Goal: Find specific page/section: Find specific page/section

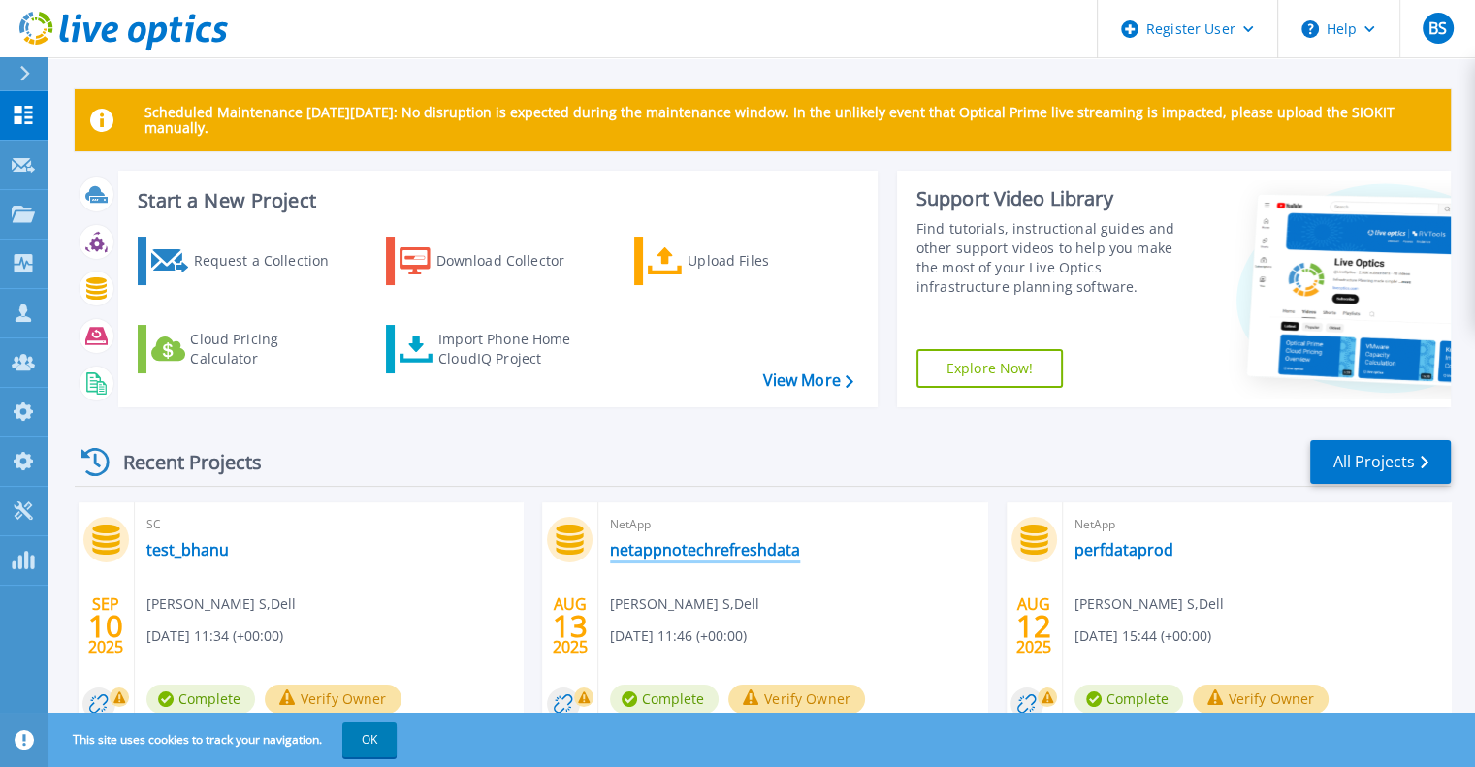
click at [651, 557] on link "netappnotechrefreshdata" at bounding box center [705, 549] width 190 height 19
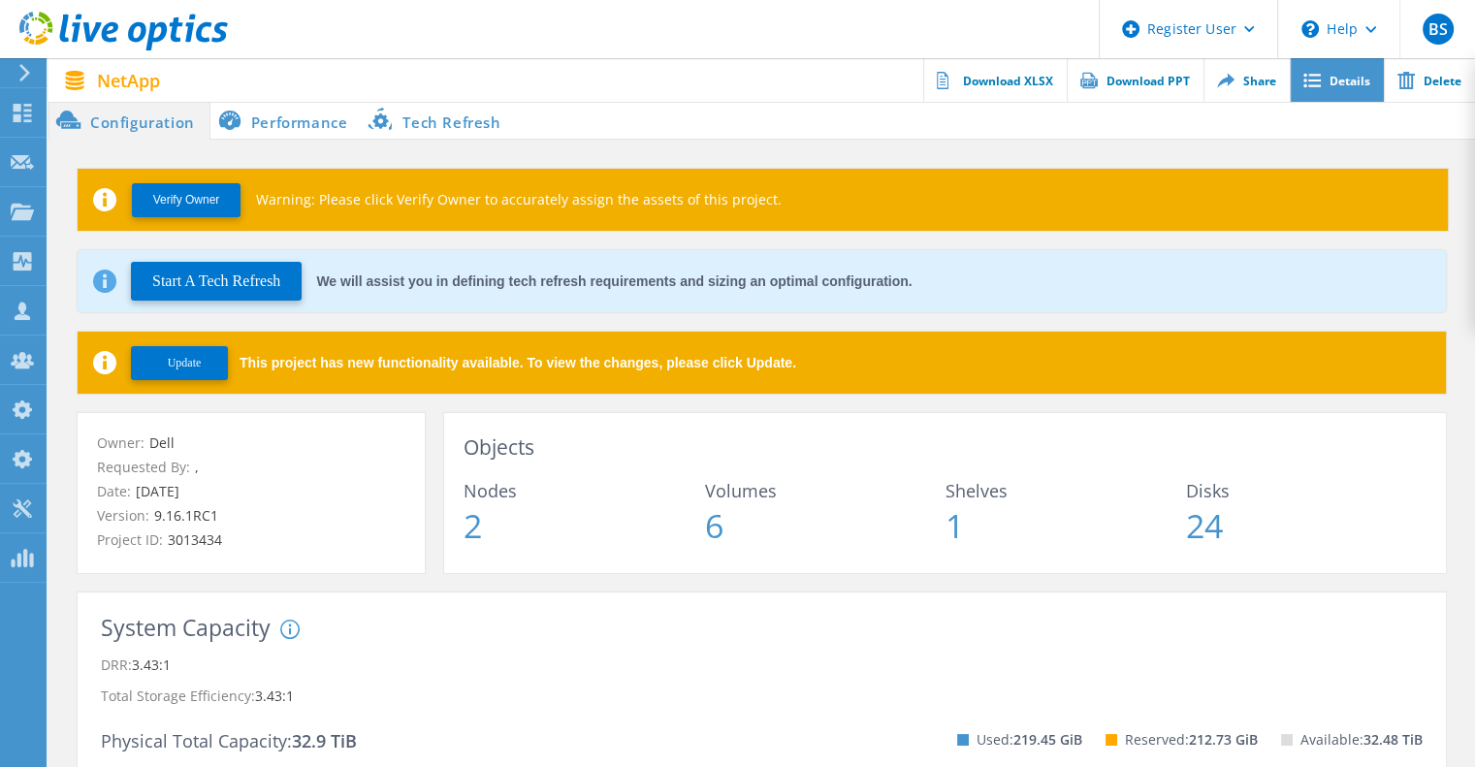
click at [1315, 95] on link "Details" at bounding box center [1337, 80] width 94 height 44
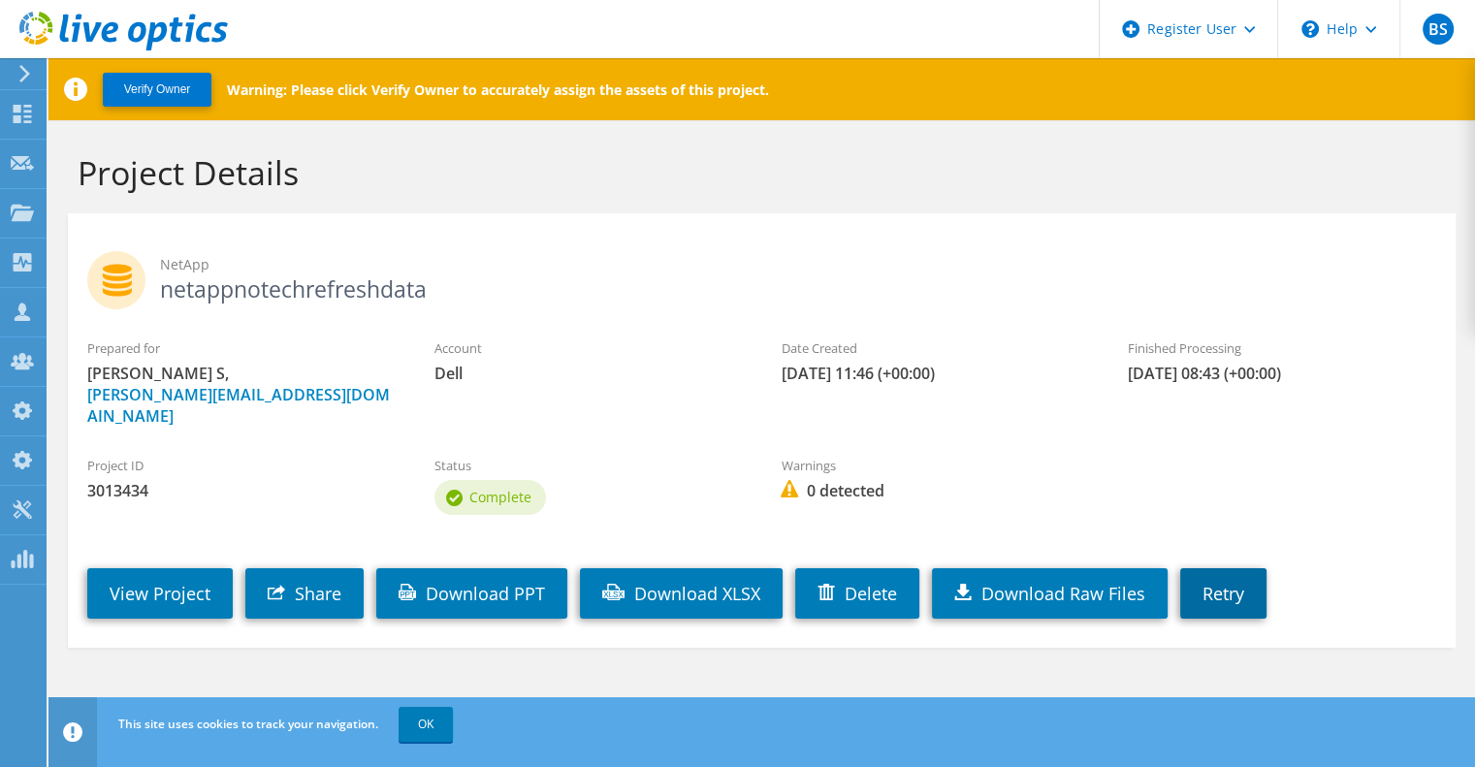
click at [1216, 585] on link "Retry" at bounding box center [1223, 593] width 86 height 50
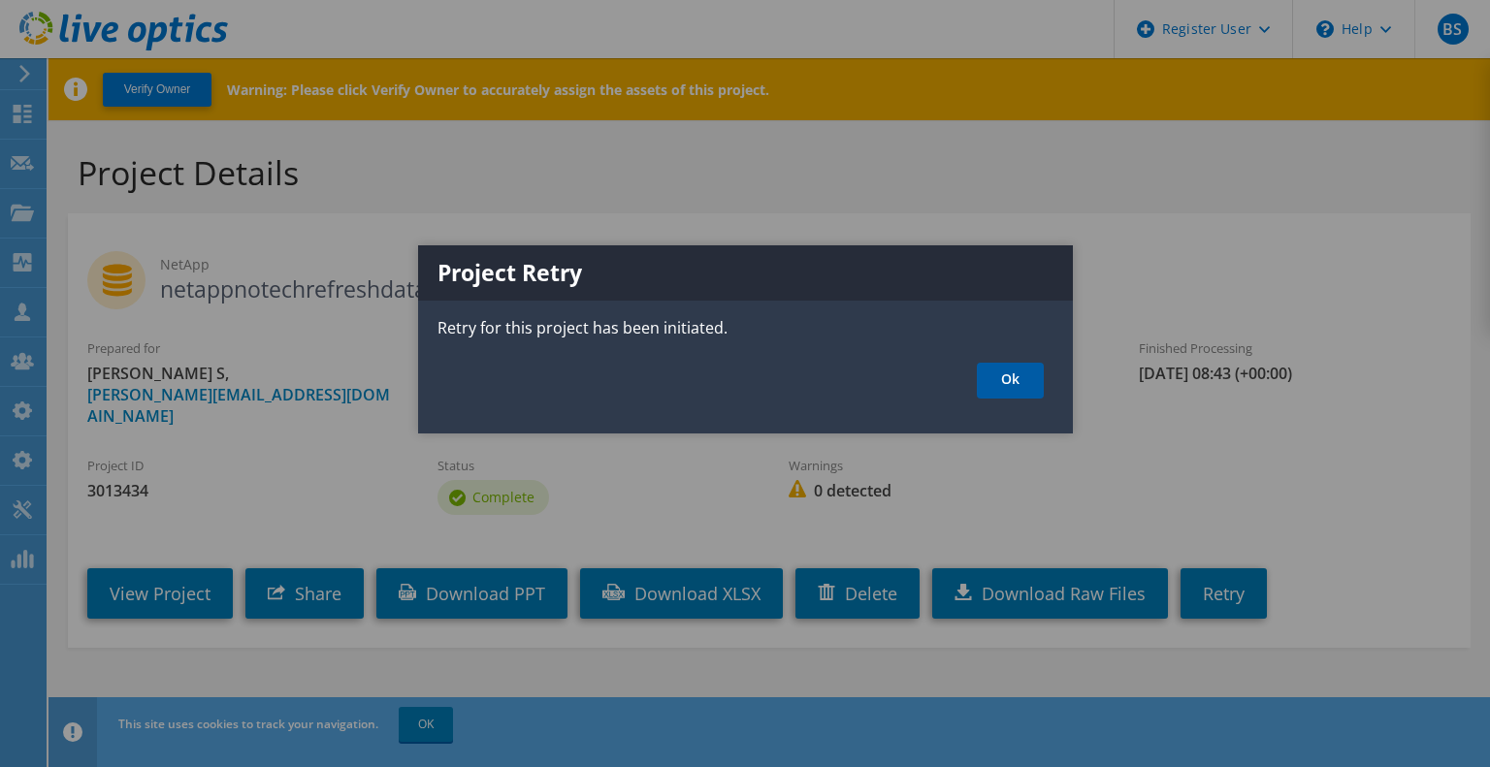
click at [1022, 374] on link "Ok" at bounding box center [1010, 381] width 67 height 36
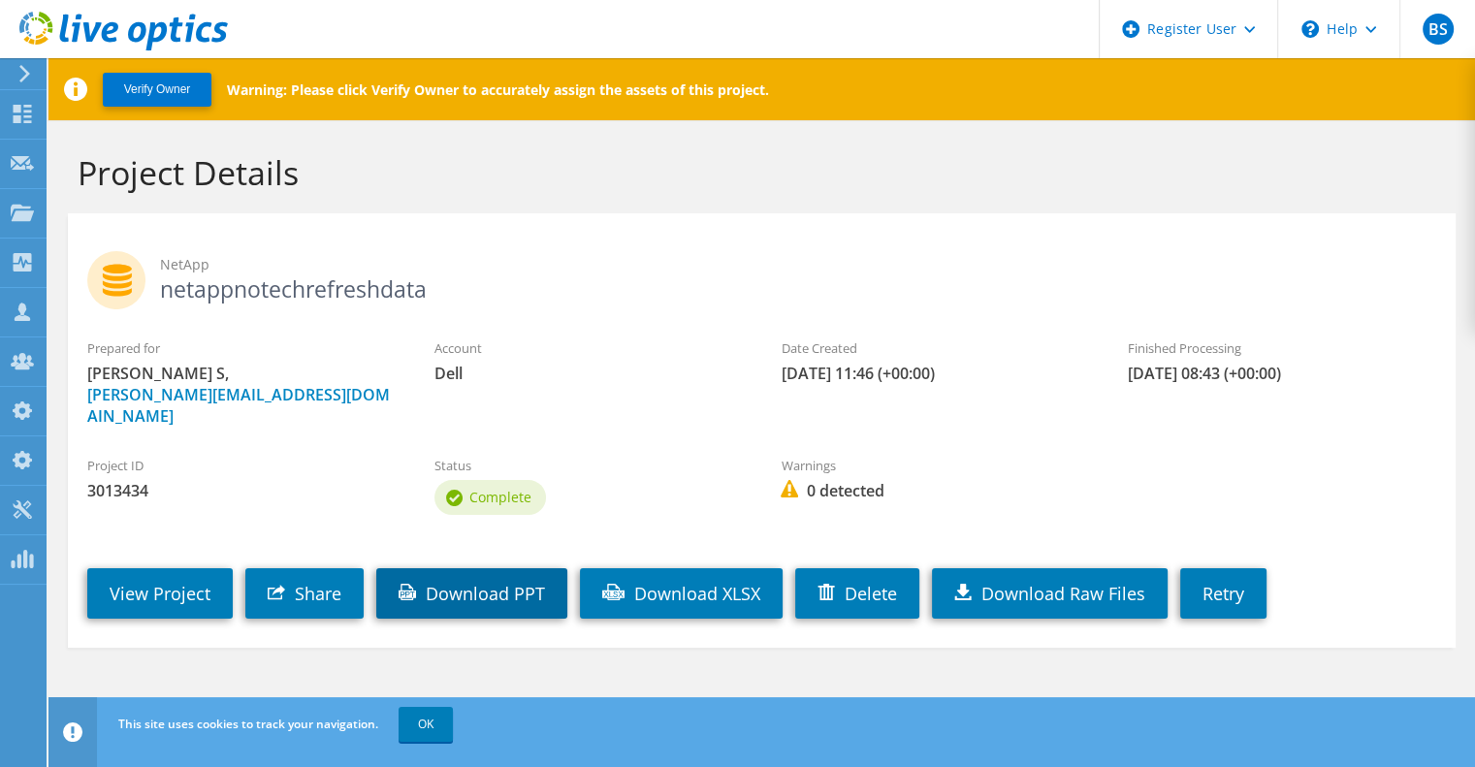
click at [521, 579] on link "Download PPT" at bounding box center [471, 593] width 191 height 50
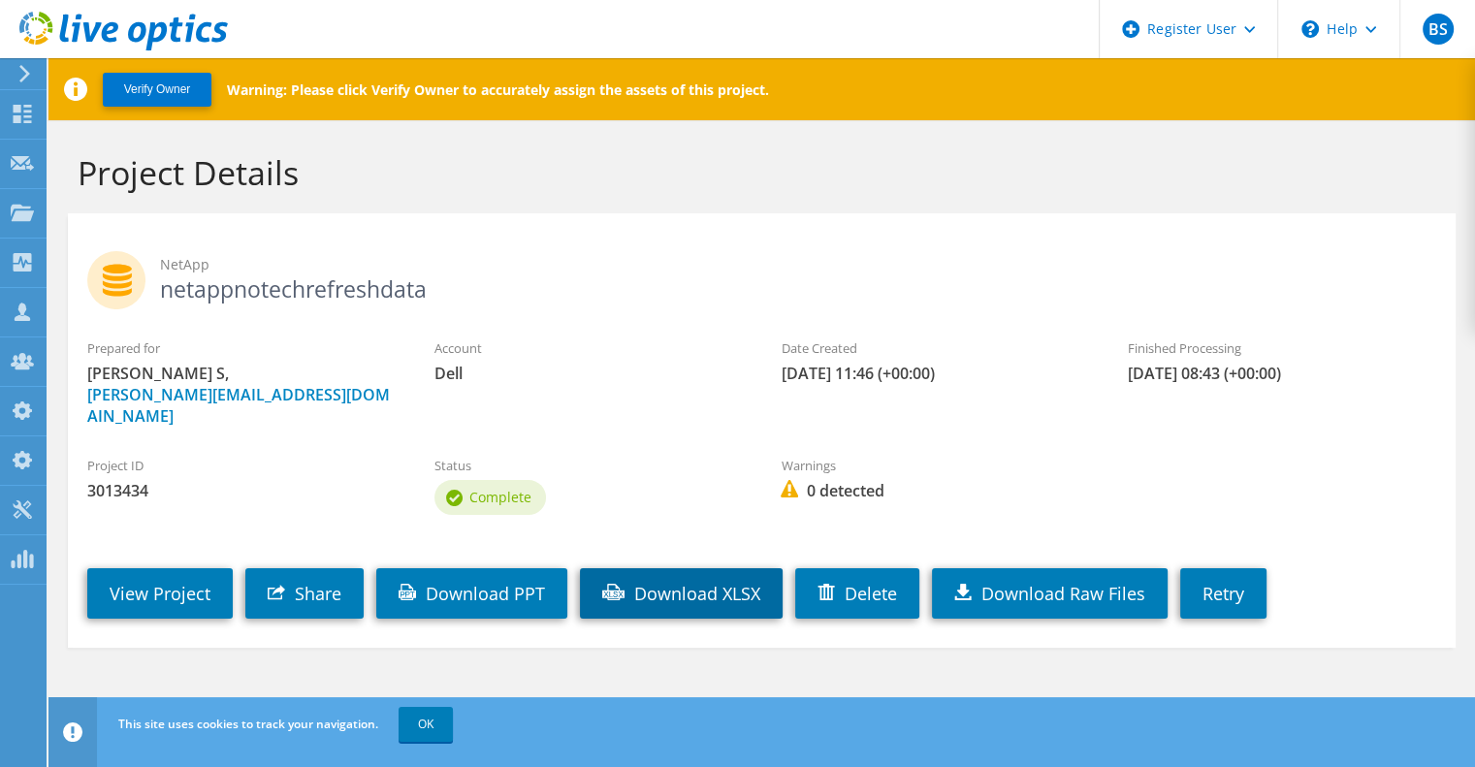
click at [737, 577] on link "Download XLSX" at bounding box center [681, 593] width 203 height 50
click at [191, 568] on link "View Project" at bounding box center [159, 593] width 145 height 50
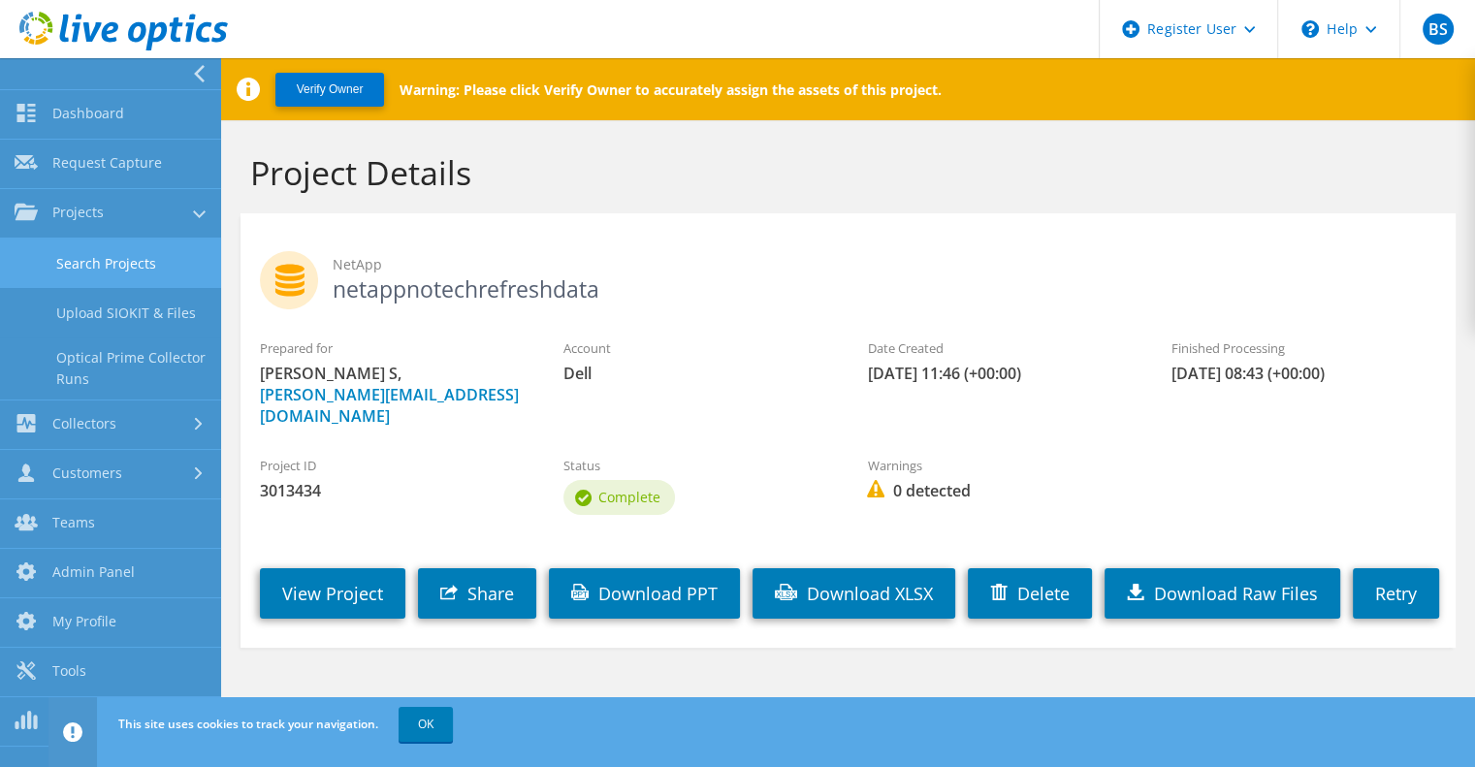
click at [43, 259] on link "Search Projects" at bounding box center [110, 263] width 221 height 49
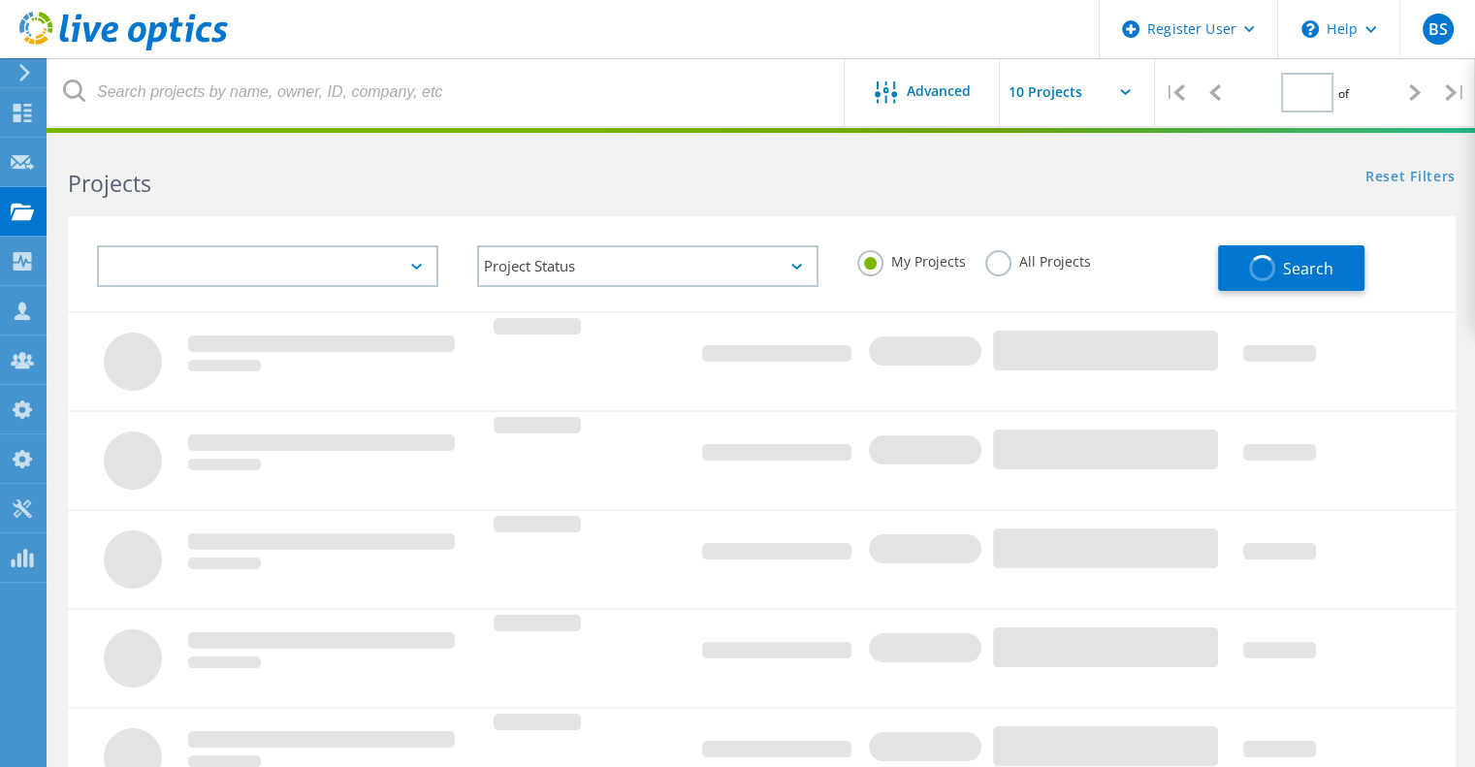
type input "1"
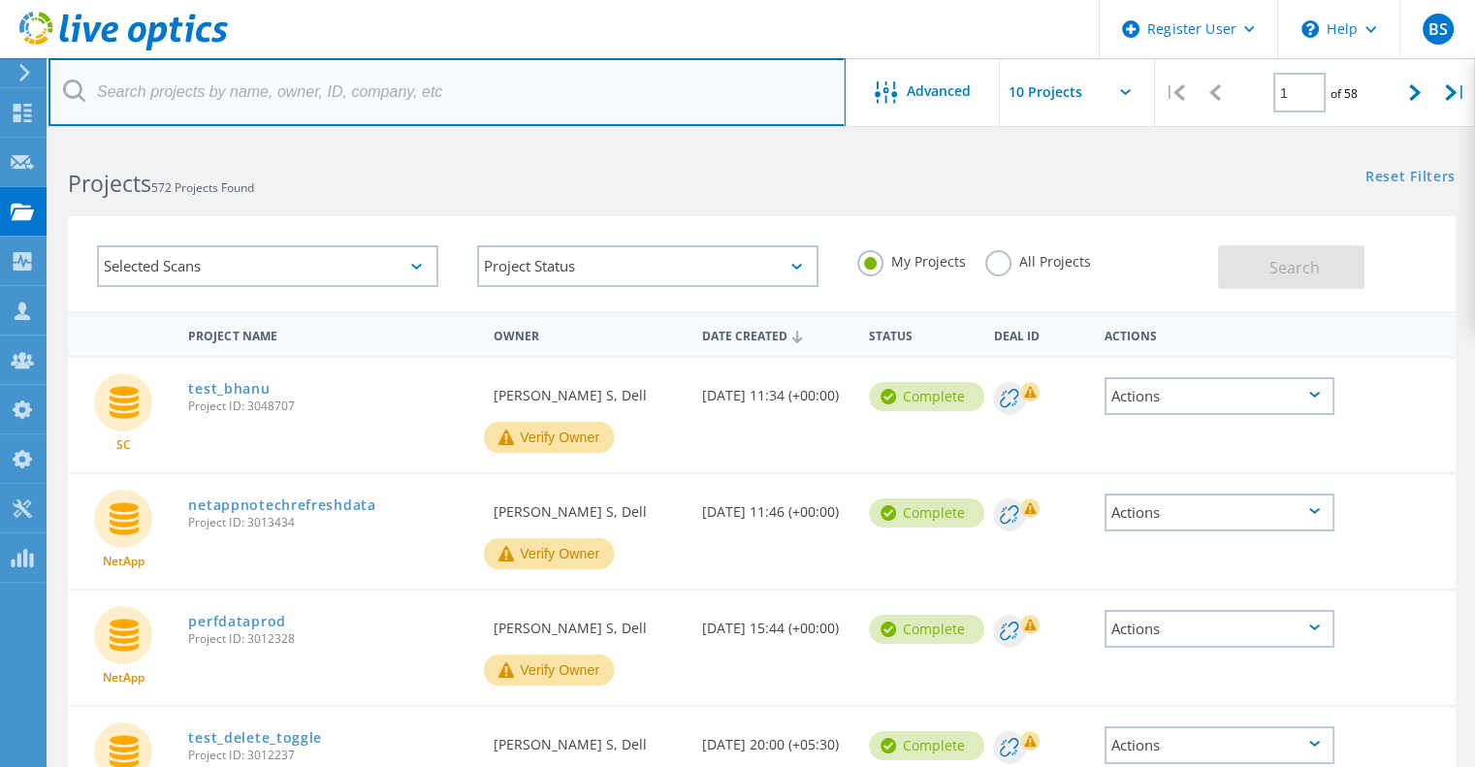
click at [295, 94] on input "text" at bounding box center [446, 92] width 797 height 68
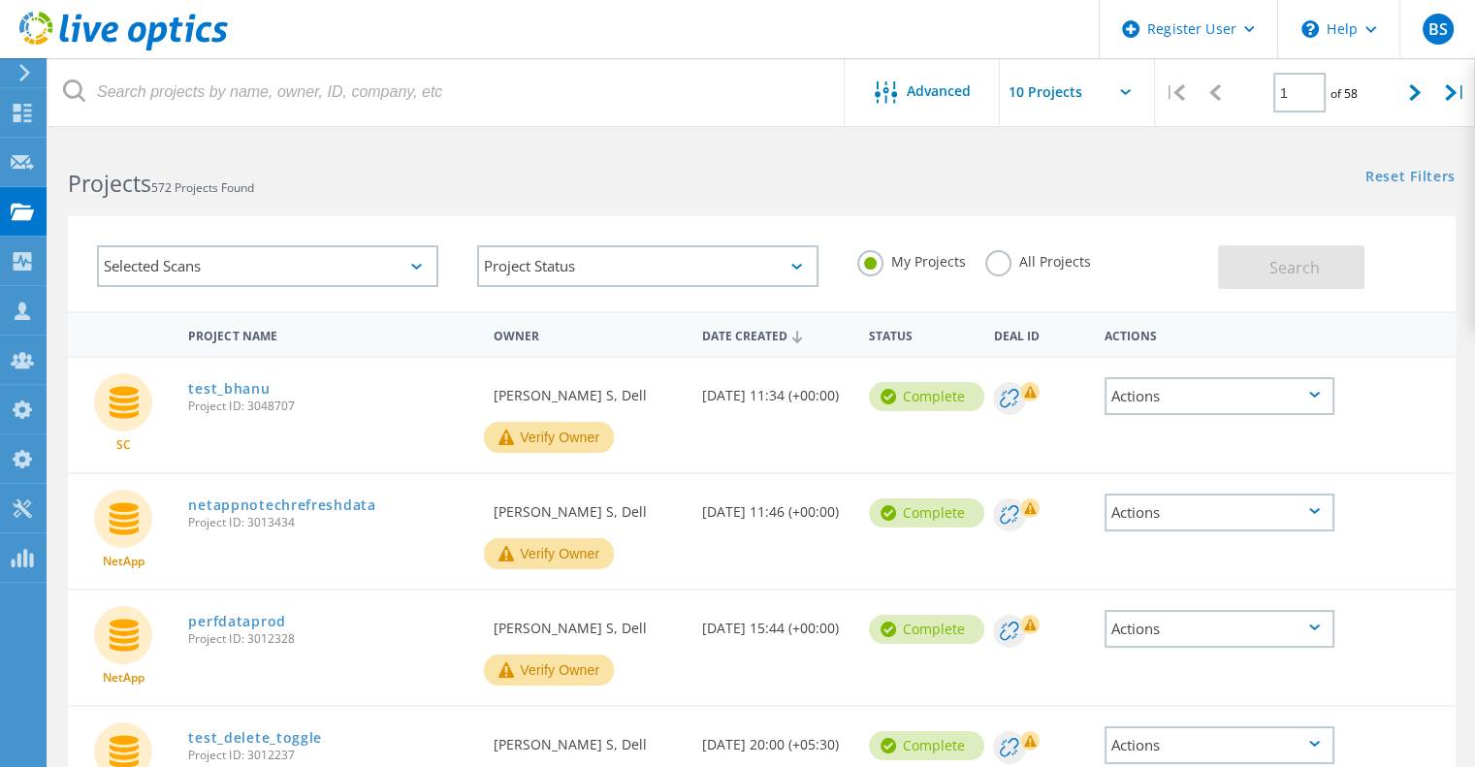
click at [414, 267] on icon at bounding box center [416, 267] width 11 height 6
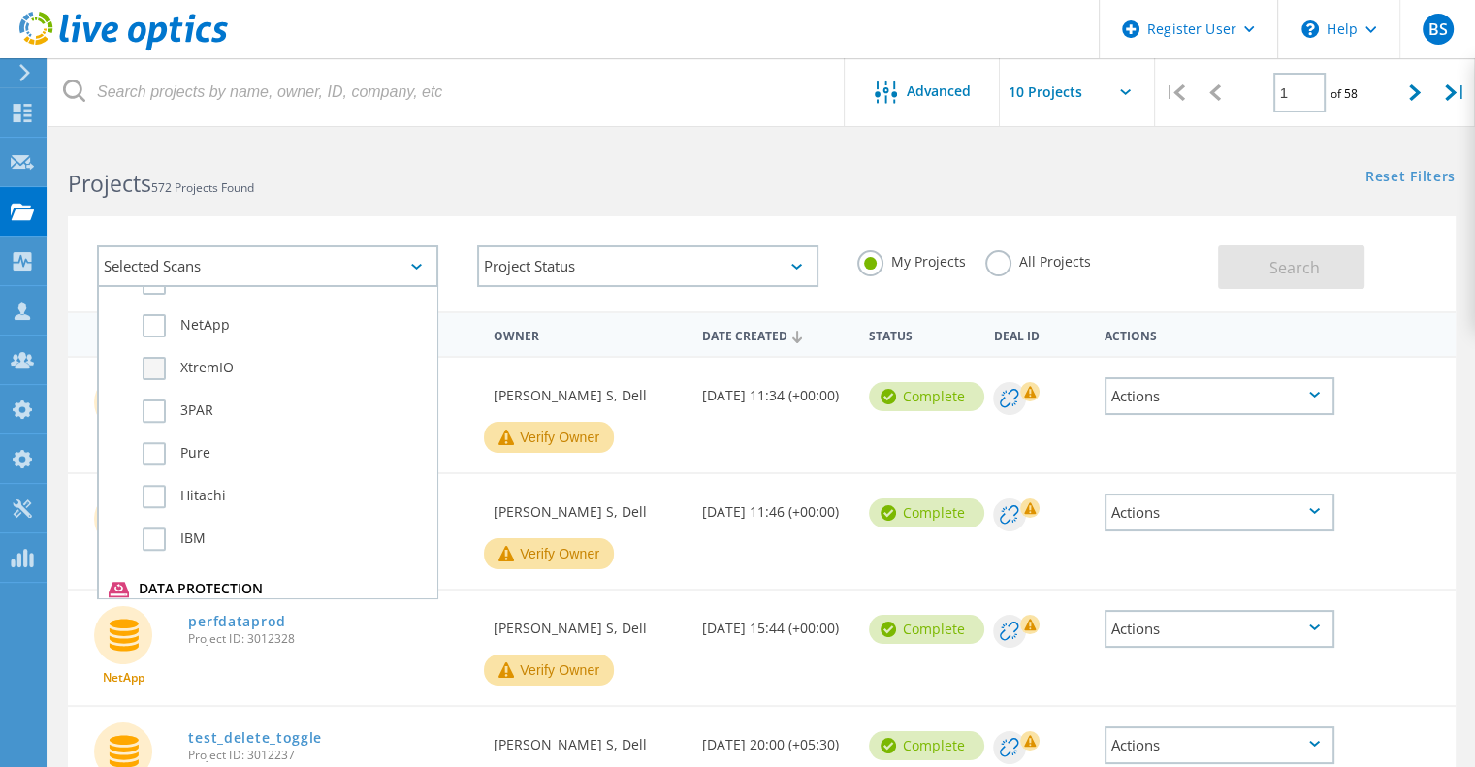
scroll to position [793, 0]
click at [206, 330] on label "NetApp" at bounding box center [285, 324] width 284 height 23
click at [0, 0] on input "NetApp" at bounding box center [0, 0] width 0 height 0
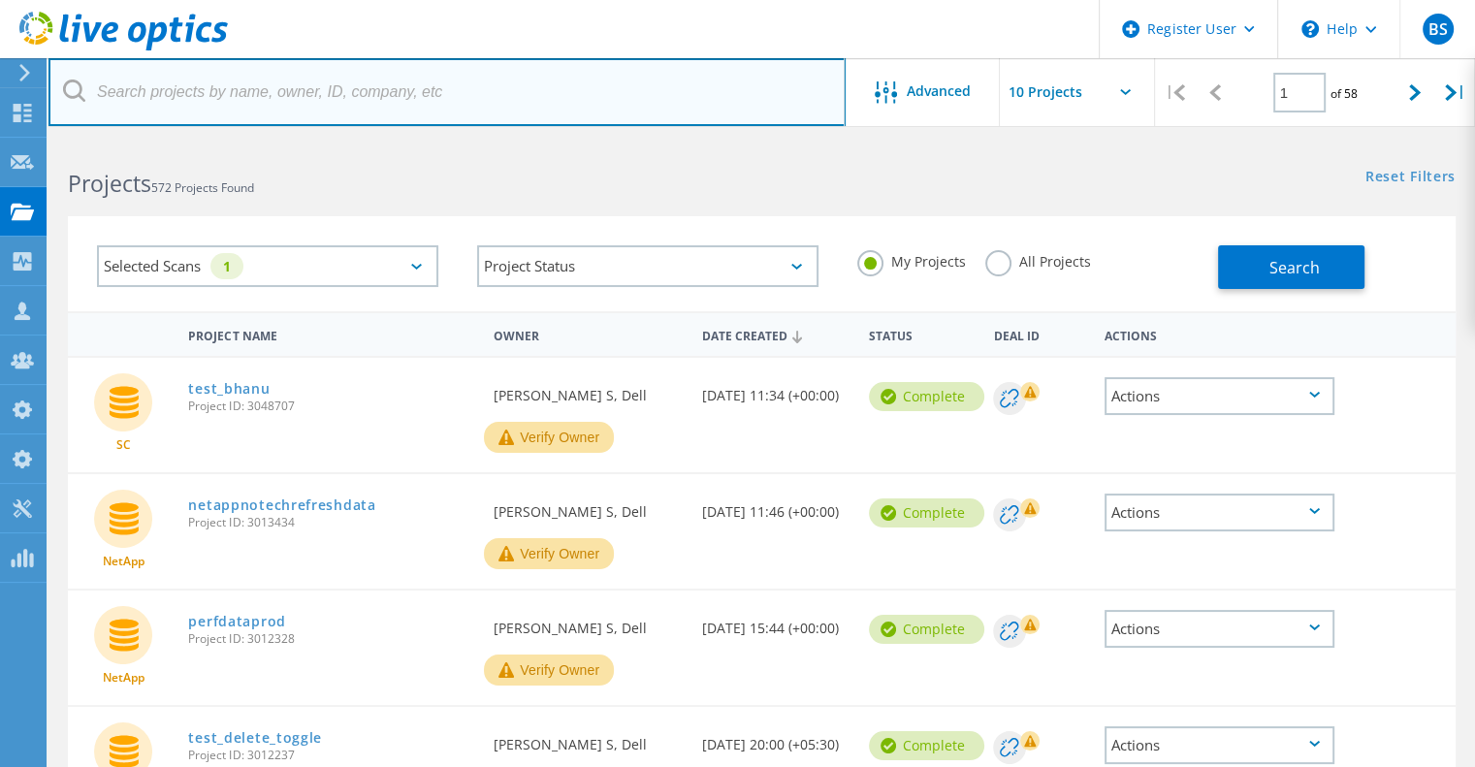
click at [194, 91] on input "text" at bounding box center [446, 92] width 797 height 68
type input "automated"
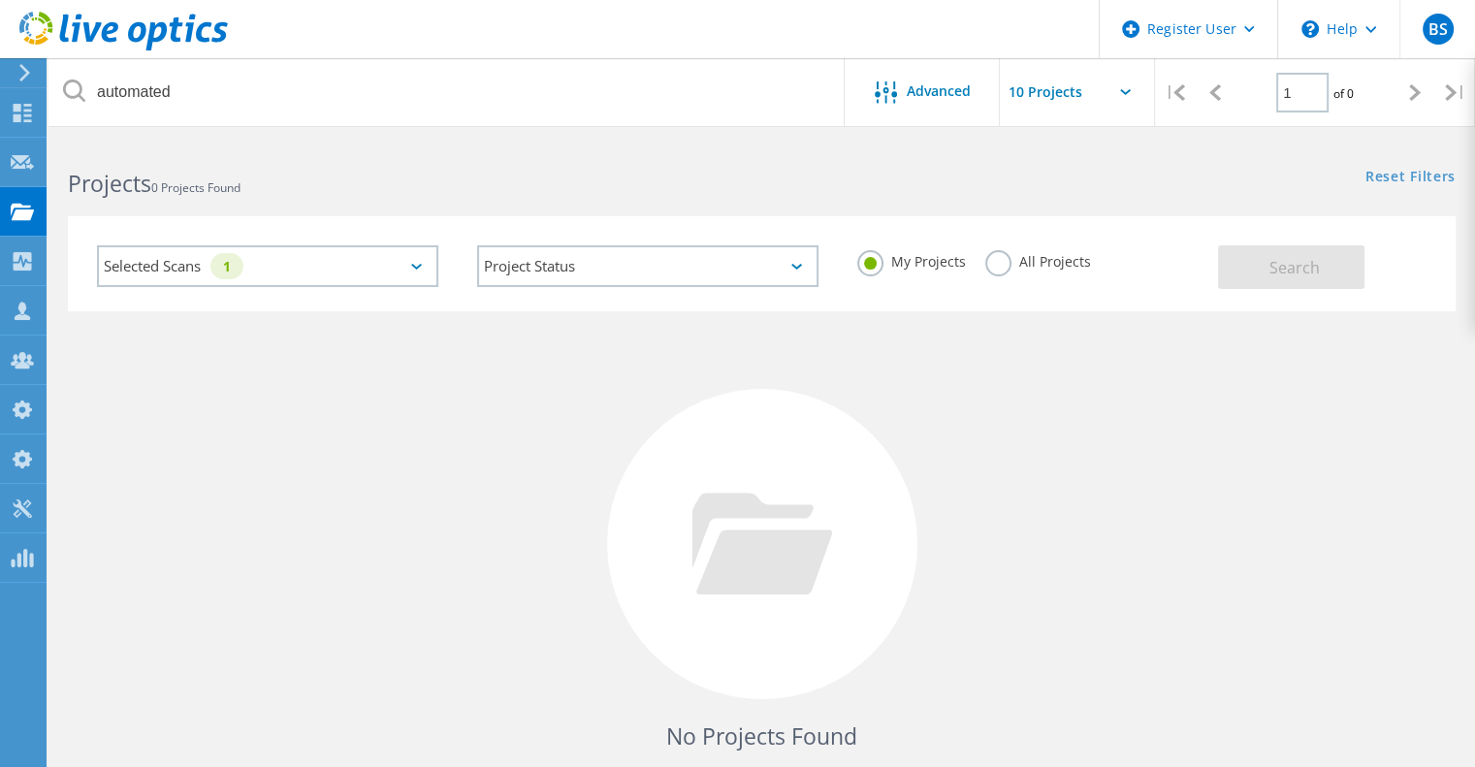
click at [1021, 250] on label "All Projects" at bounding box center [1038, 259] width 106 height 18
click at [0, 0] on input "All Projects" at bounding box center [0, 0] width 0 height 0
click at [1300, 282] on button "Search" at bounding box center [1291, 267] width 146 height 44
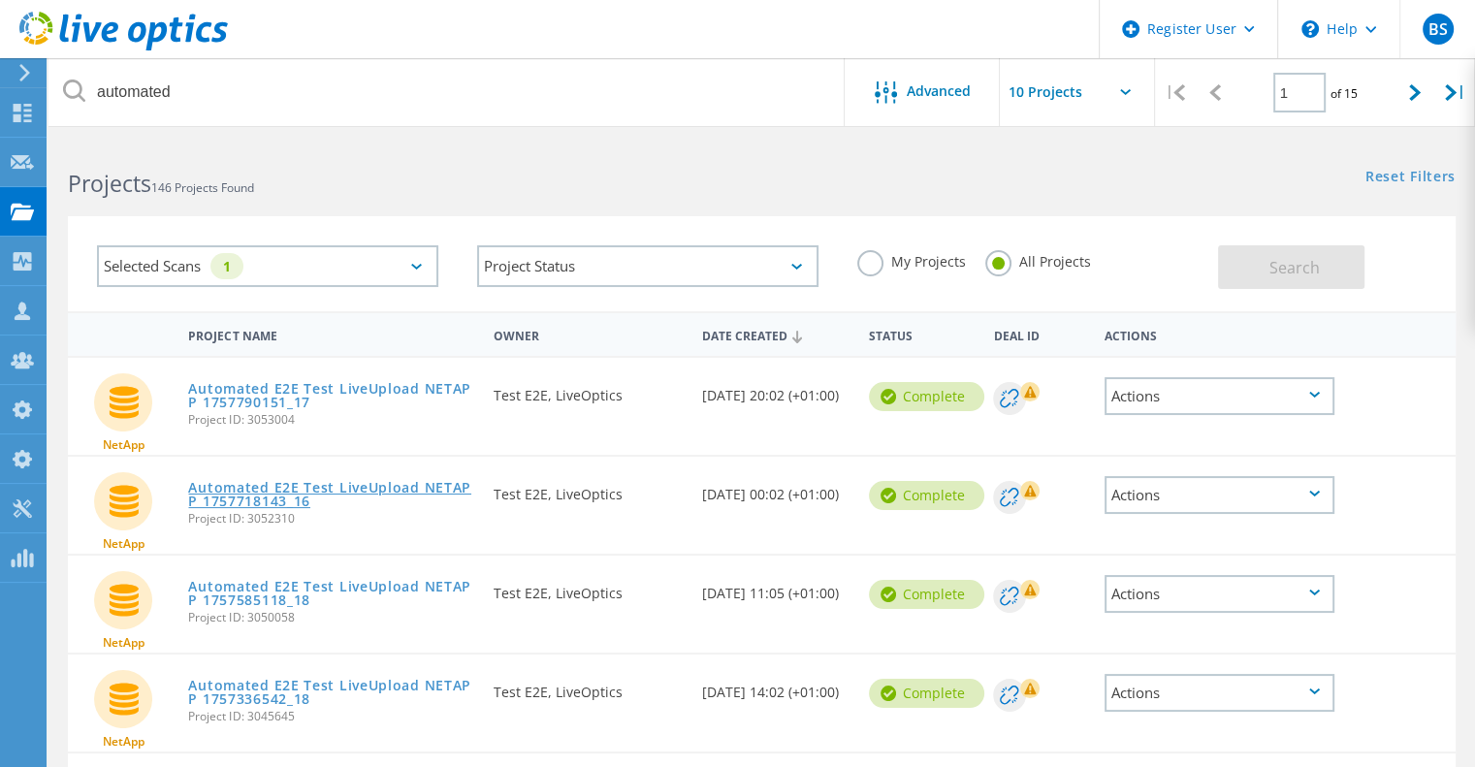
drag, startPoint x: 372, startPoint y: 487, endPoint x: 413, endPoint y: 501, distance: 43.3
click at [413, 501] on link "Automated E2E Test LiveUpload NETAPP 1757718143_16" at bounding box center [331, 494] width 286 height 27
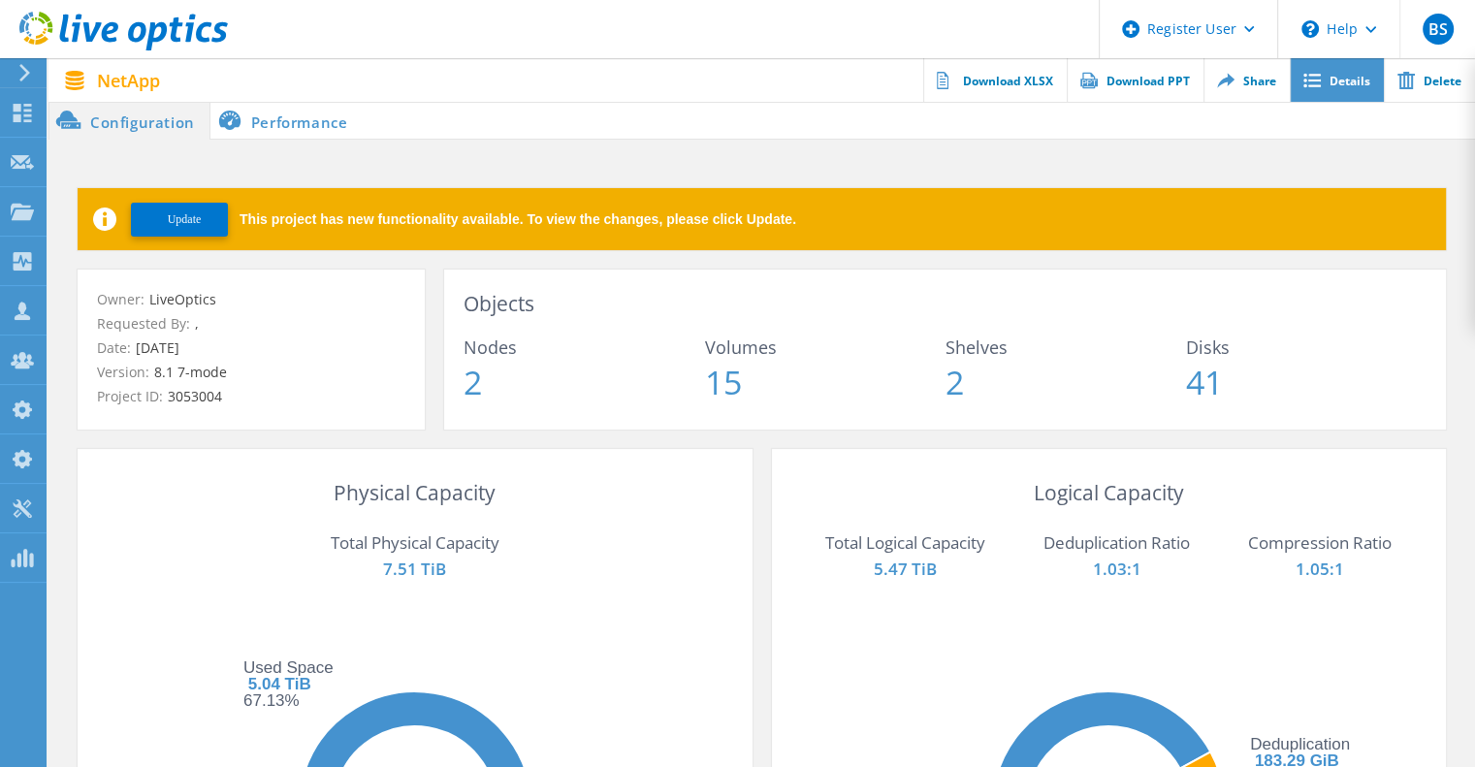
click at [1304, 89] on link "Details" at bounding box center [1337, 80] width 94 height 44
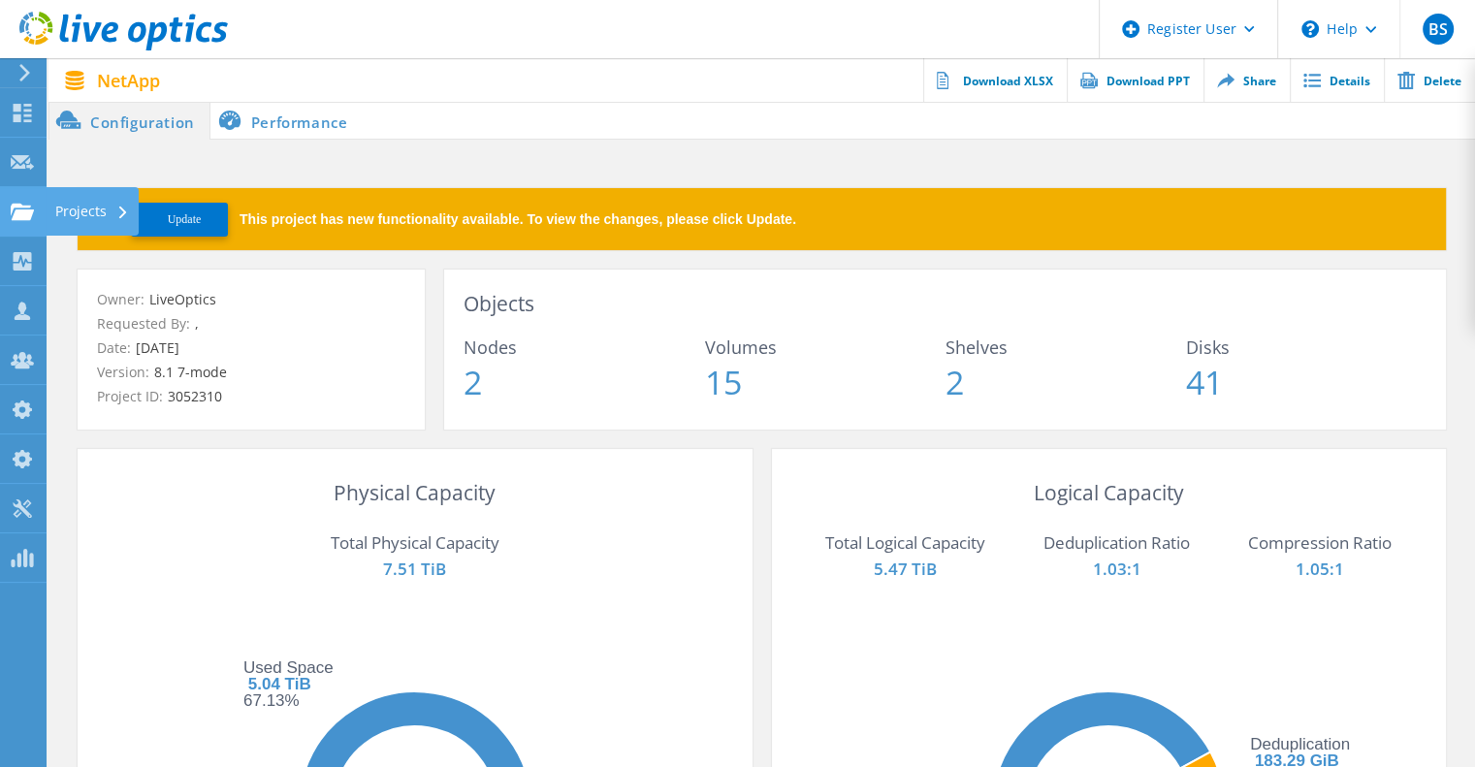
click at [12, 207] on use at bounding box center [22, 211] width 23 height 16
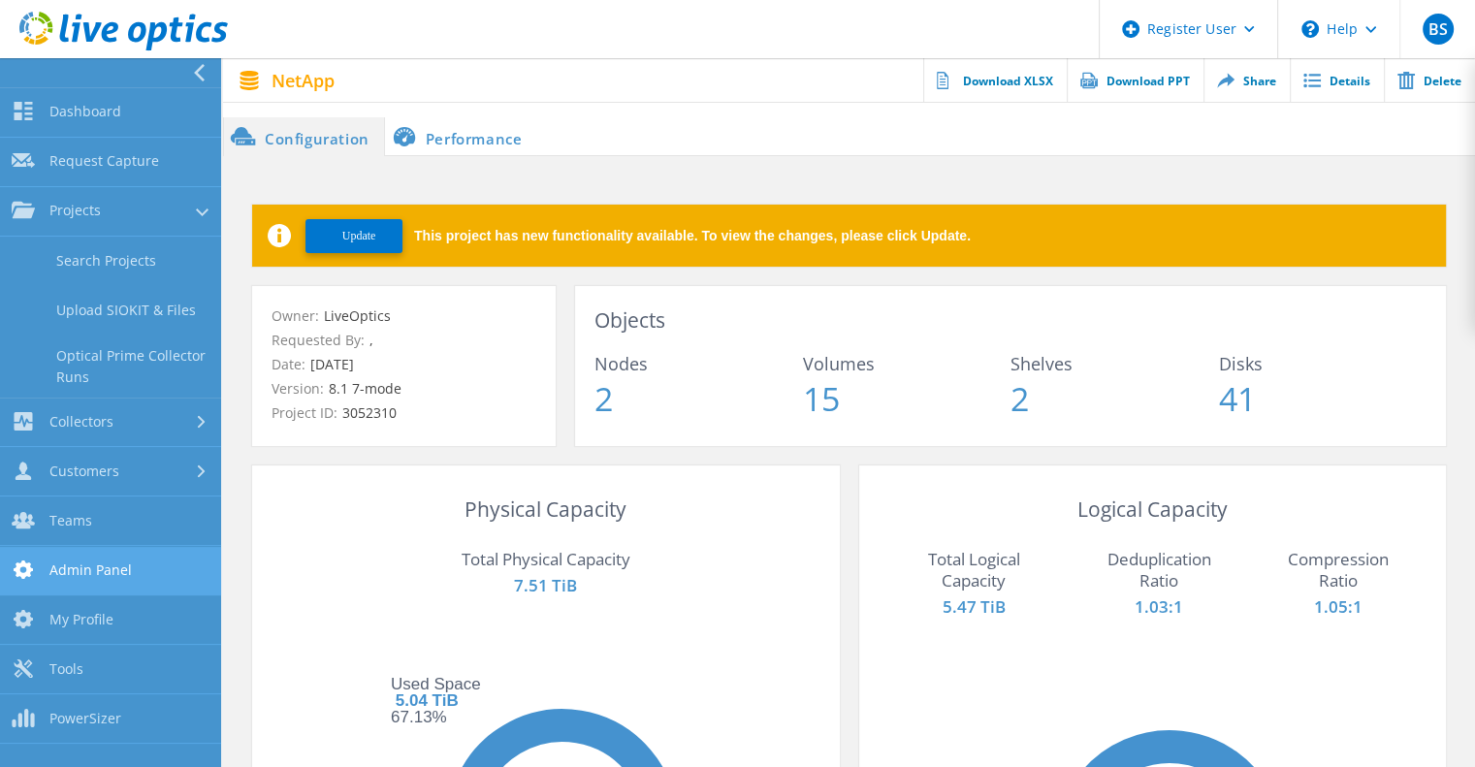
click at [104, 583] on link "Admin Panel" at bounding box center [110, 571] width 221 height 49
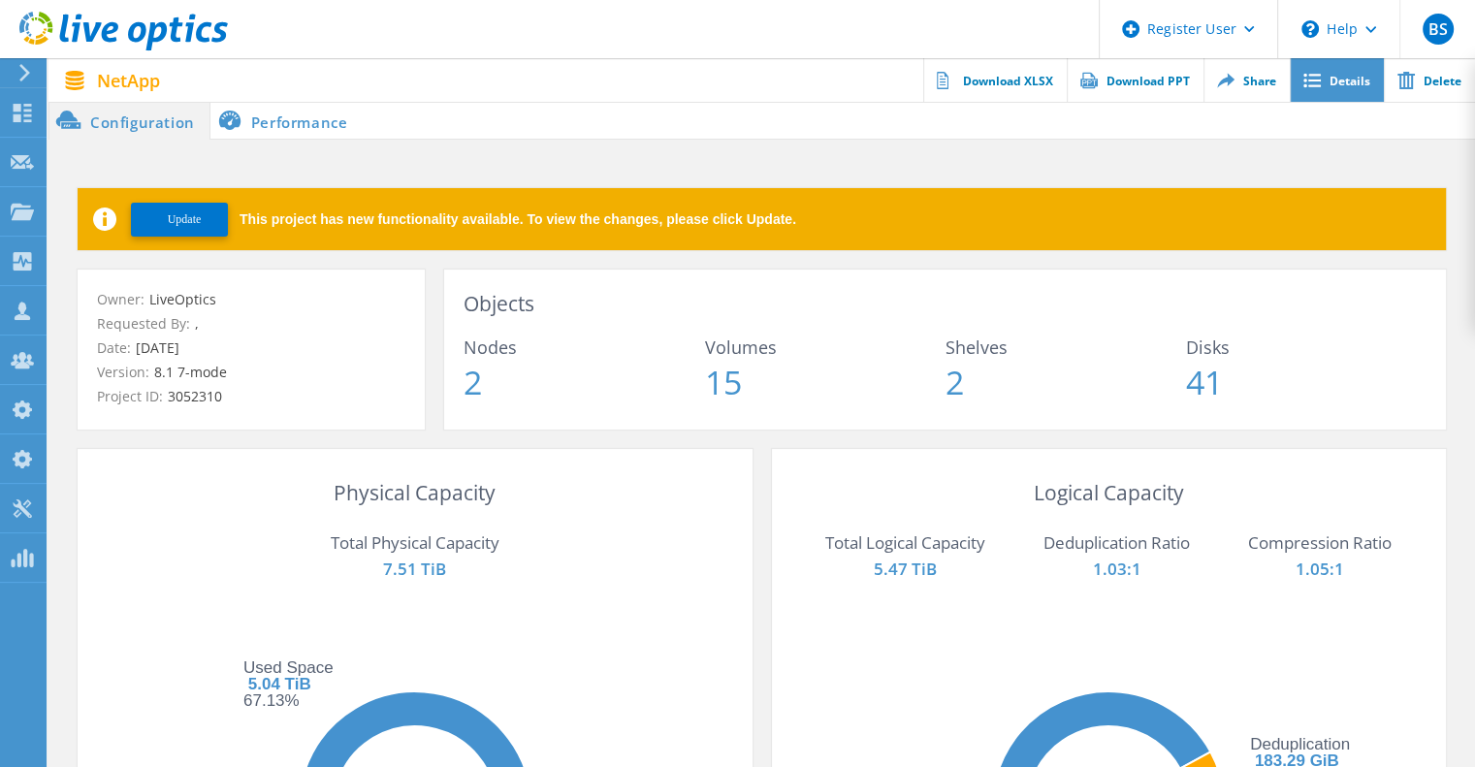
click at [1339, 76] on link "Details" at bounding box center [1337, 80] width 94 height 44
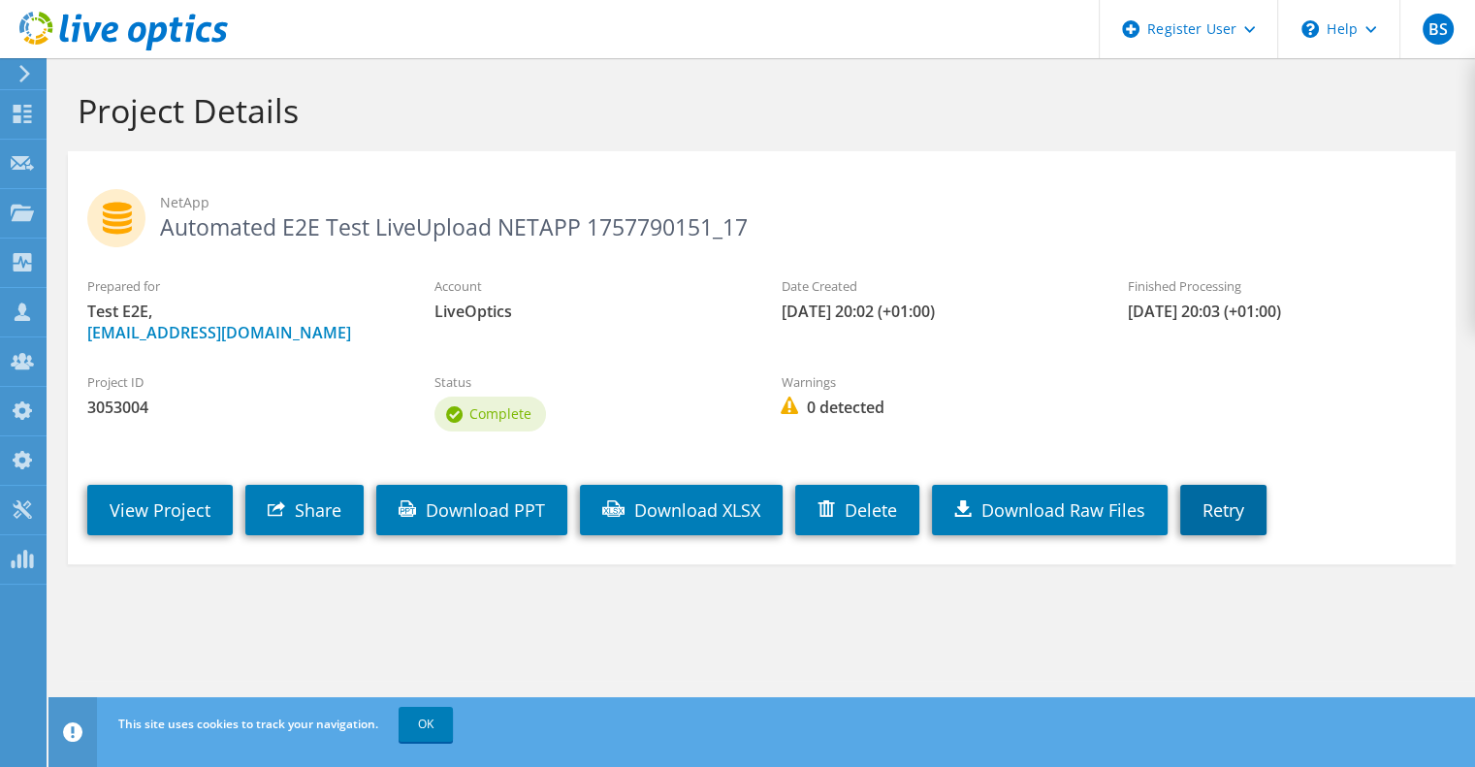
click at [1217, 531] on link "Retry" at bounding box center [1223, 510] width 86 height 50
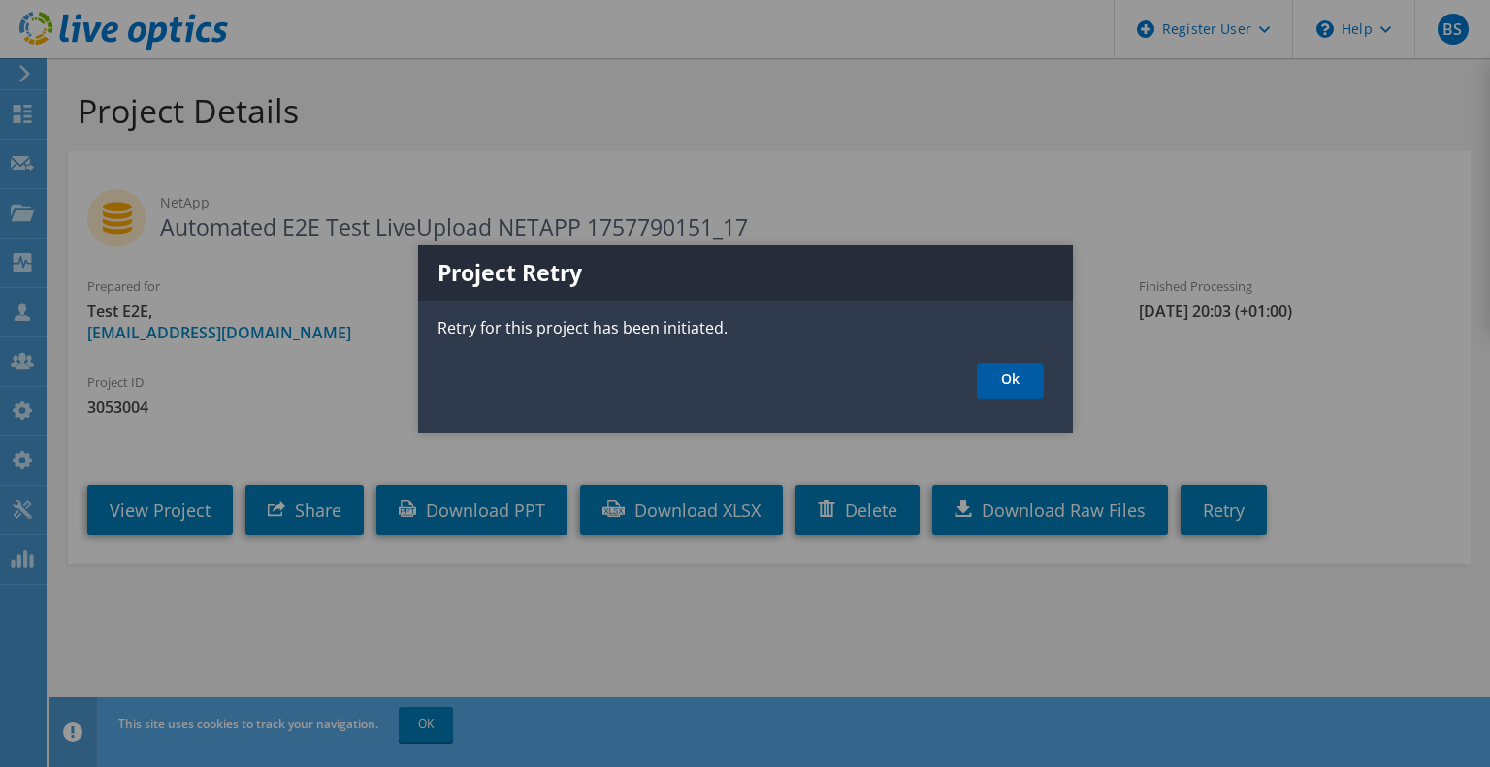
click at [1009, 387] on link "Ok" at bounding box center [1010, 381] width 67 height 36
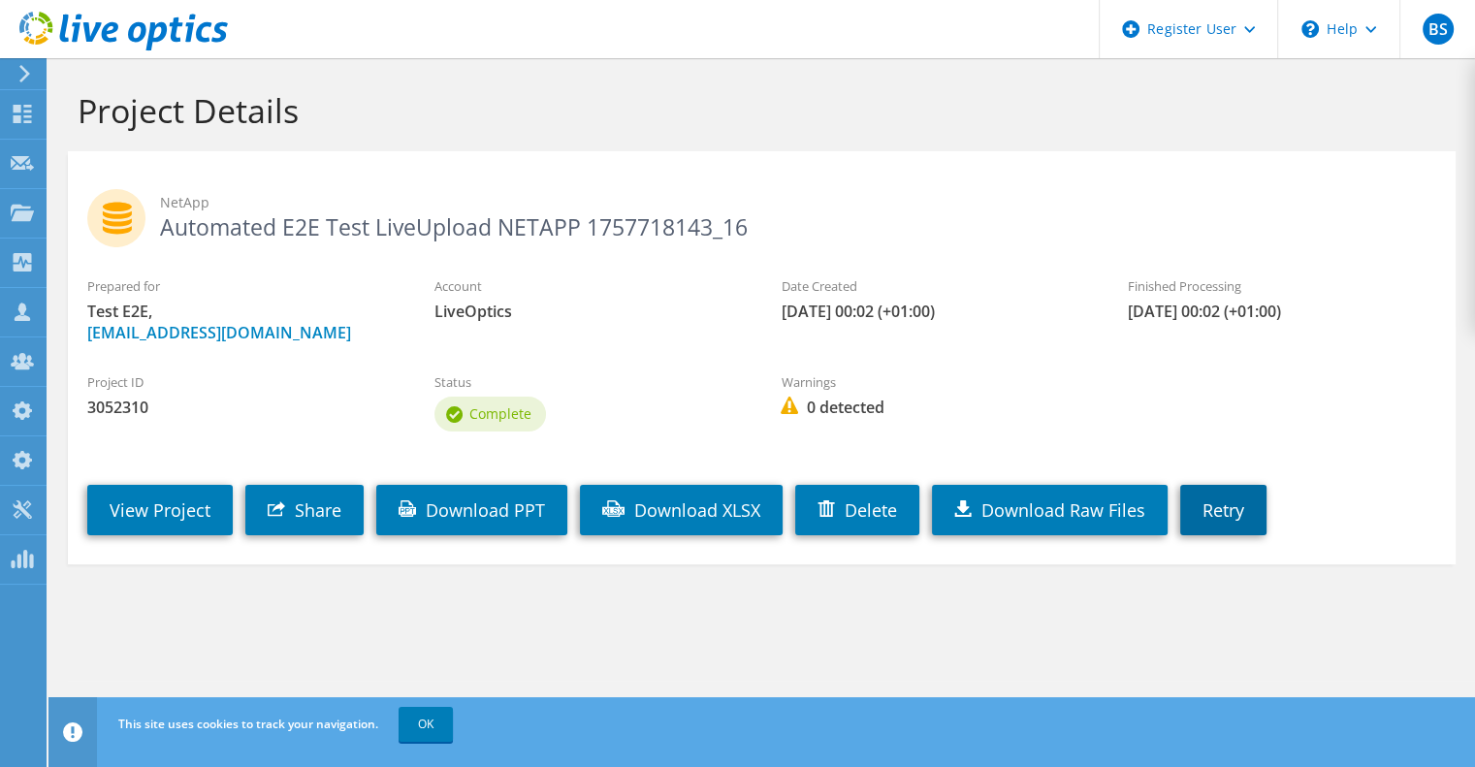
click at [1214, 526] on link "Retry" at bounding box center [1223, 510] width 86 height 50
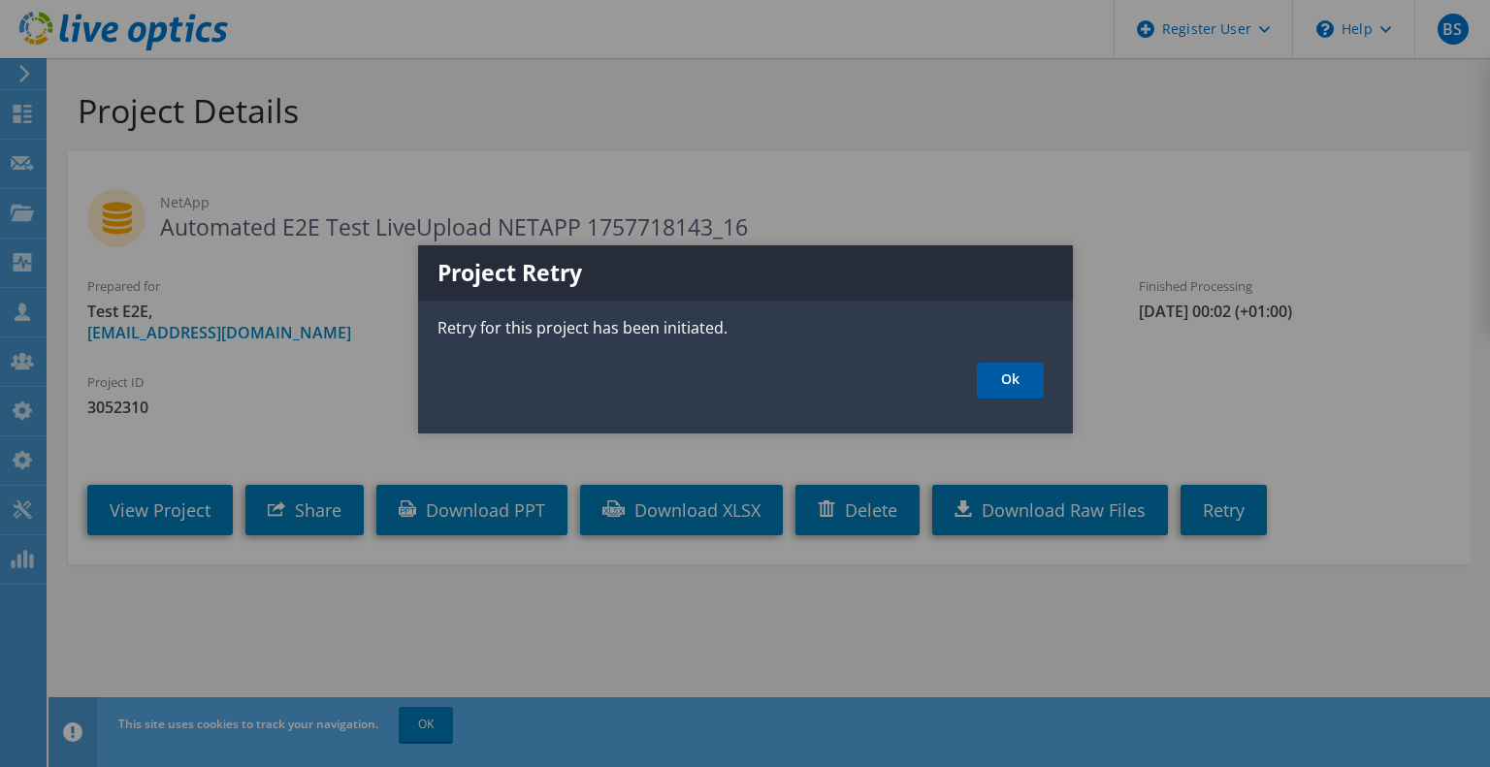
click at [1003, 374] on link "Ok" at bounding box center [1010, 381] width 67 height 36
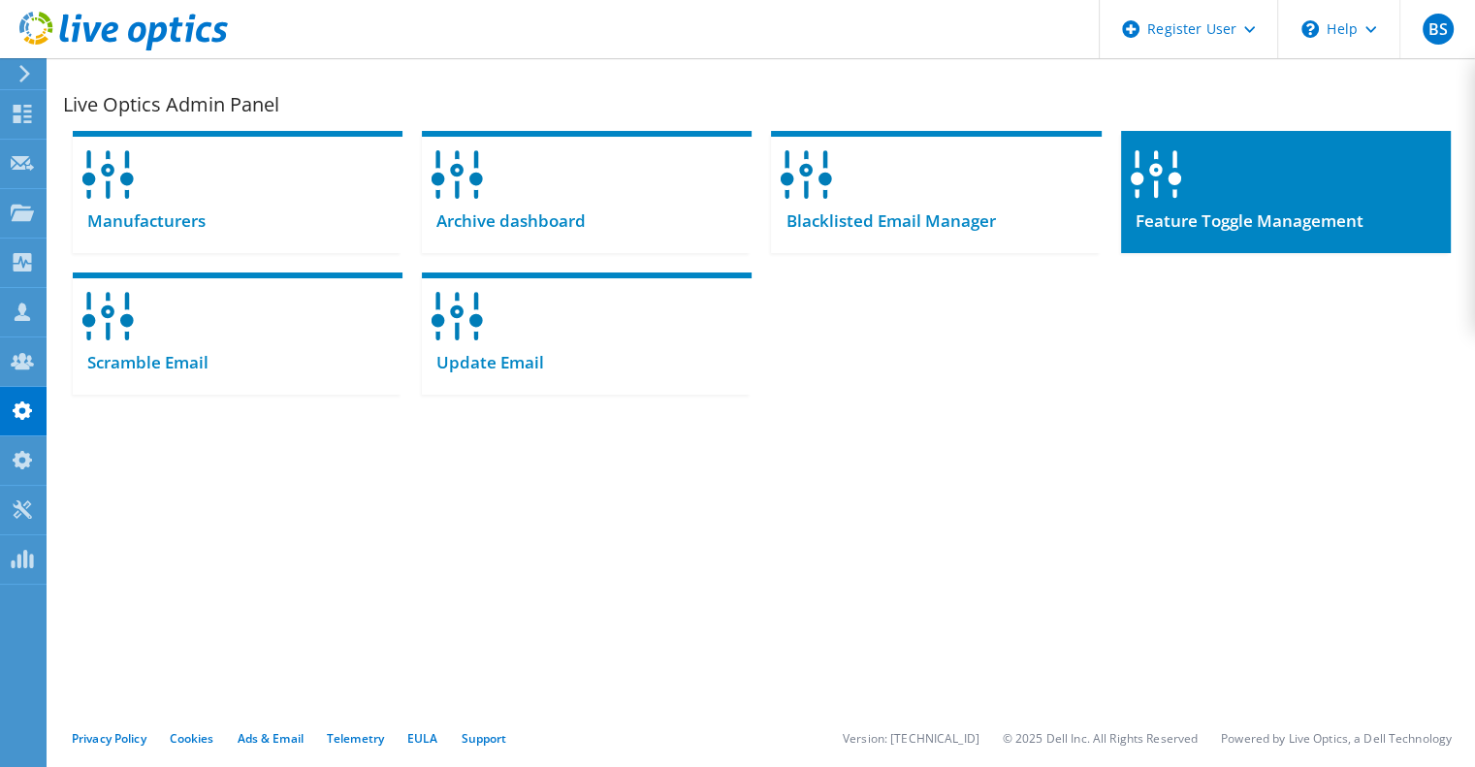
click at [1272, 188] on div at bounding box center [1286, 168] width 330 height 75
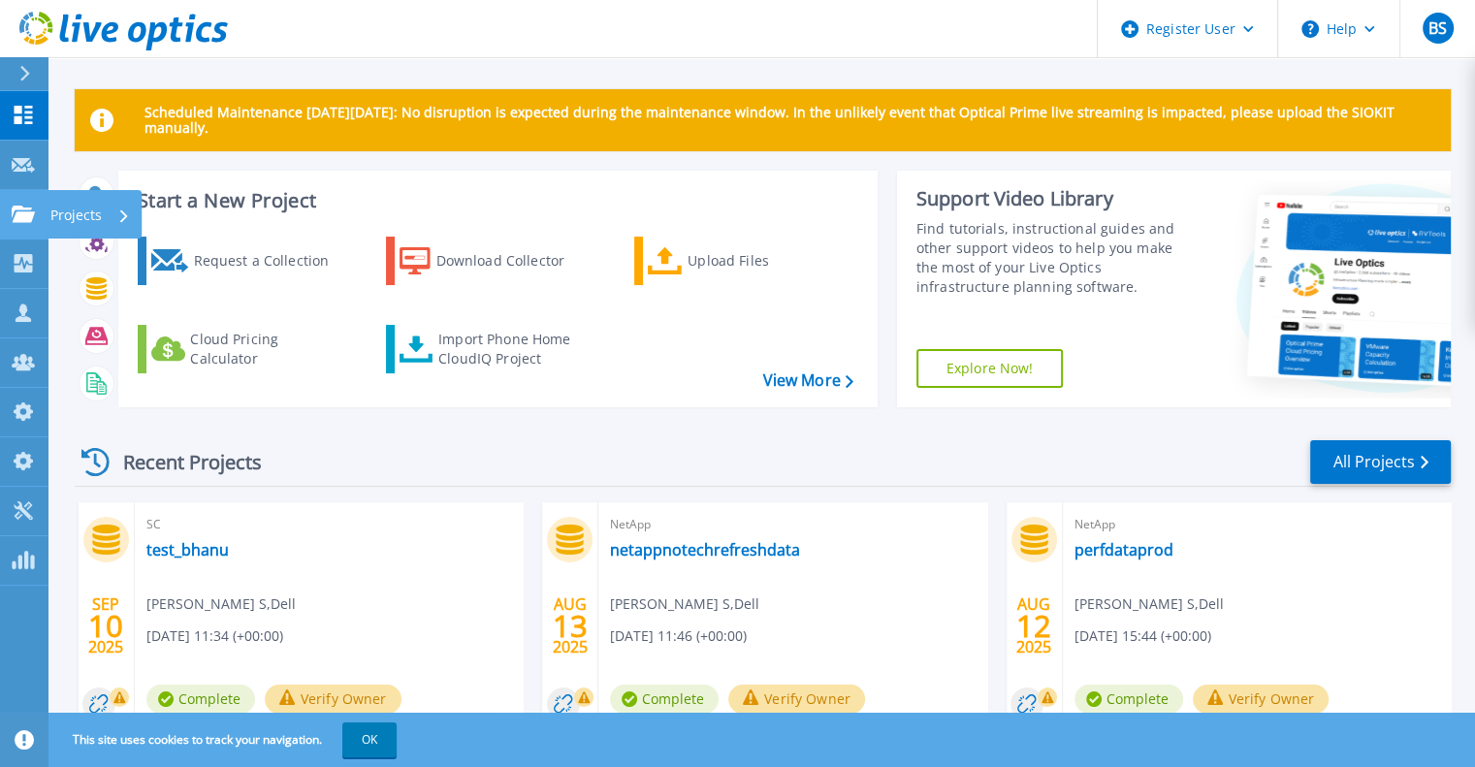
click at [21, 222] on link "Projects Projects" at bounding box center [24, 214] width 48 height 49
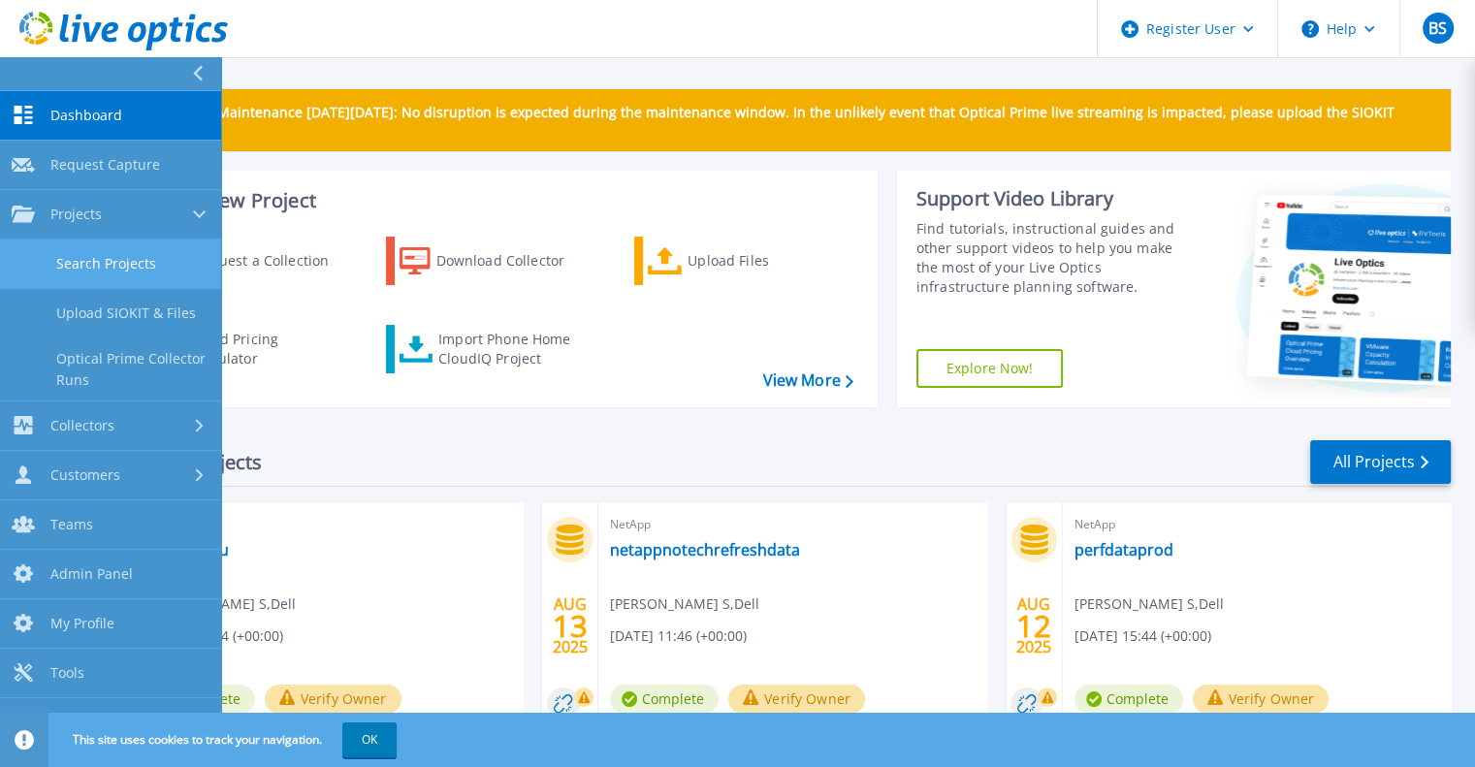
click at [35, 261] on link "Search Projects" at bounding box center [110, 264] width 221 height 49
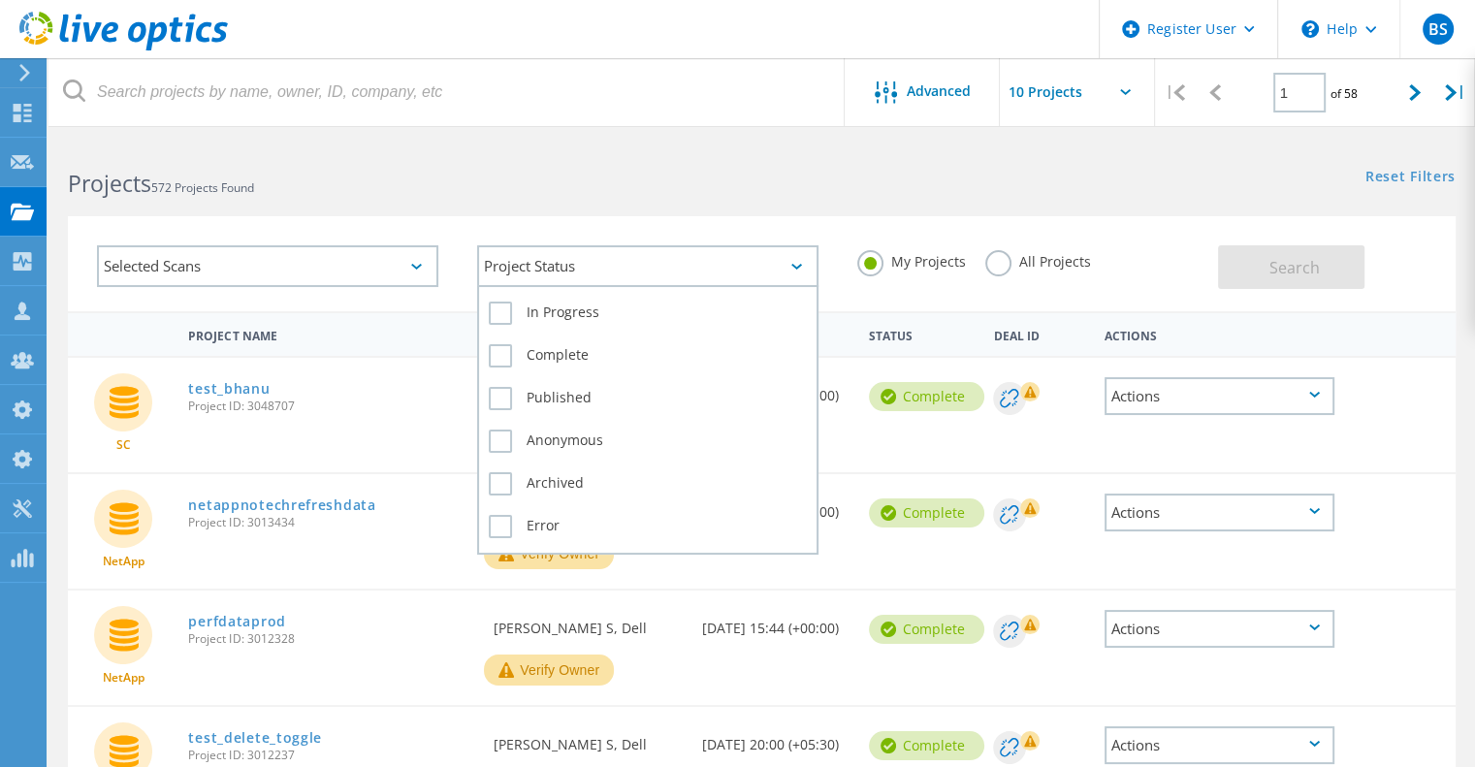
click at [742, 267] on div "Project Status" at bounding box center [647, 266] width 341 height 42
click at [656, 321] on label "In Progress" at bounding box center [648, 313] width 318 height 23
click at [0, 0] on input "In Progress" at bounding box center [0, 0] width 0 height 0
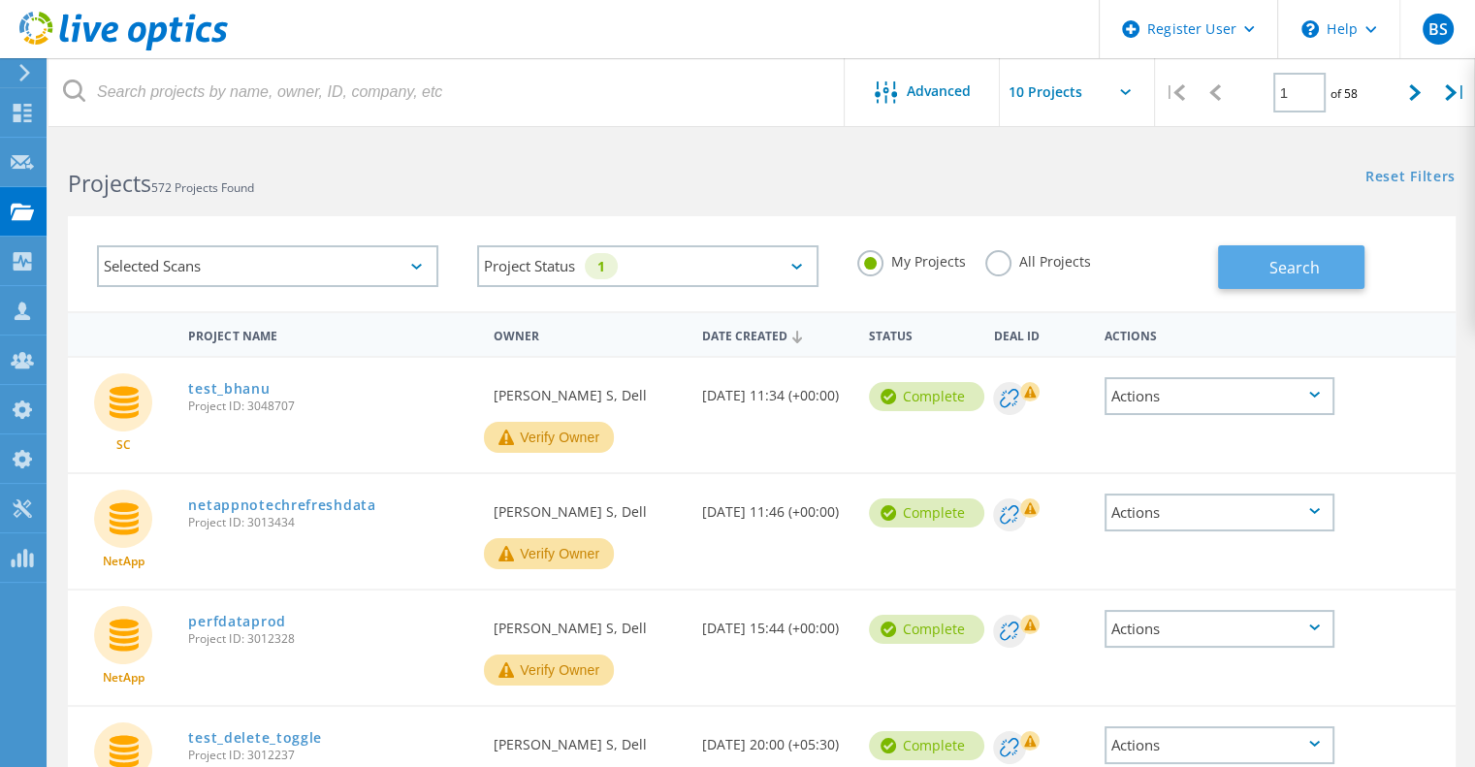
click at [1302, 288] on button "Search" at bounding box center [1291, 267] width 146 height 44
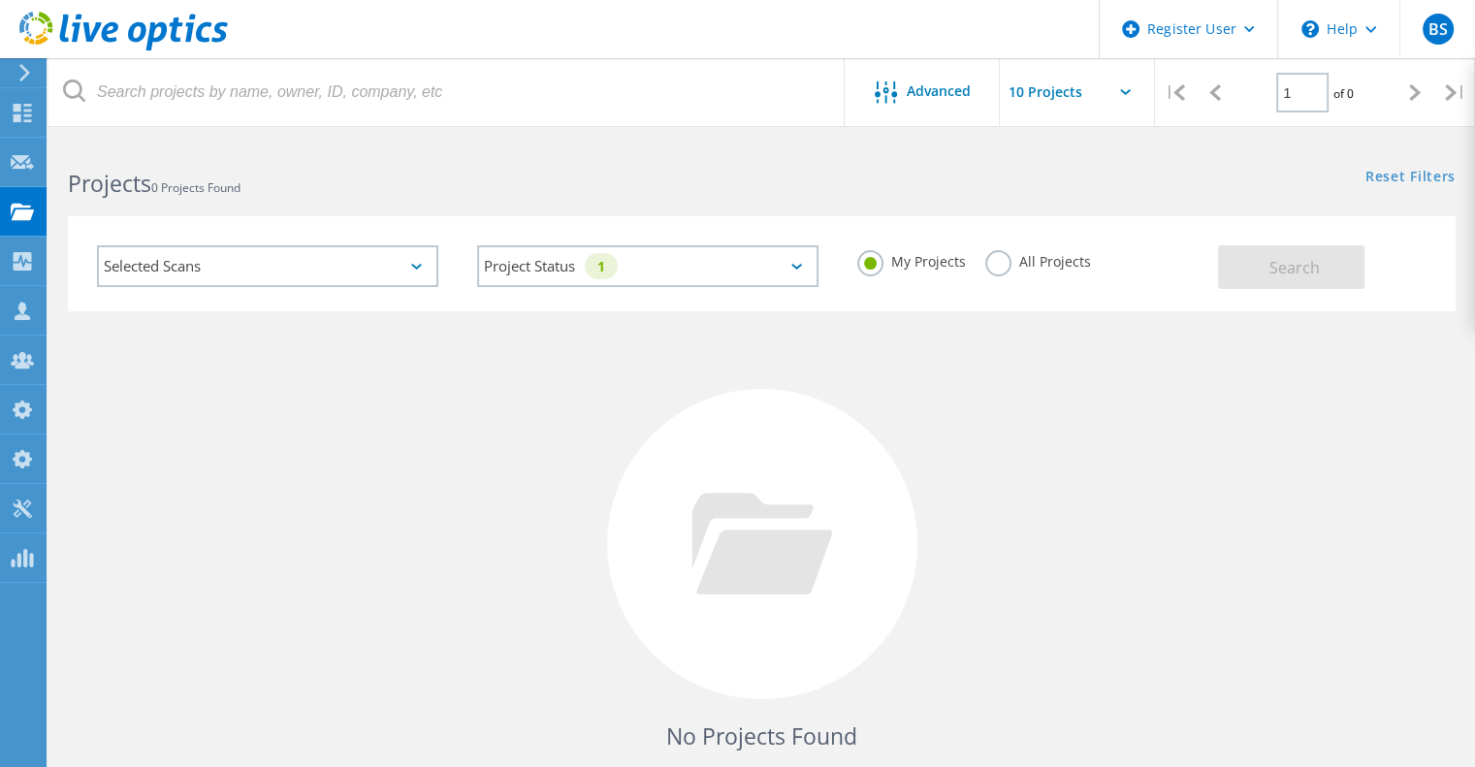
click at [994, 264] on label "All Projects" at bounding box center [1038, 259] width 106 height 18
click at [0, 0] on input "All Projects" at bounding box center [0, 0] width 0 height 0
click at [1242, 252] on button "Search" at bounding box center [1291, 267] width 146 height 44
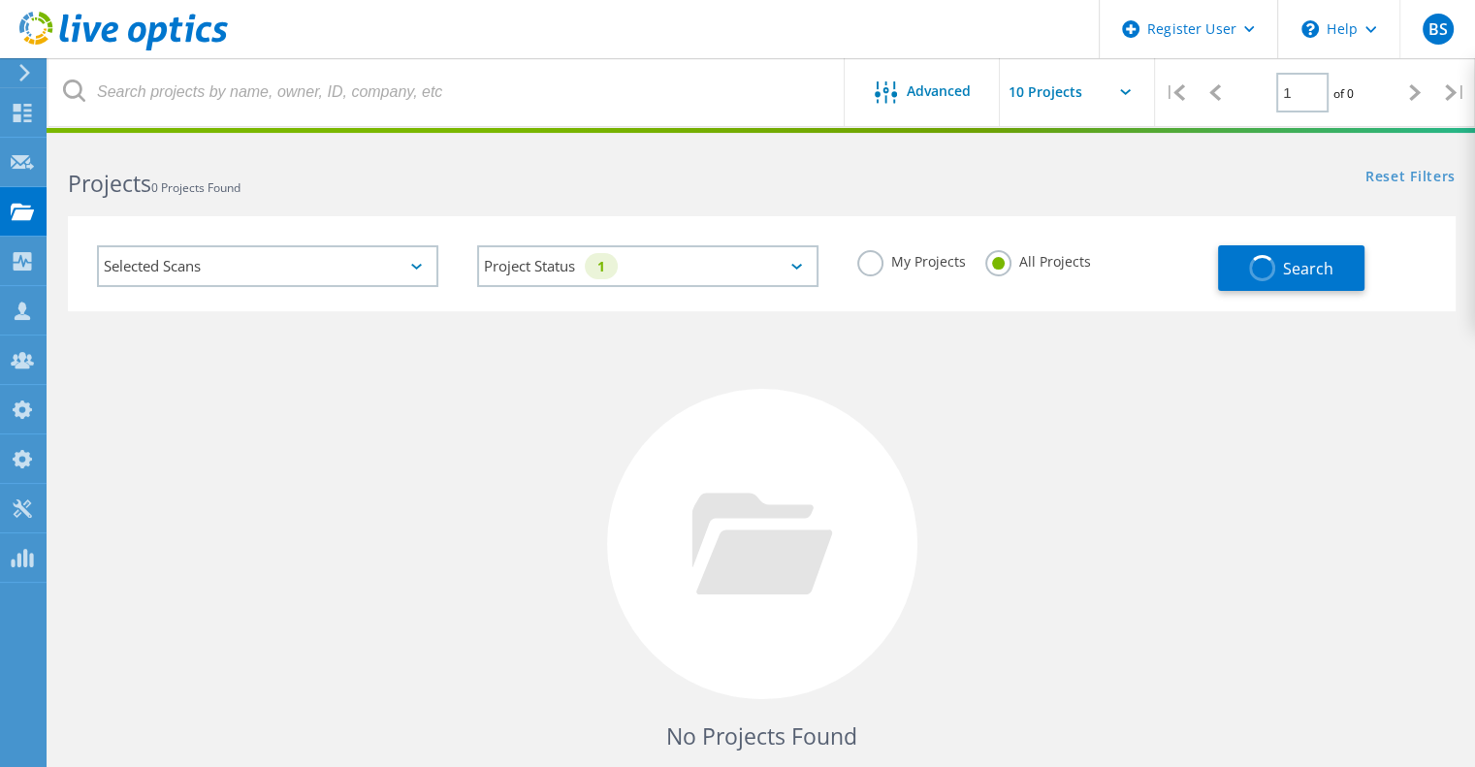
click at [359, 272] on div "Selected Scans" at bounding box center [267, 266] width 341 height 42
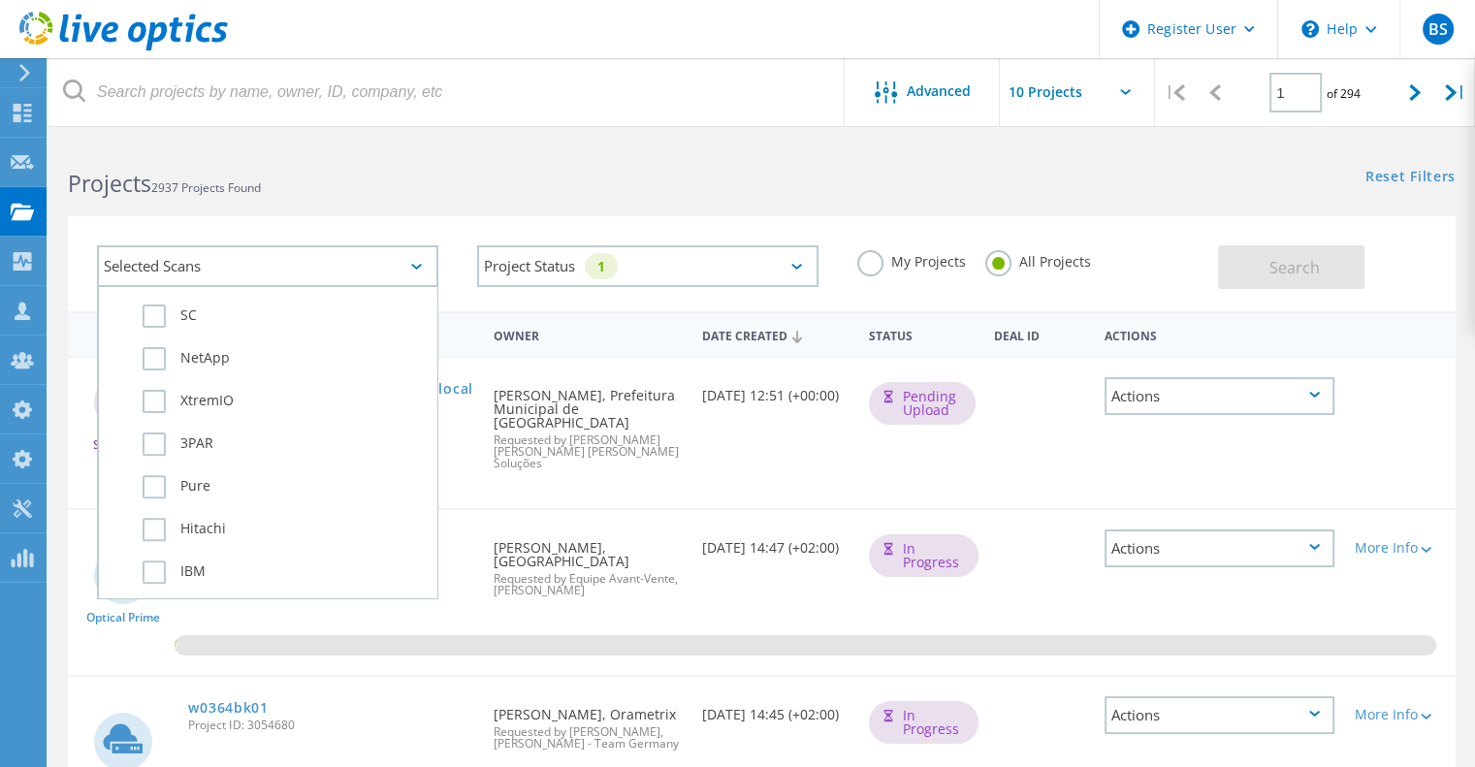
scroll to position [776, 0]
click at [220, 354] on div "NetApp" at bounding box center [268, 347] width 318 height 43
click at [223, 346] on label "NetApp" at bounding box center [285, 342] width 284 height 23
click at [0, 0] on input "NetApp" at bounding box center [0, 0] width 0 height 0
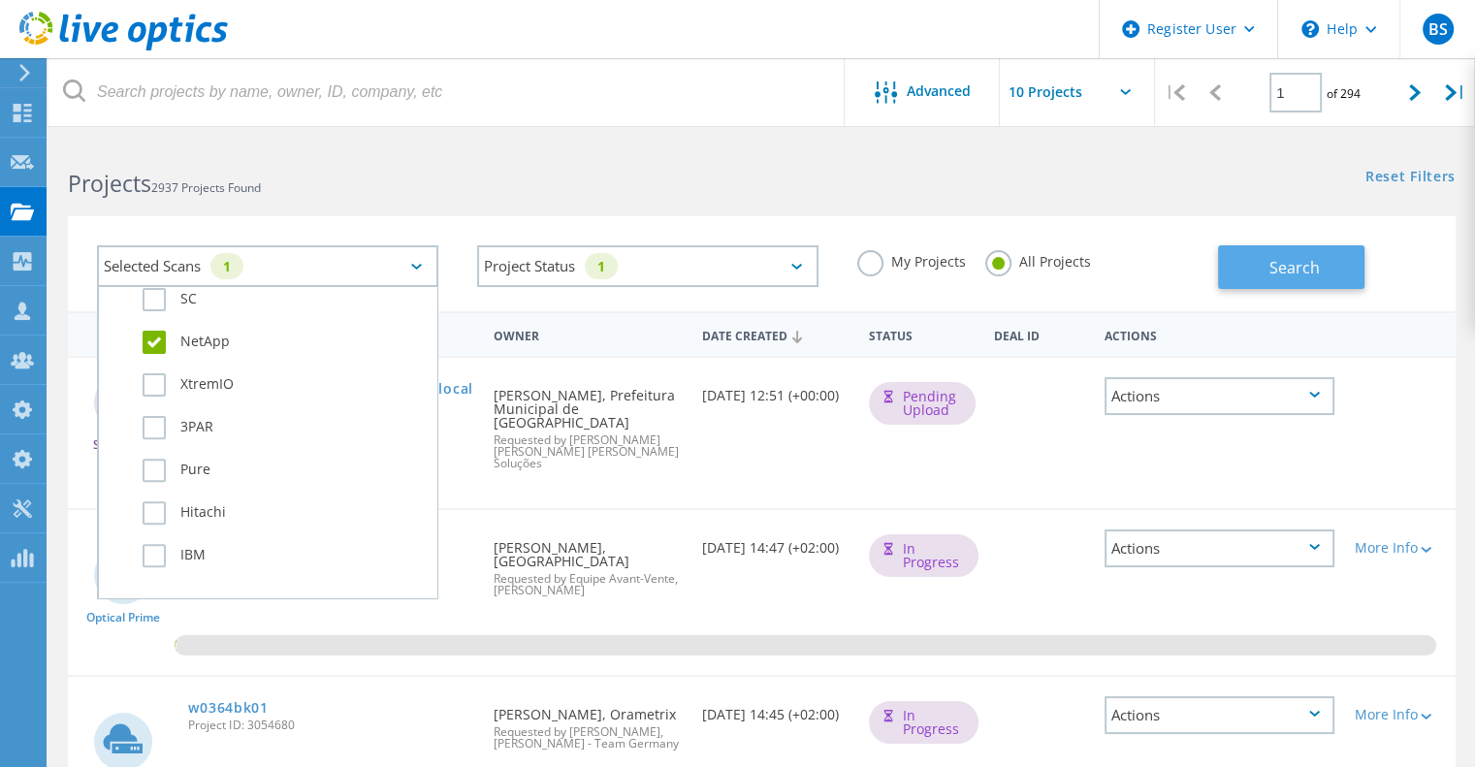
click at [1331, 271] on button "Search" at bounding box center [1291, 267] width 146 height 44
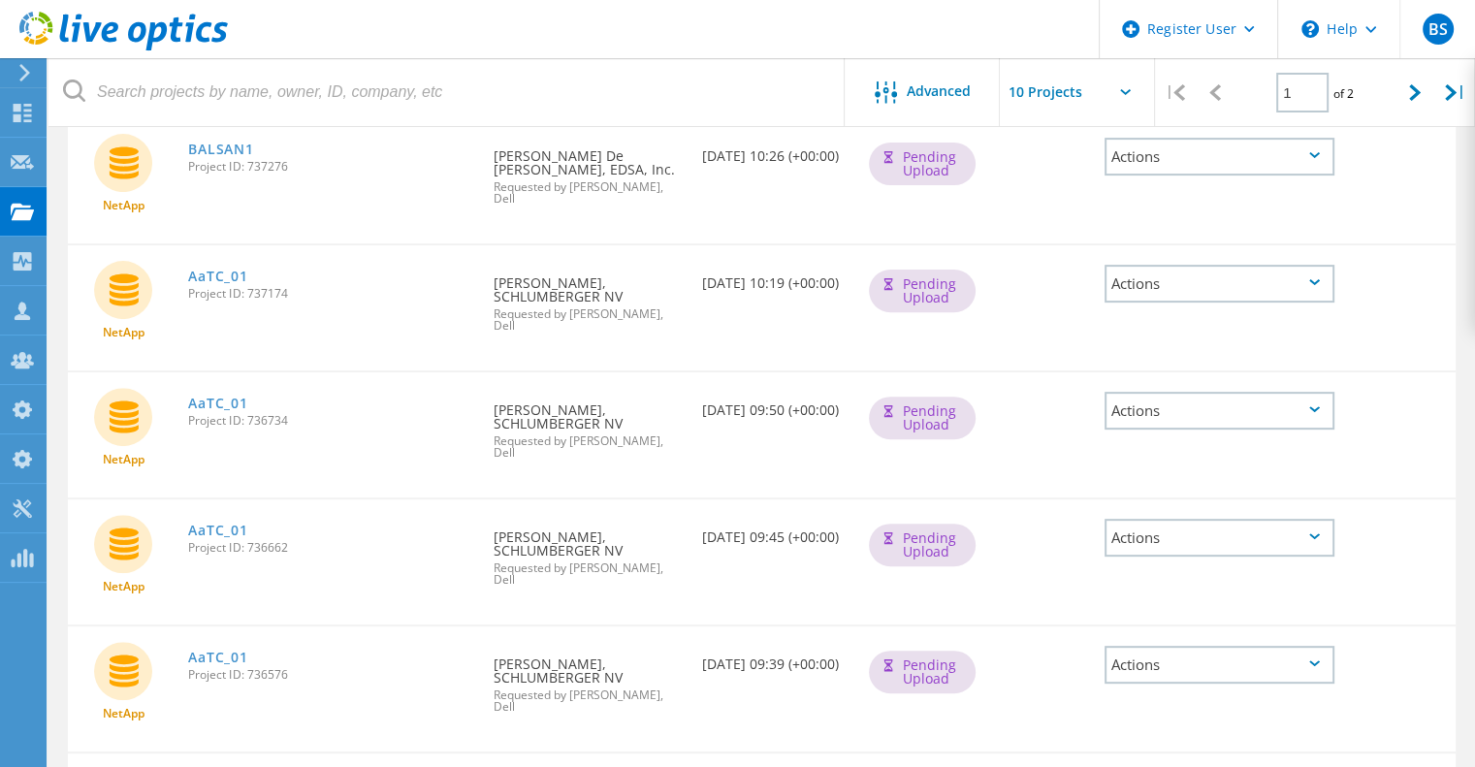
scroll to position [0, 0]
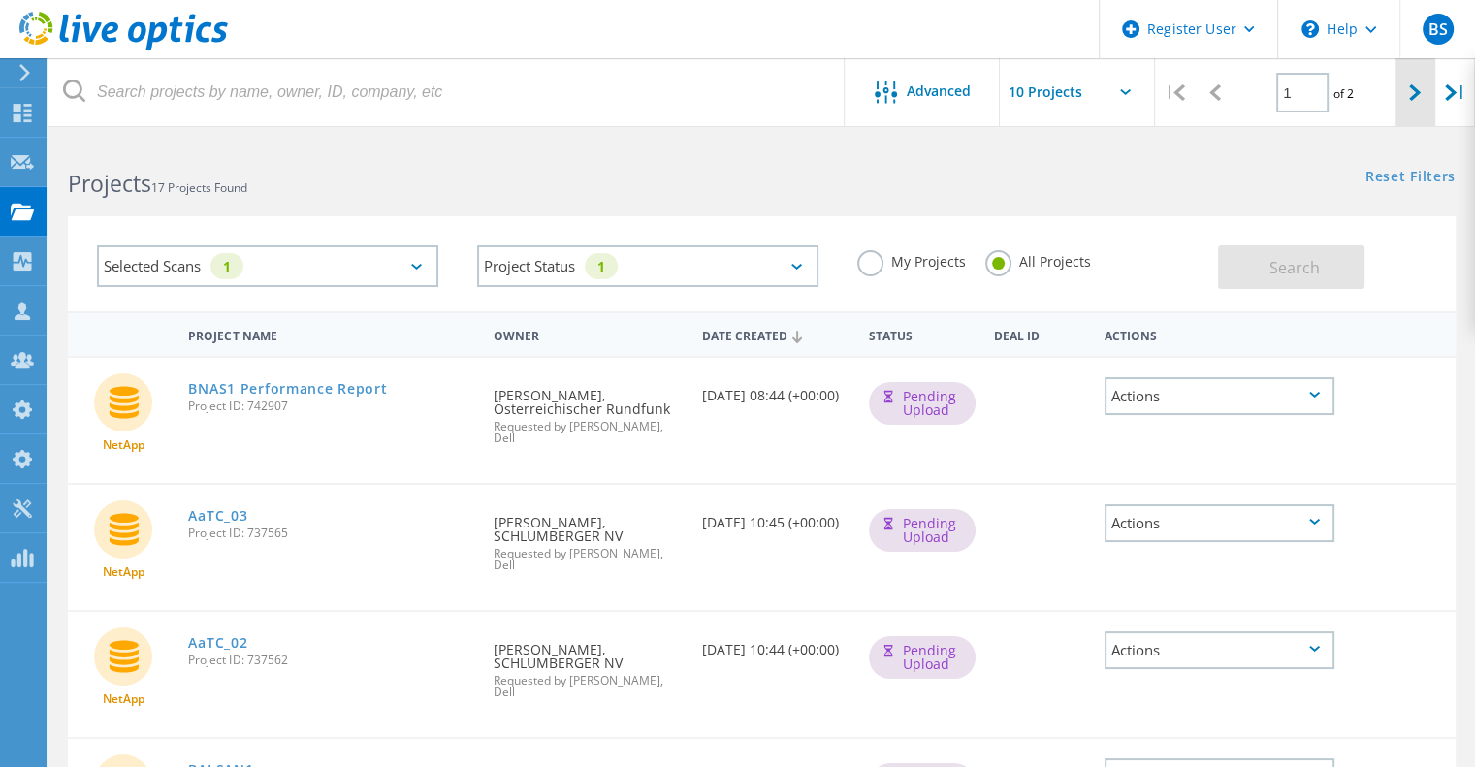
click at [1400, 101] on div at bounding box center [1416, 92] width 40 height 69
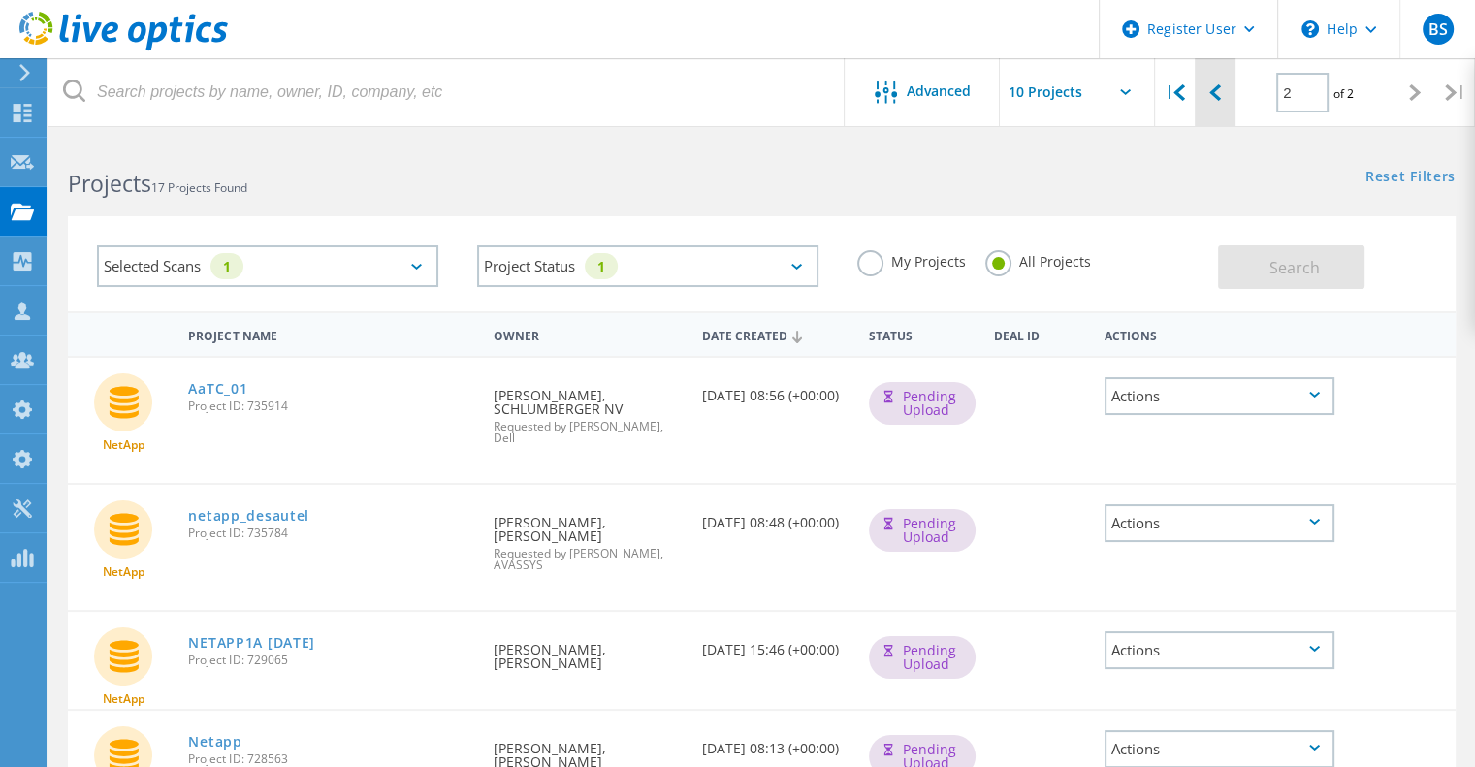
click at [1218, 105] on div at bounding box center [1215, 92] width 40 height 69
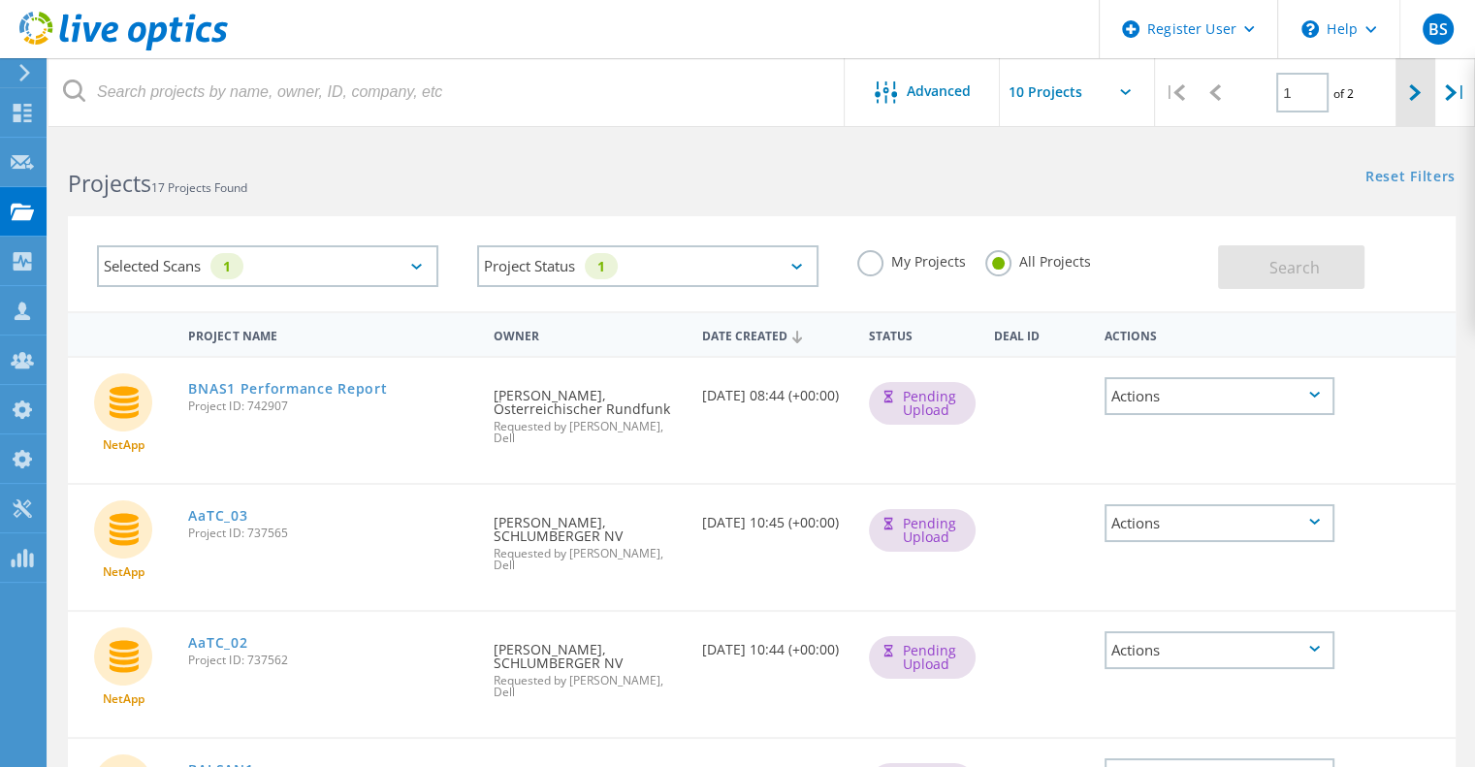
click at [1409, 93] on icon at bounding box center [1415, 92] width 12 height 16
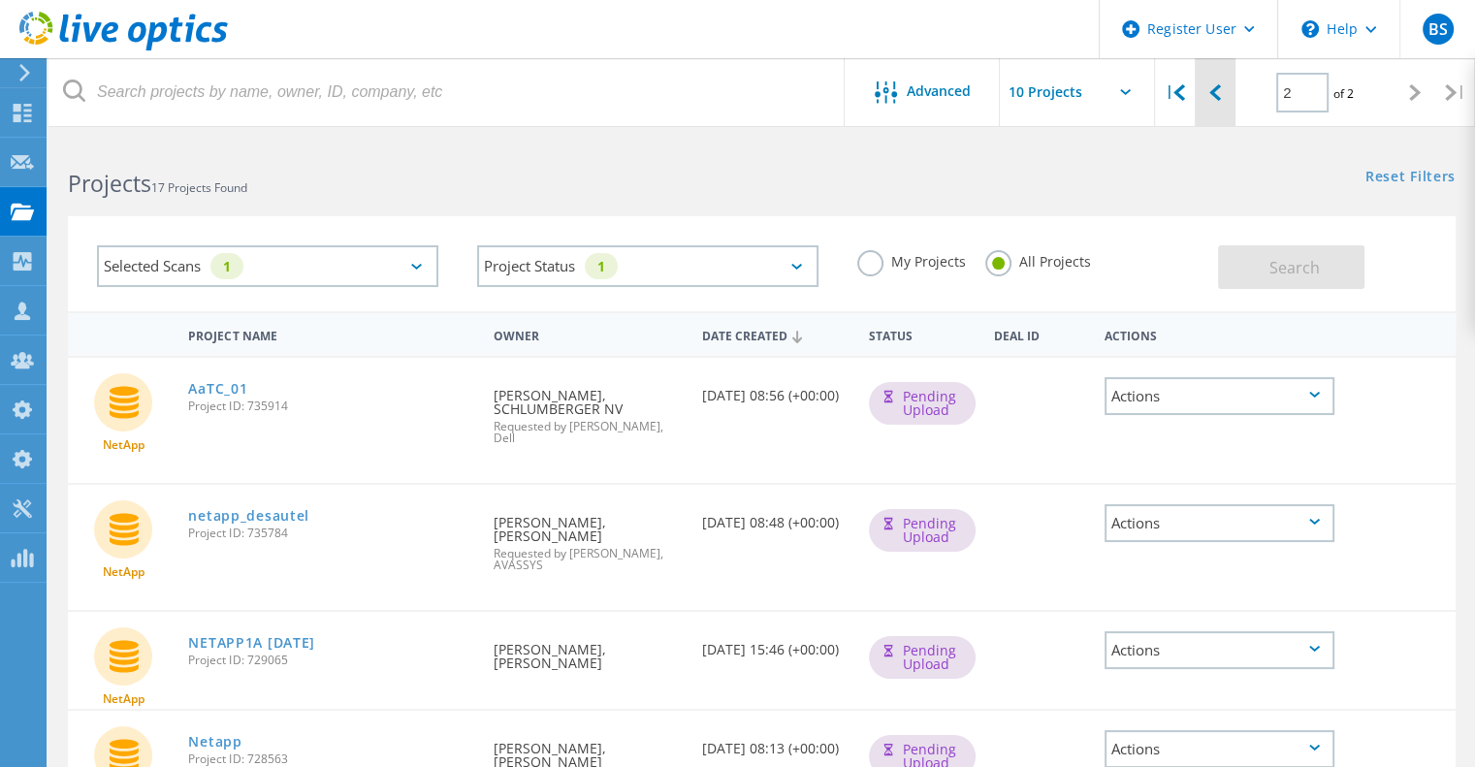
click at [1205, 105] on div at bounding box center [1215, 92] width 40 height 69
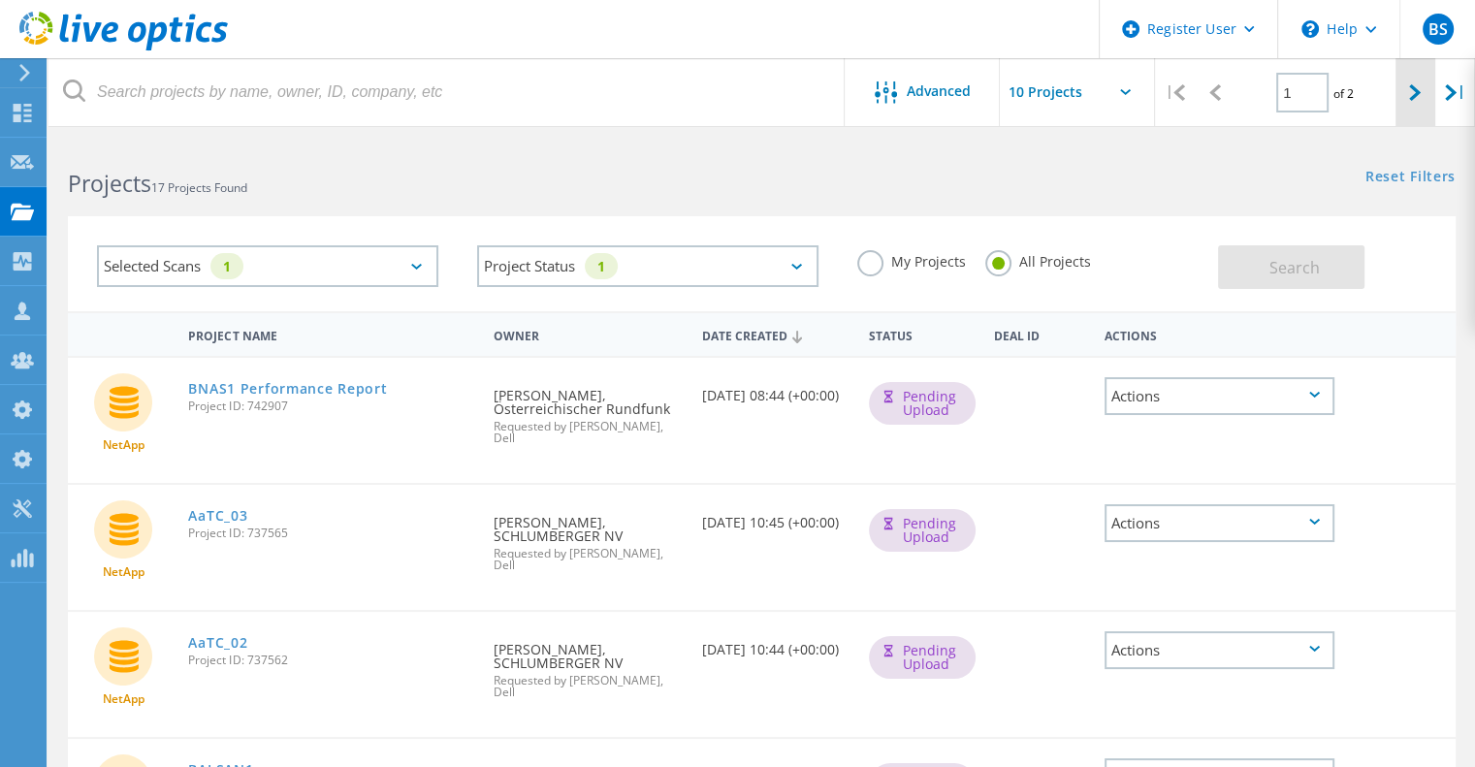
click at [1424, 107] on div at bounding box center [1416, 92] width 40 height 69
type input "2"
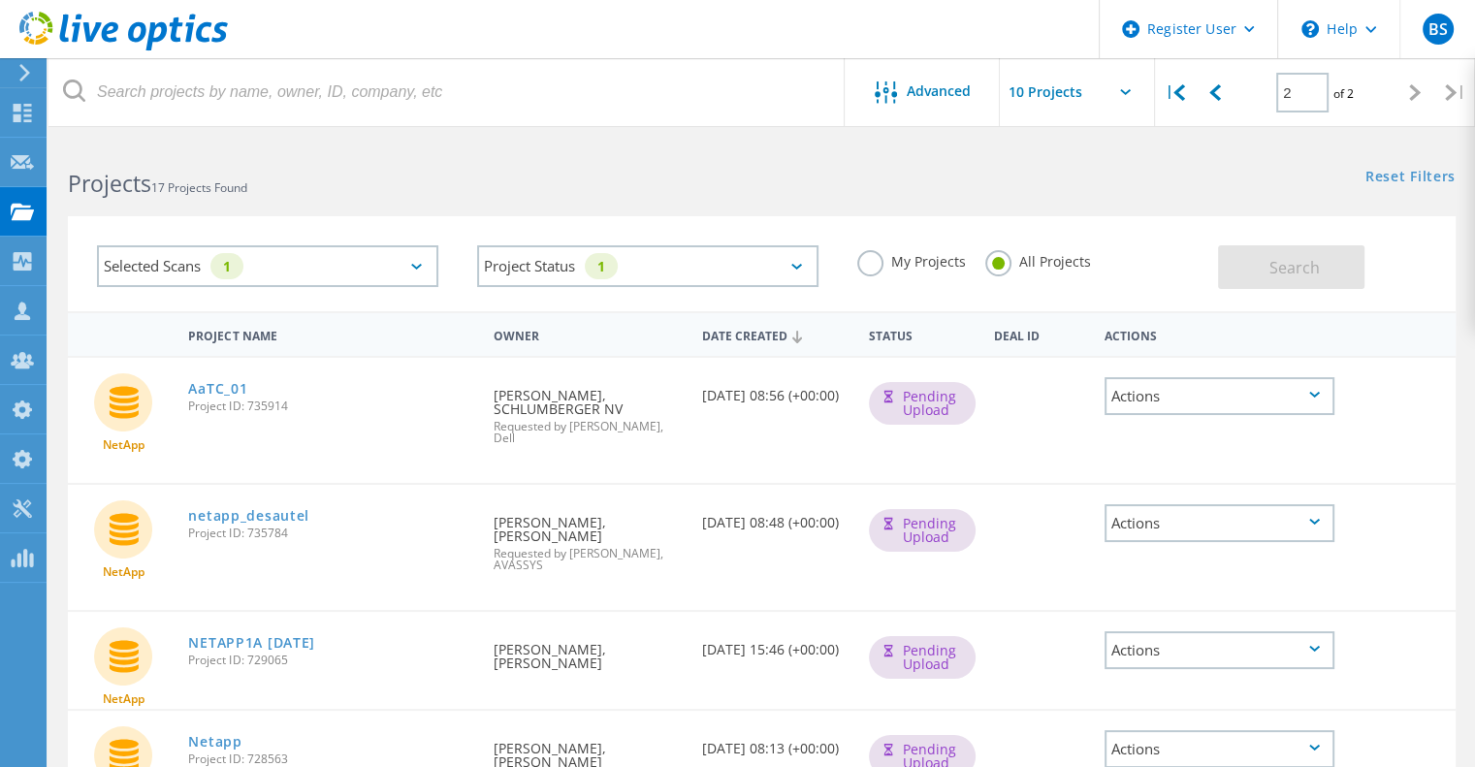
click at [392, 274] on div "Selected Scans 1" at bounding box center [267, 266] width 341 height 42
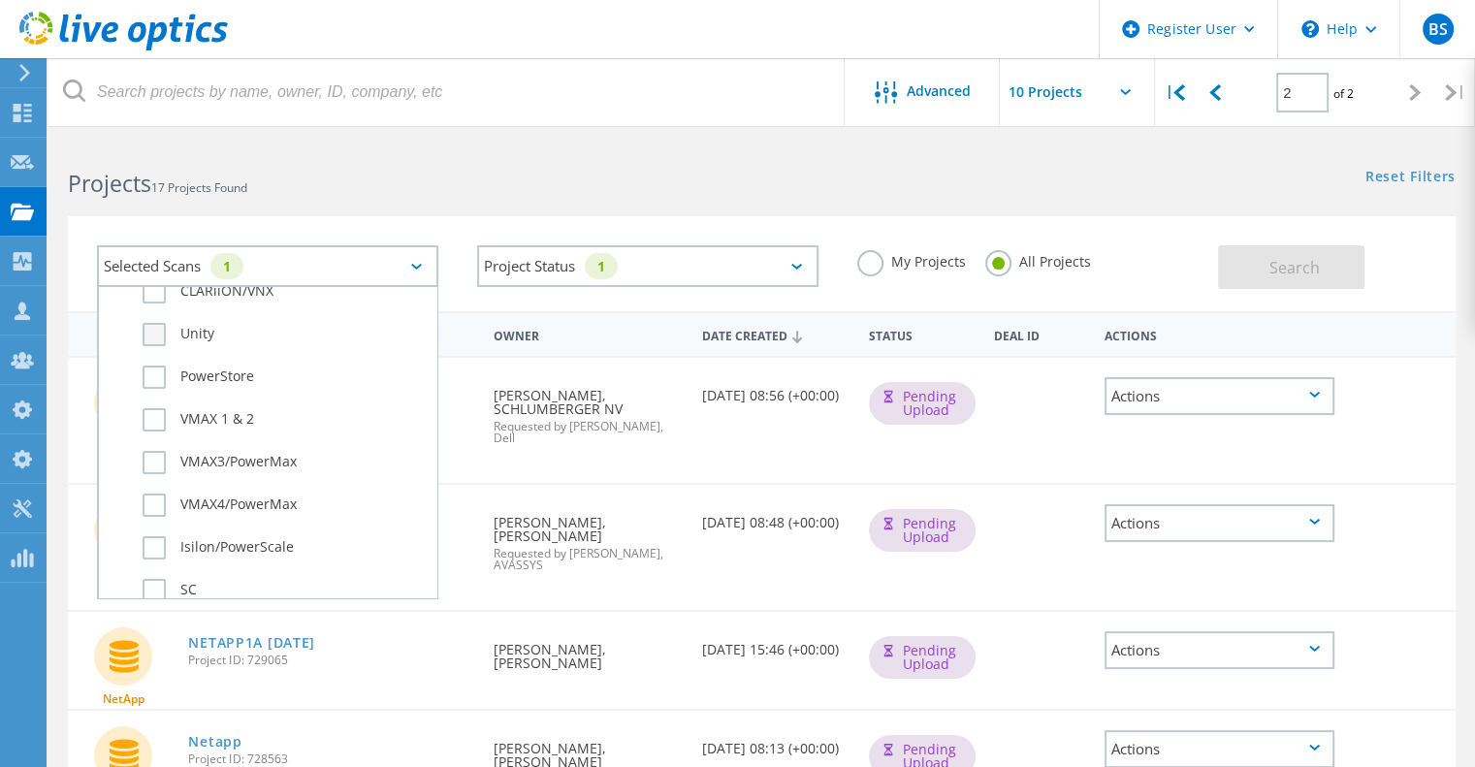
scroll to position [679, 0]
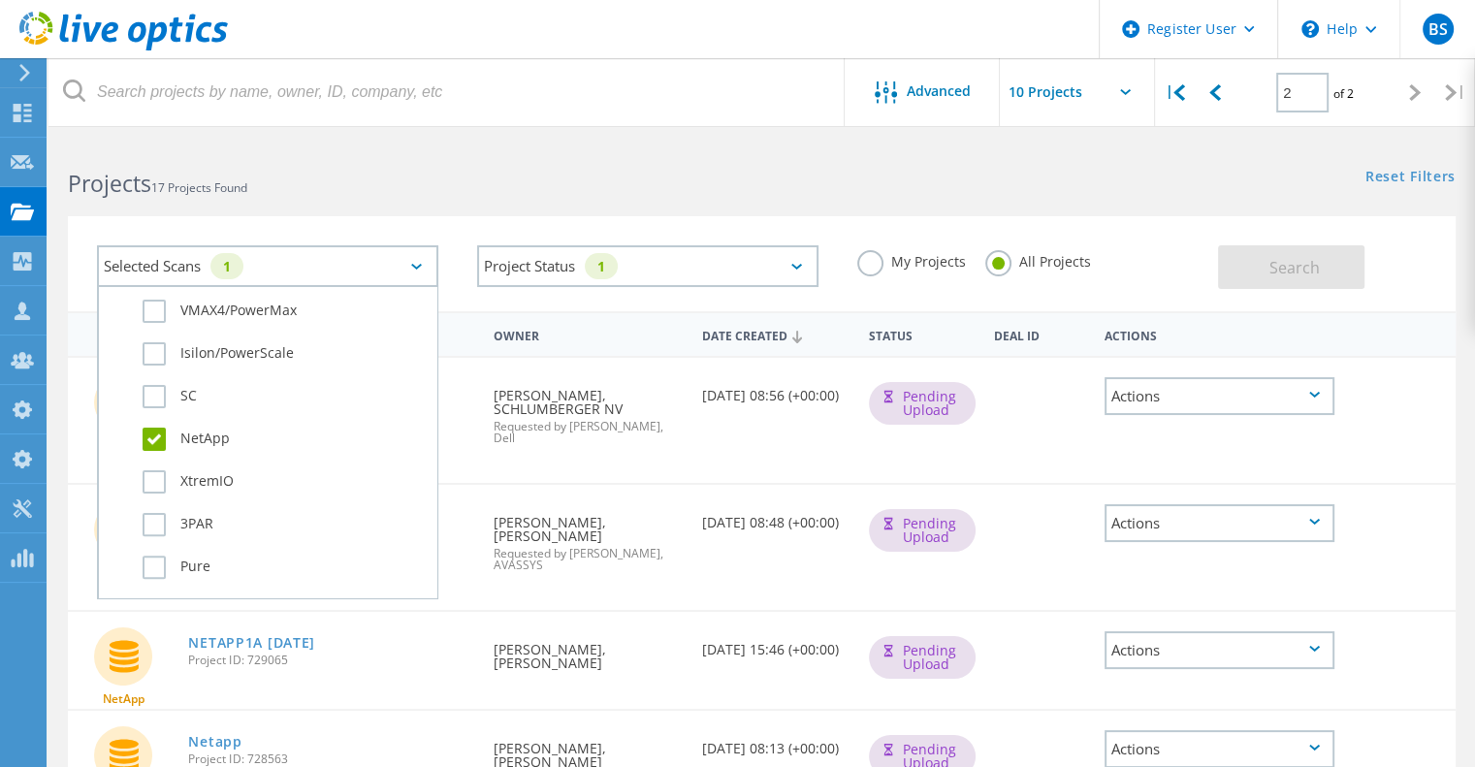
click at [212, 444] on label "NetApp" at bounding box center [285, 439] width 284 height 23
click at [0, 0] on input "NetApp" at bounding box center [0, 0] width 0 height 0
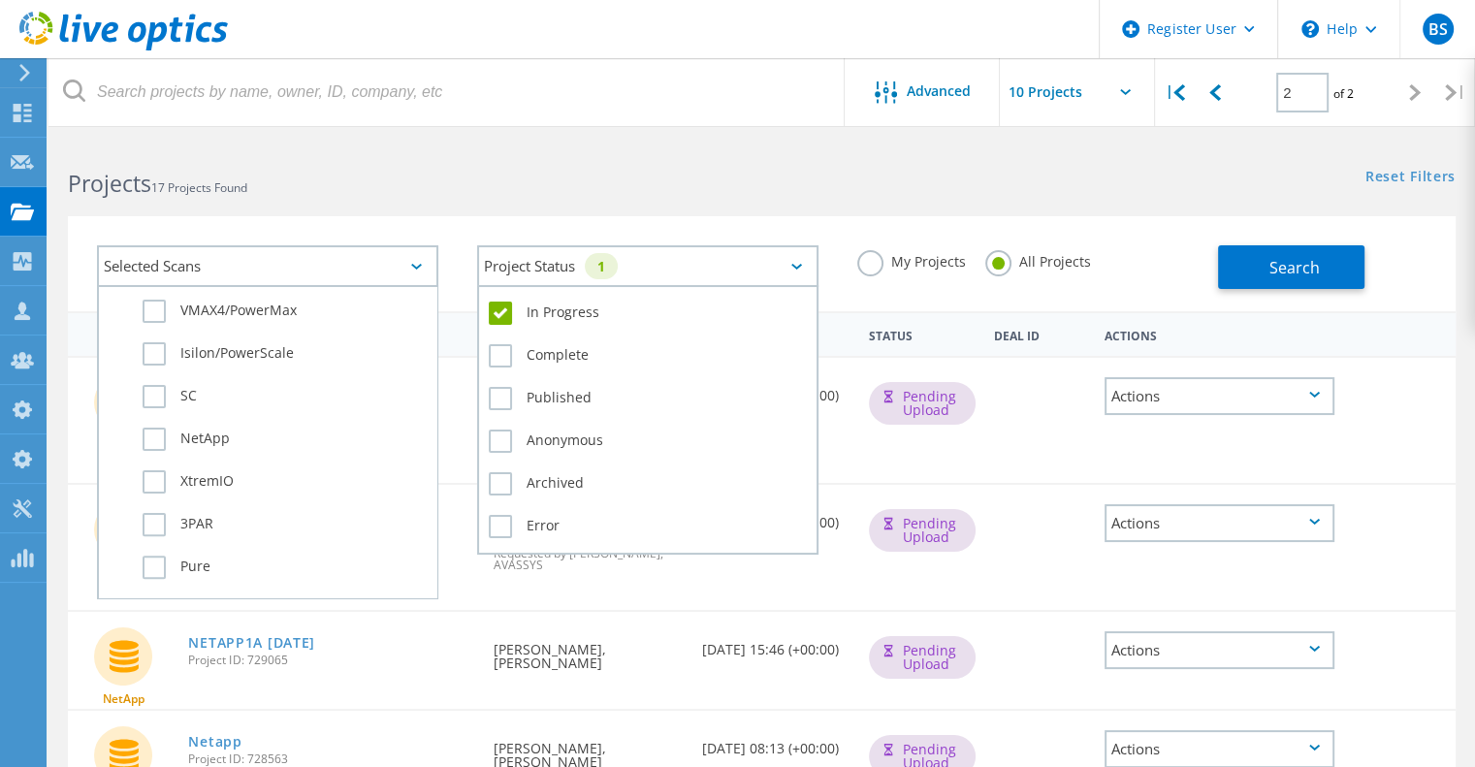
click at [630, 276] on div "Project Status 1" at bounding box center [647, 266] width 341 height 42
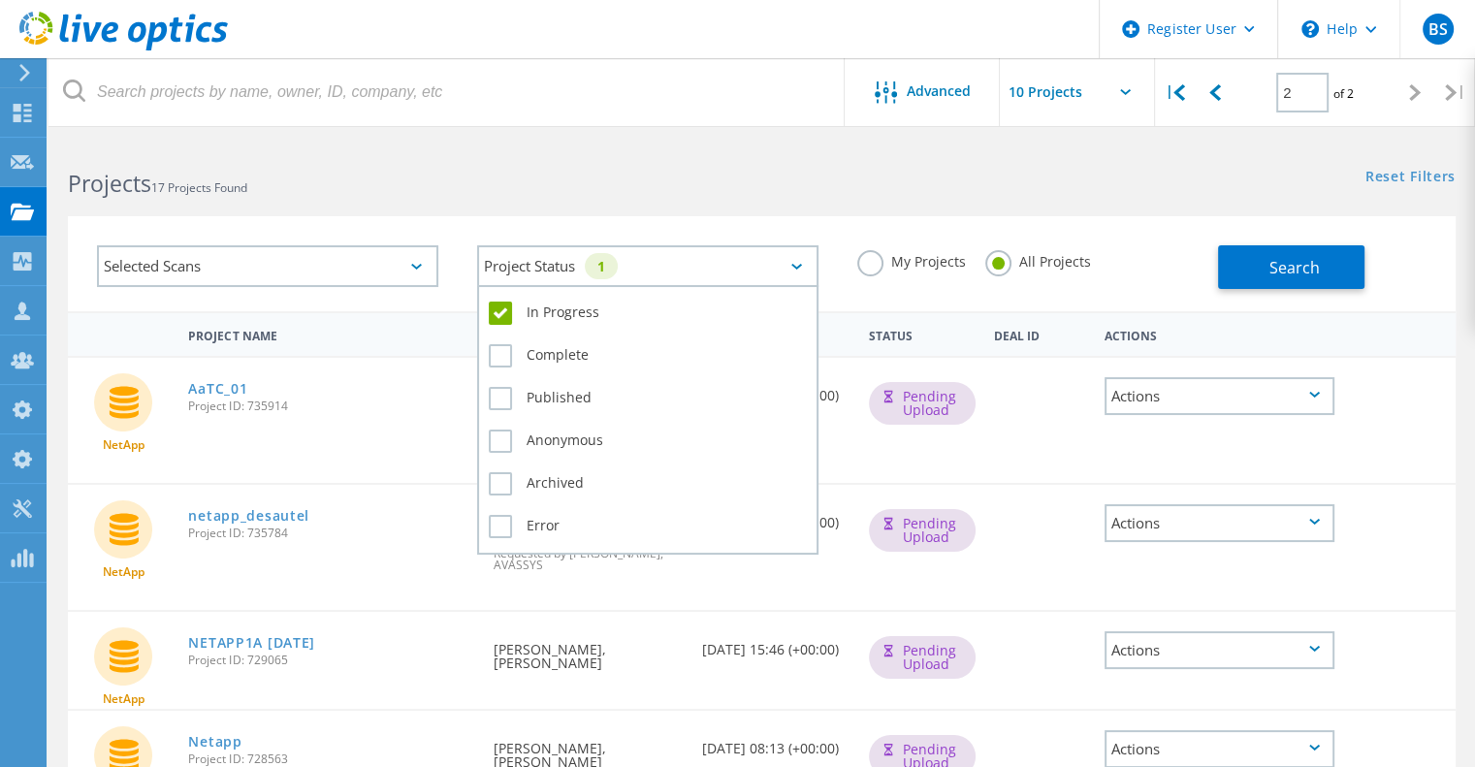
click at [582, 323] on label "In Progress" at bounding box center [648, 313] width 318 height 23
click at [0, 0] on input "In Progress" at bounding box center [0, 0] width 0 height 0
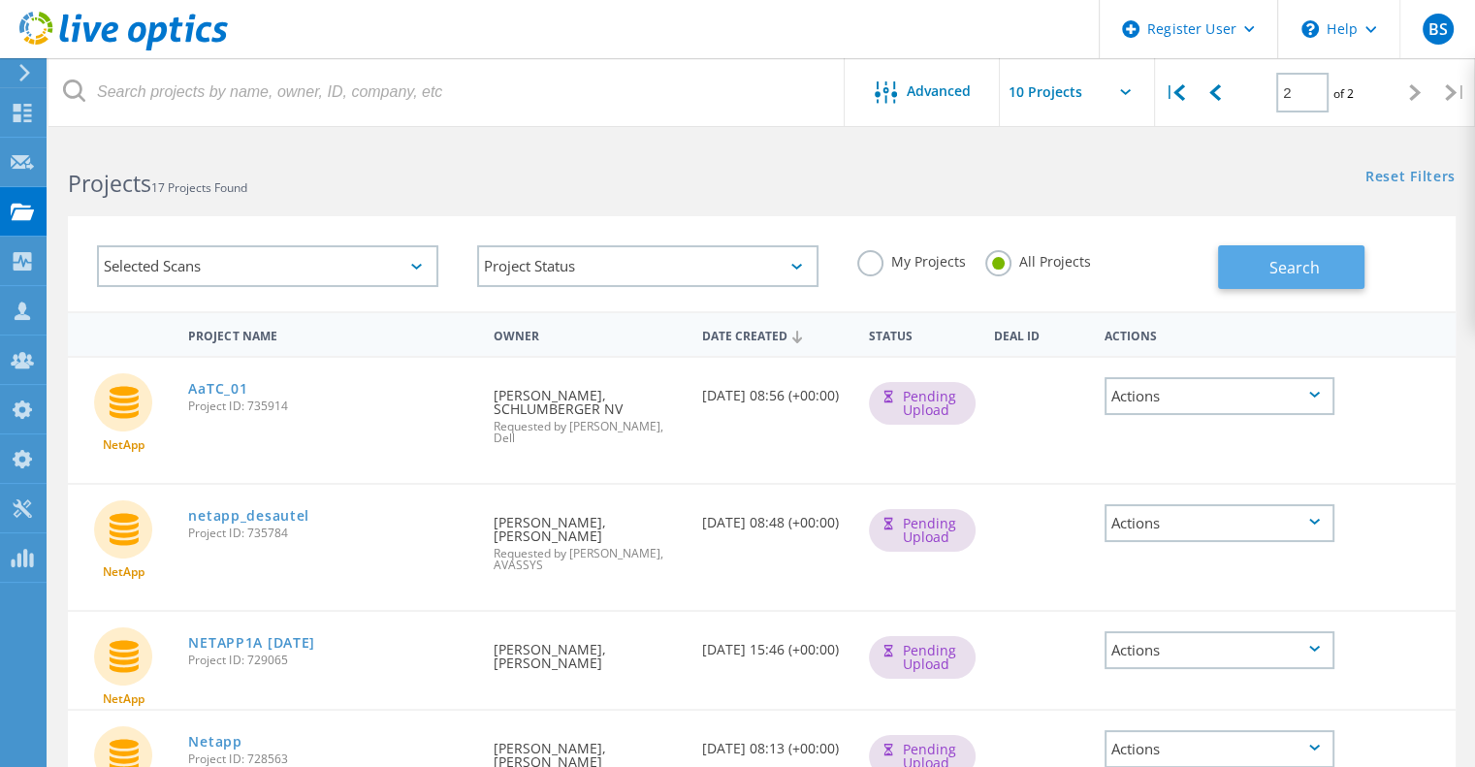
click at [1292, 252] on button "Search" at bounding box center [1291, 267] width 146 height 44
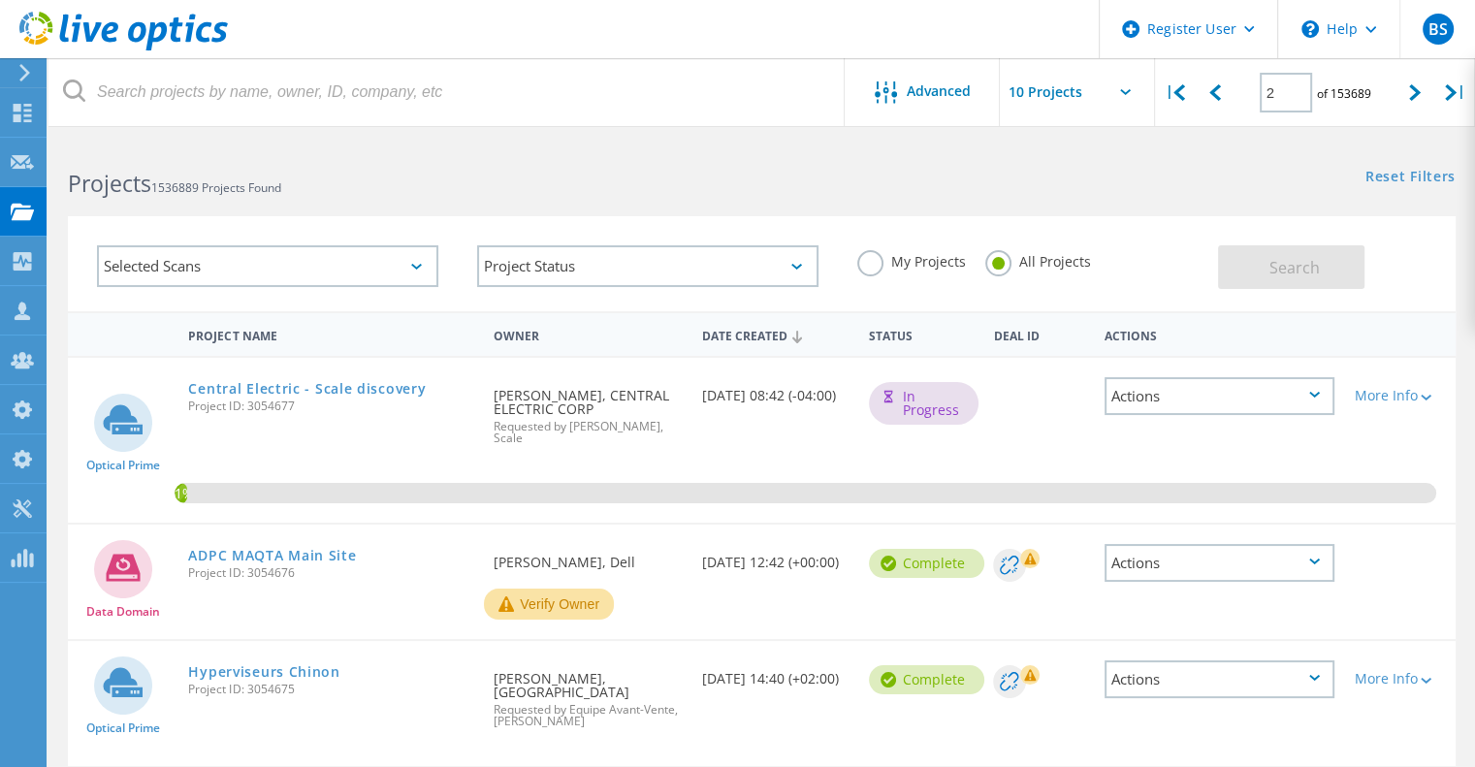
click at [811, 290] on div "Project Status In Progress Complete Published Anonymous Archived Error" at bounding box center [648, 266] width 380 height 80
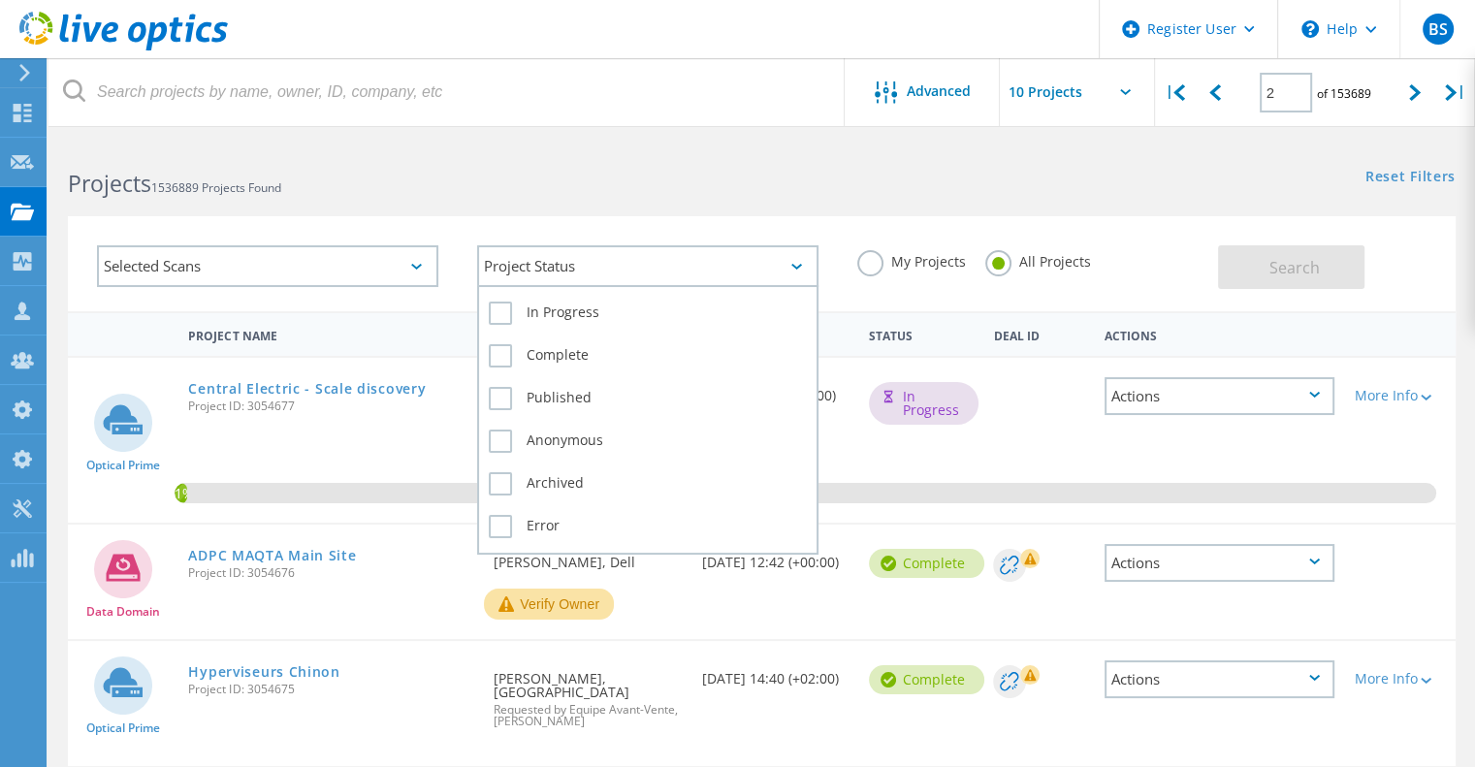
click at [688, 284] on div "Project Status" at bounding box center [647, 266] width 341 height 42
click at [584, 323] on label "In Progress" at bounding box center [648, 313] width 318 height 23
click at [0, 0] on input "In Progress" at bounding box center [0, 0] width 0 height 0
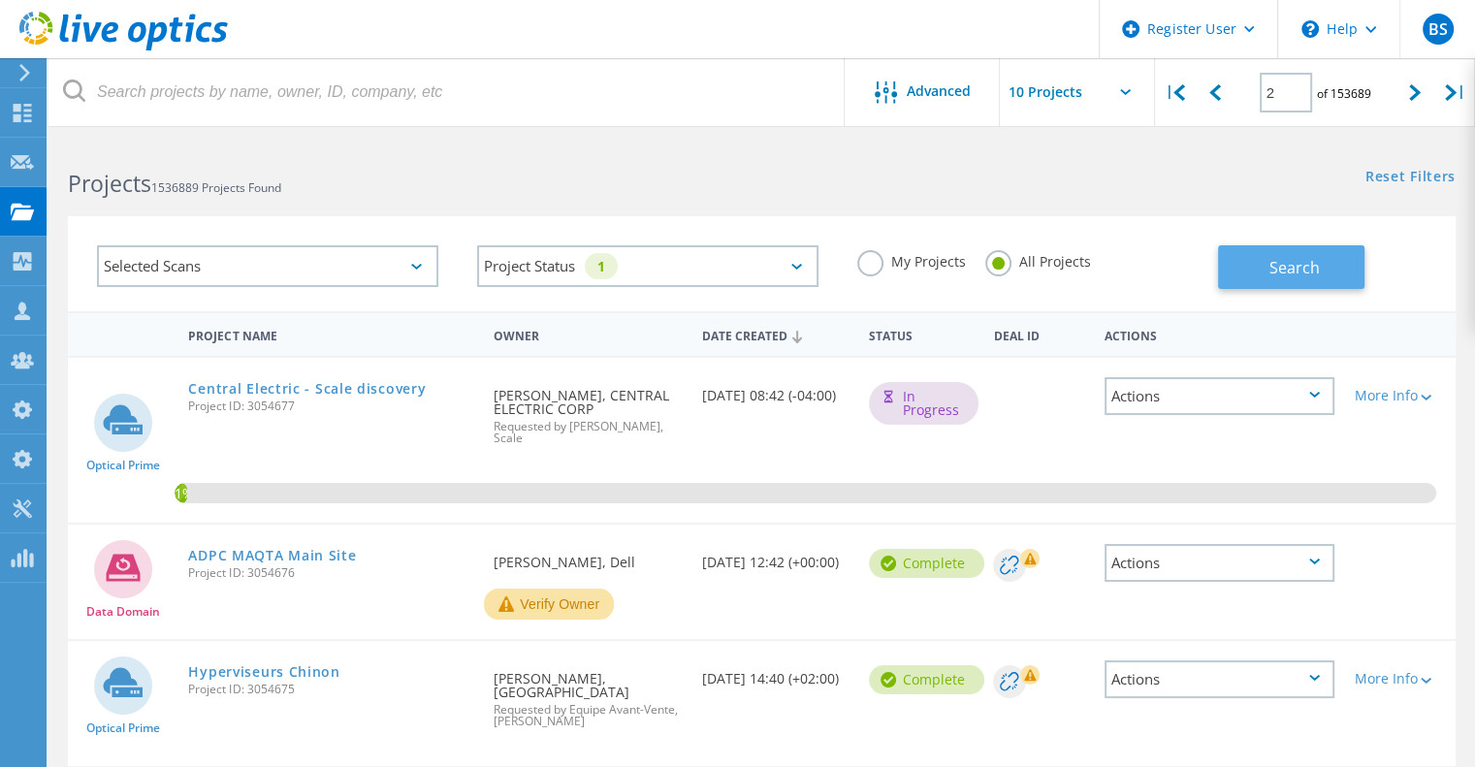
click at [1253, 267] on button "Search" at bounding box center [1291, 267] width 146 height 44
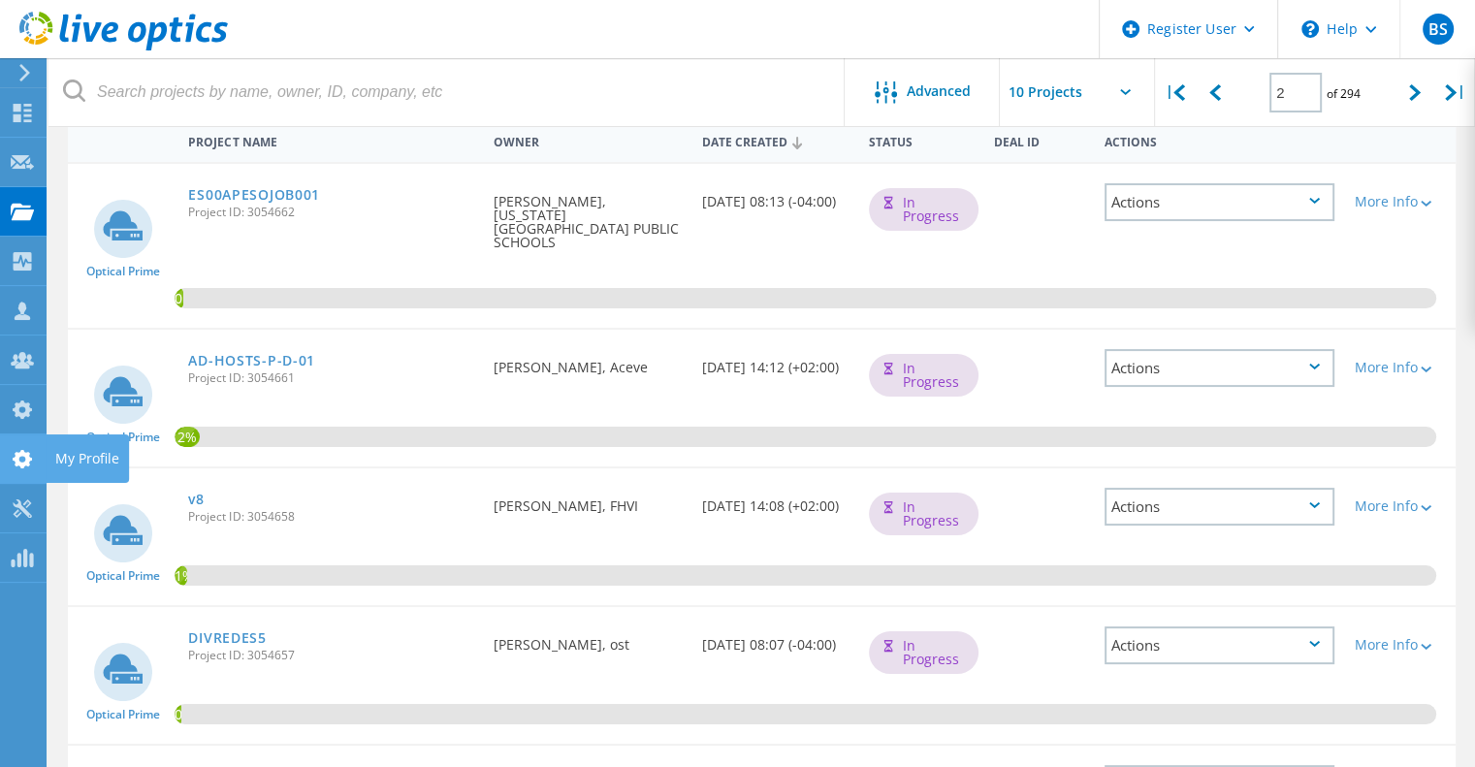
scroll to position [0, 0]
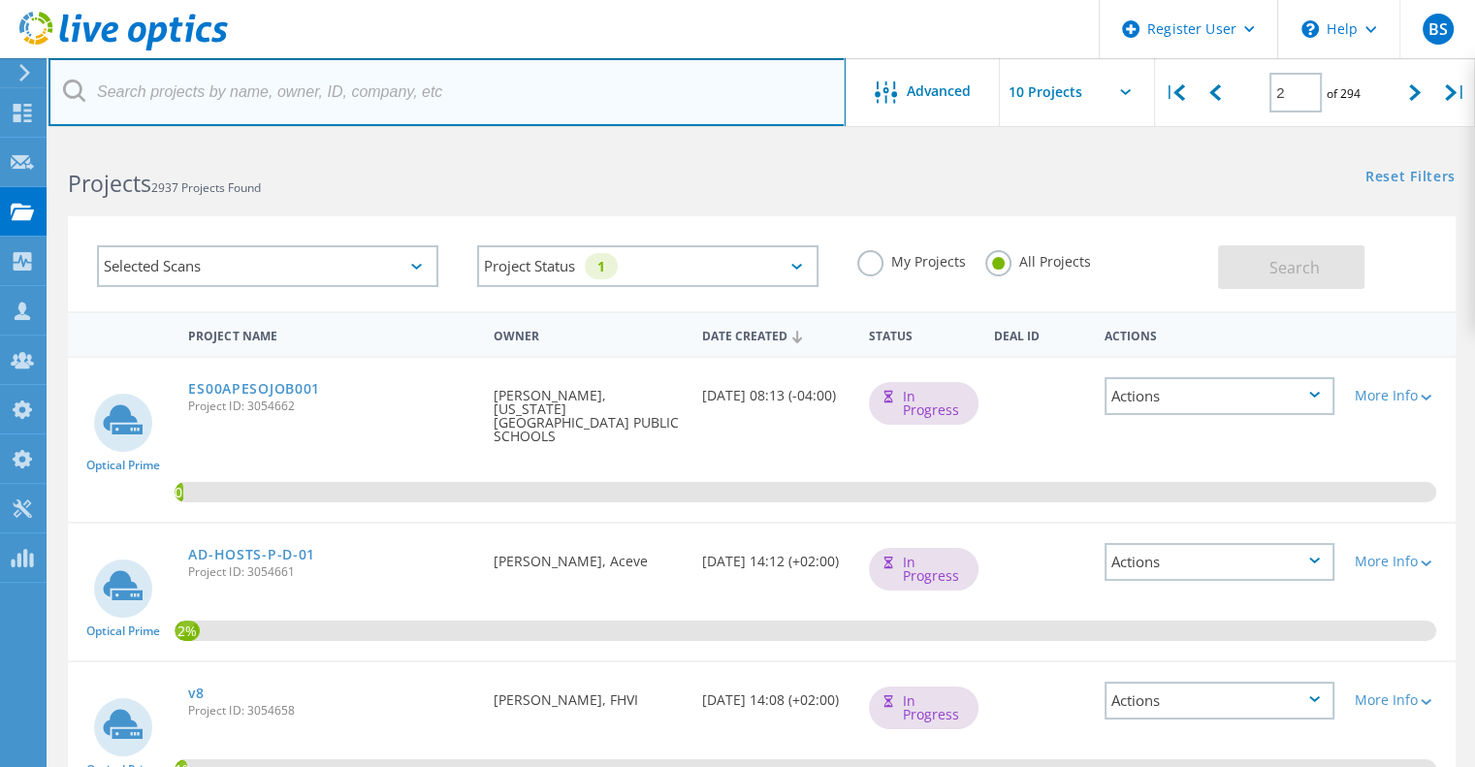
click at [156, 92] on input "text" at bounding box center [446, 92] width 797 height 68
type input "automated"
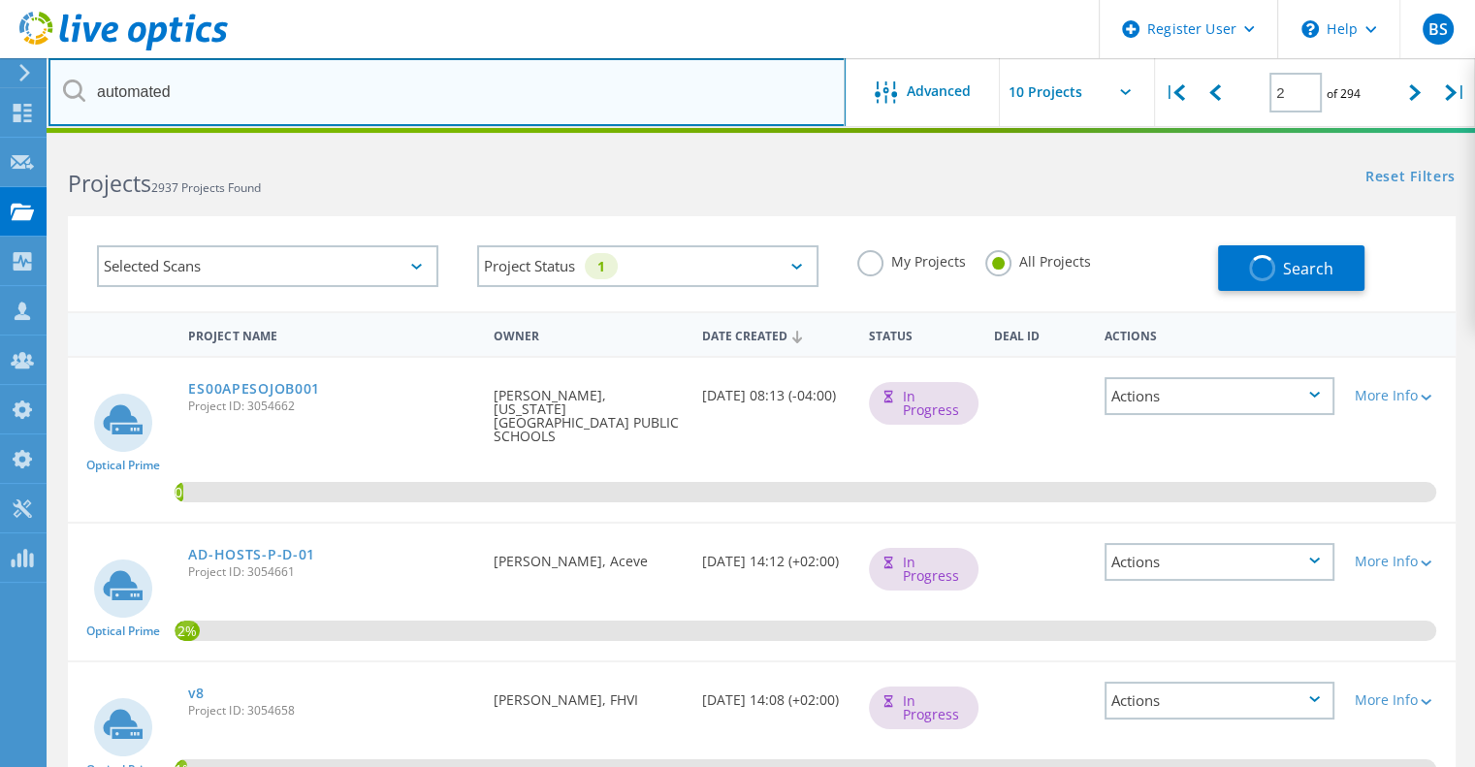
type input "1"
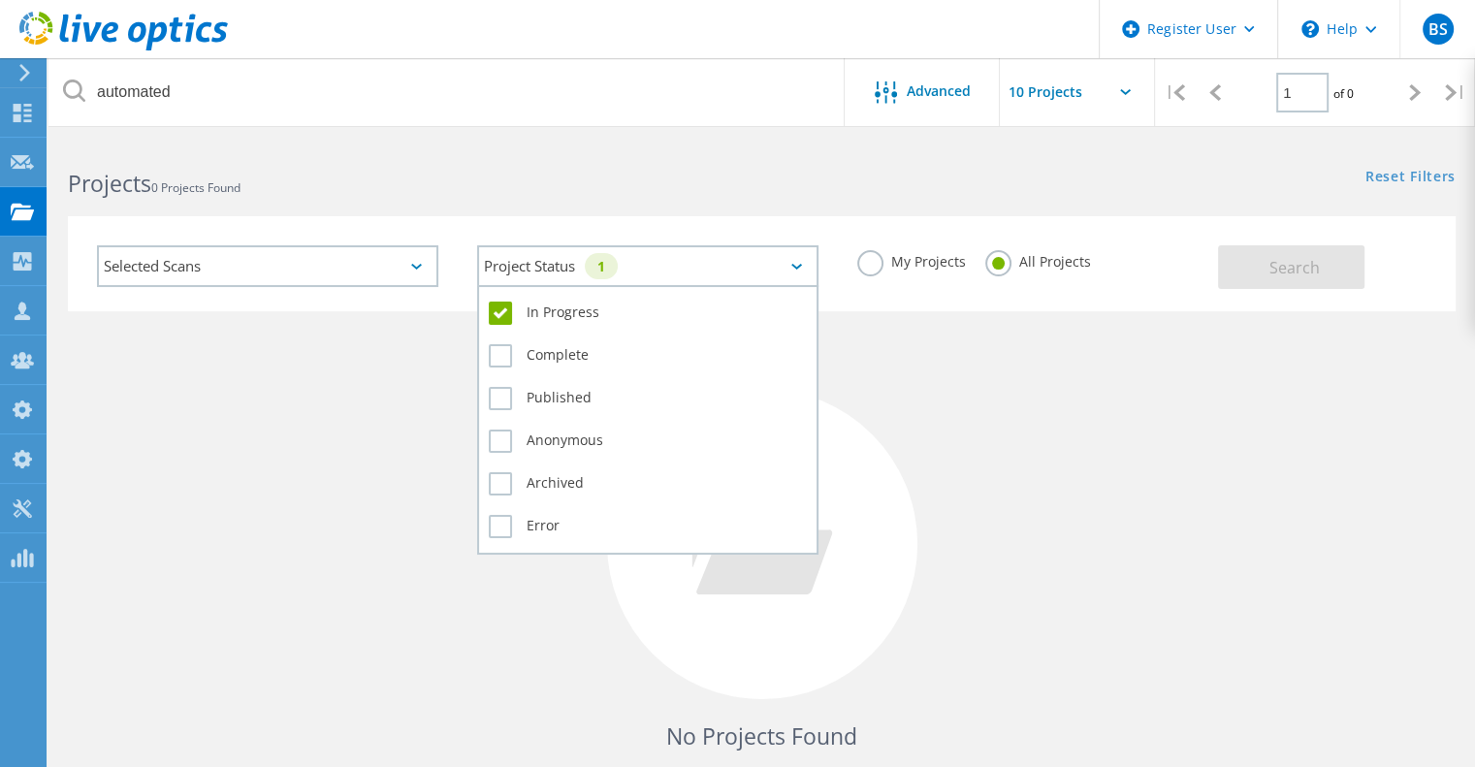
click at [800, 279] on div "Project Status 1" at bounding box center [647, 266] width 341 height 42
click at [557, 313] on label "In Progress" at bounding box center [648, 313] width 318 height 23
click at [0, 0] on input "In Progress" at bounding box center [0, 0] width 0 height 0
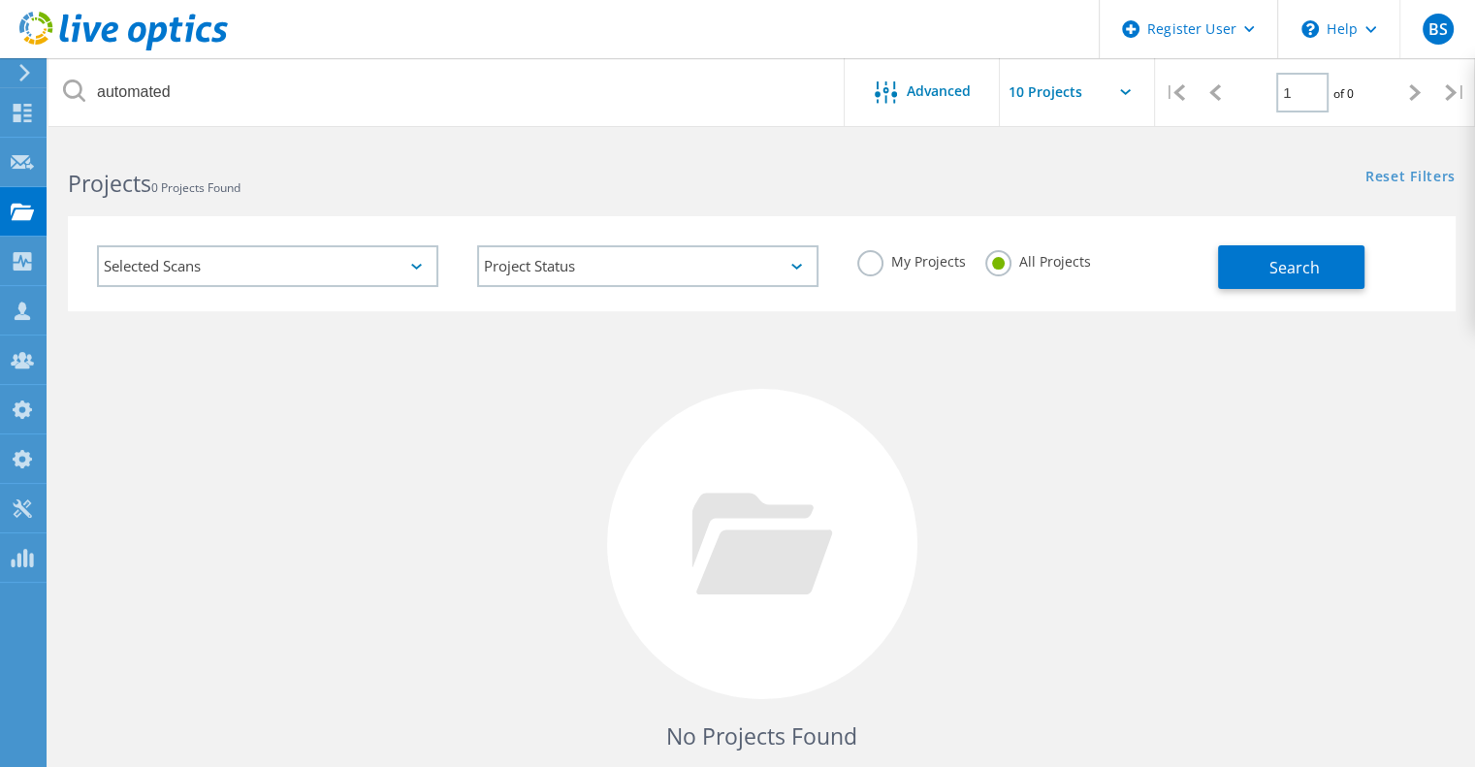
click at [401, 278] on div "Selected Scans" at bounding box center [267, 266] width 341 height 42
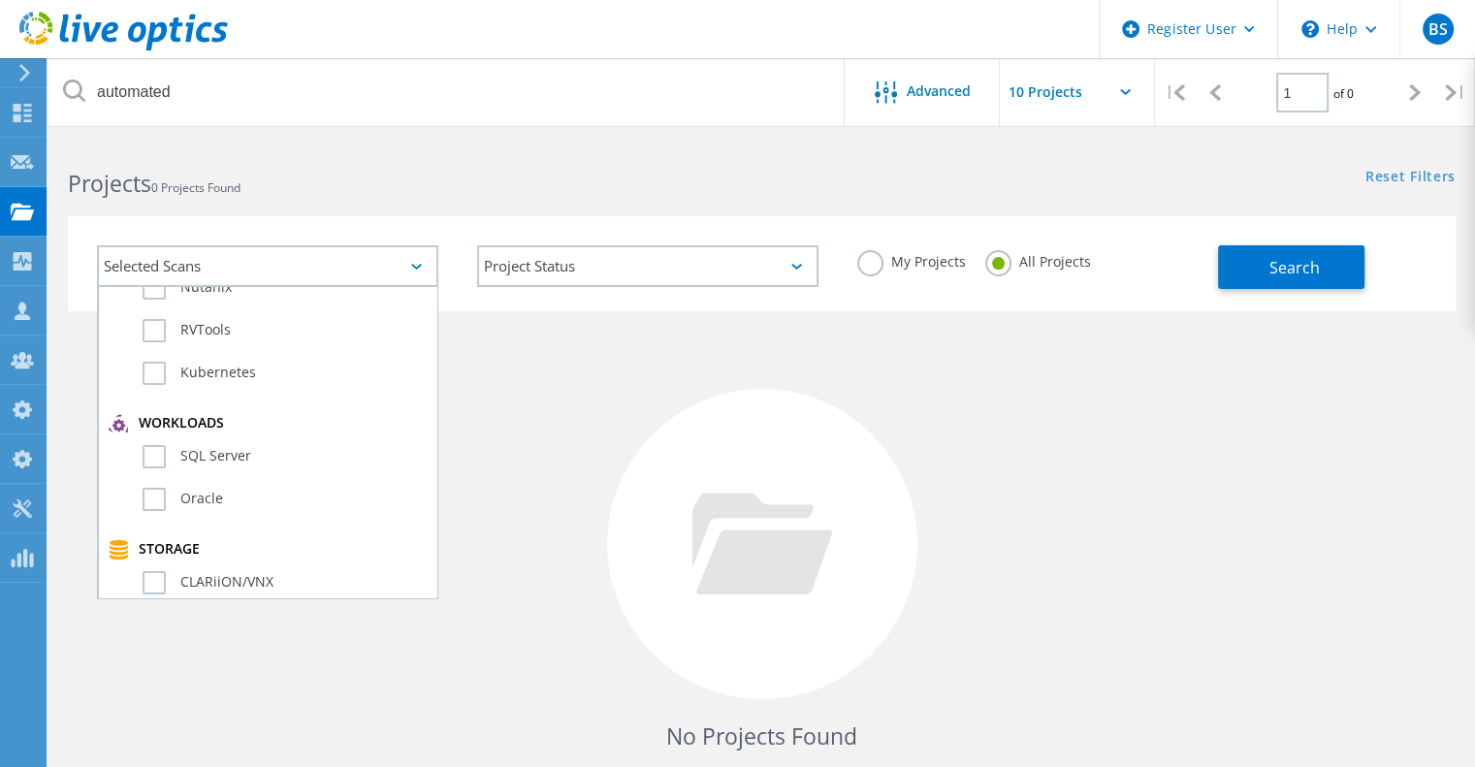
scroll to position [582, 0]
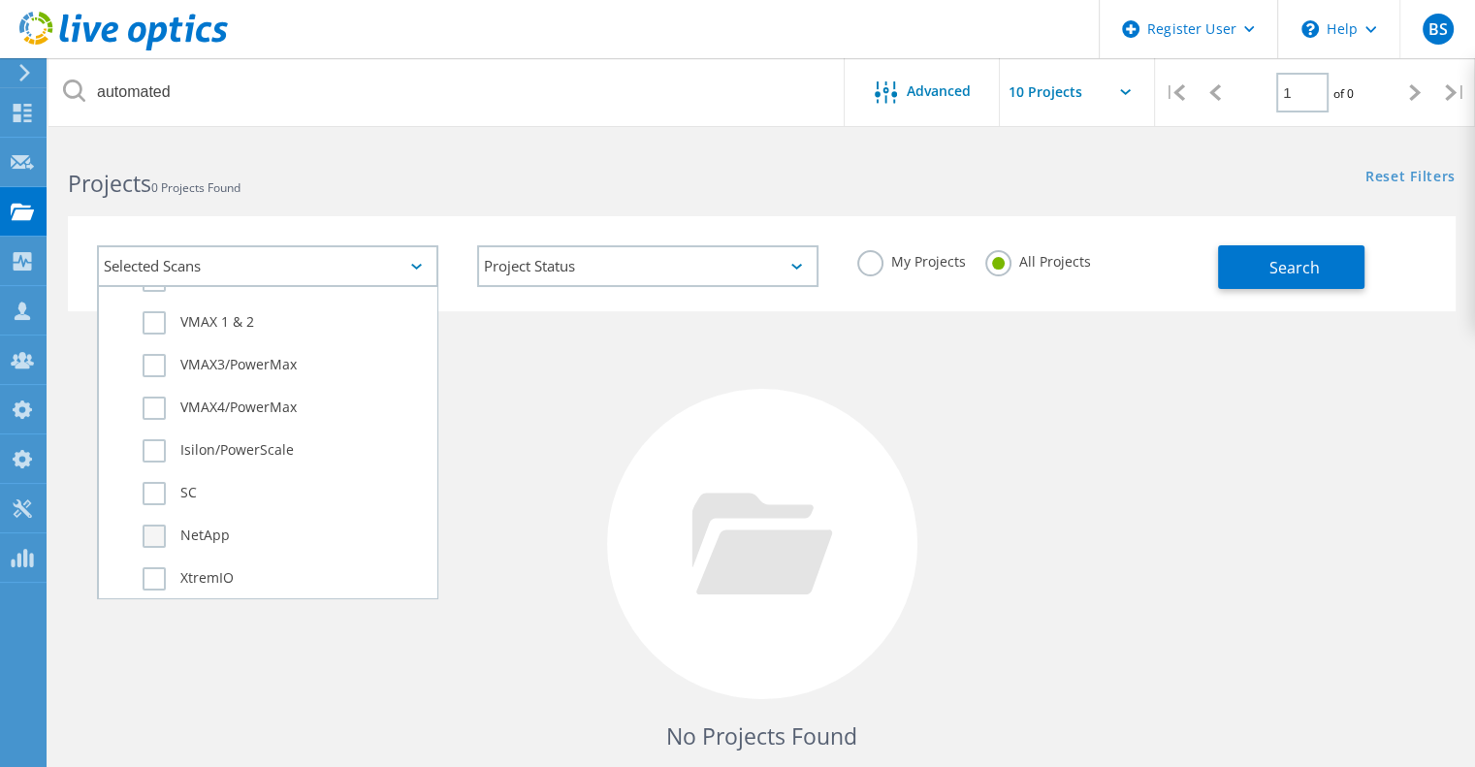
click at [168, 536] on label "NetApp" at bounding box center [285, 536] width 284 height 23
click at [0, 0] on input "NetApp" at bounding box center [0, 0] width 0 height 0
click at [1326, 270] on button "Search" at bounding box center [1291, 267] width 146 height 44
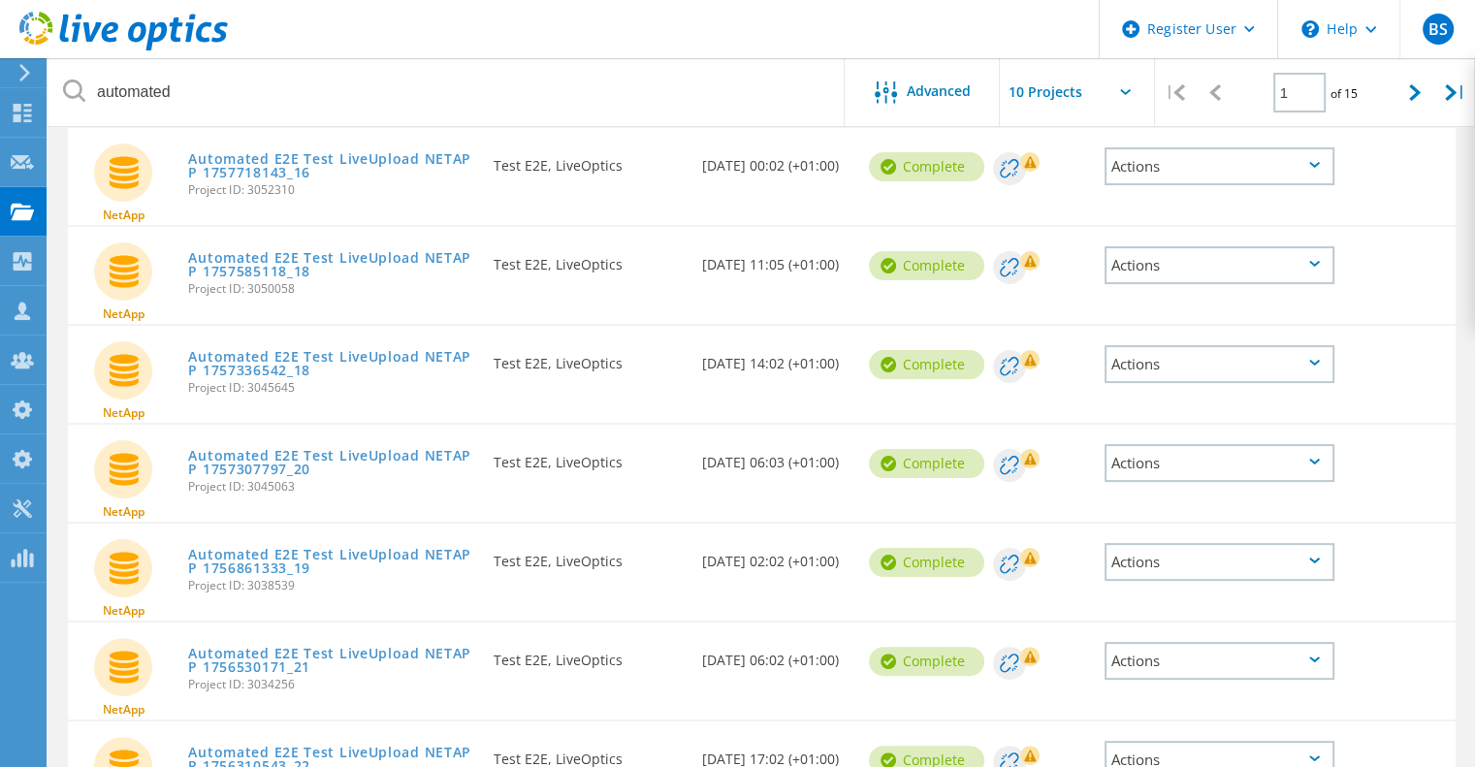
scroll to position [0, 0]
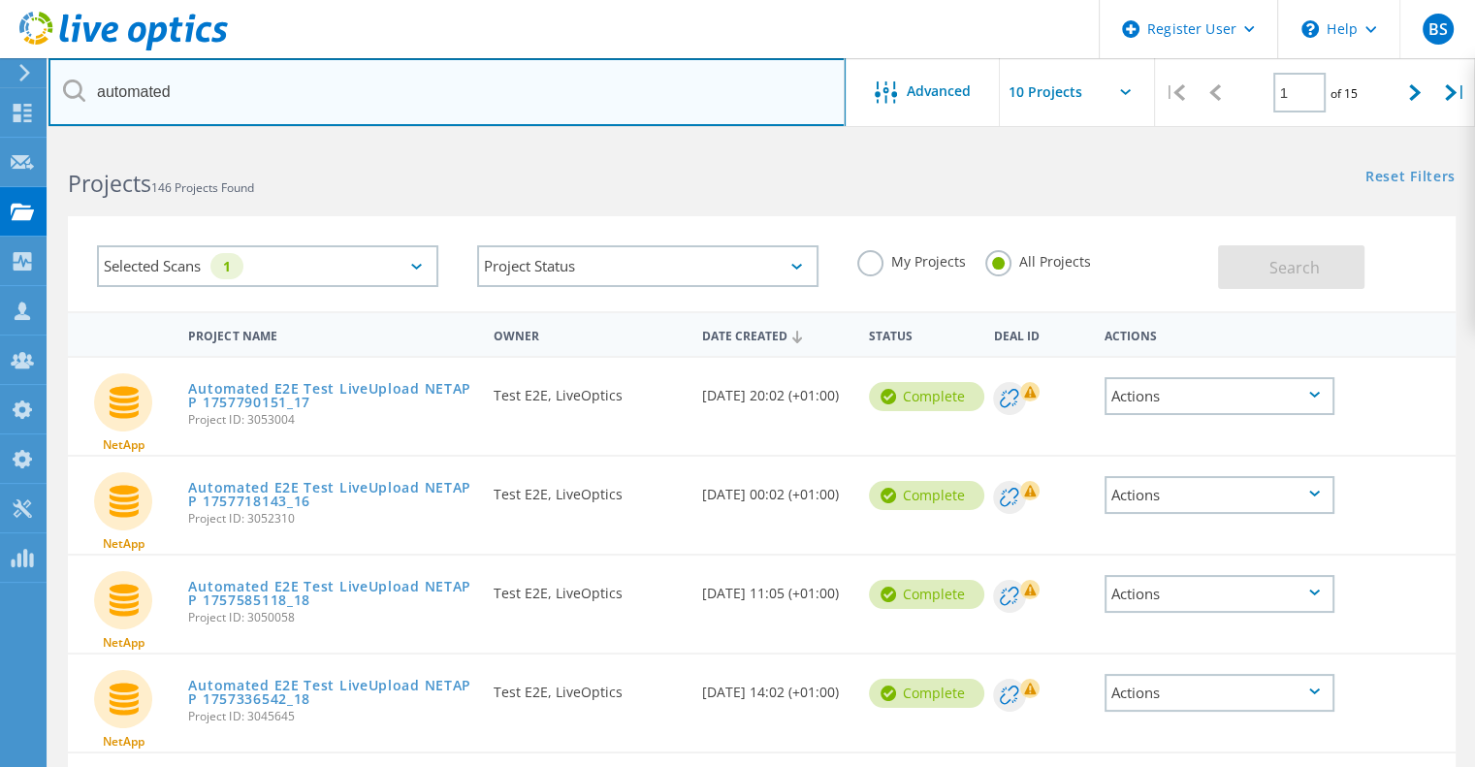
click at [309, 98] on input "automated" at bounding box center [446, 92] width 797 height 68
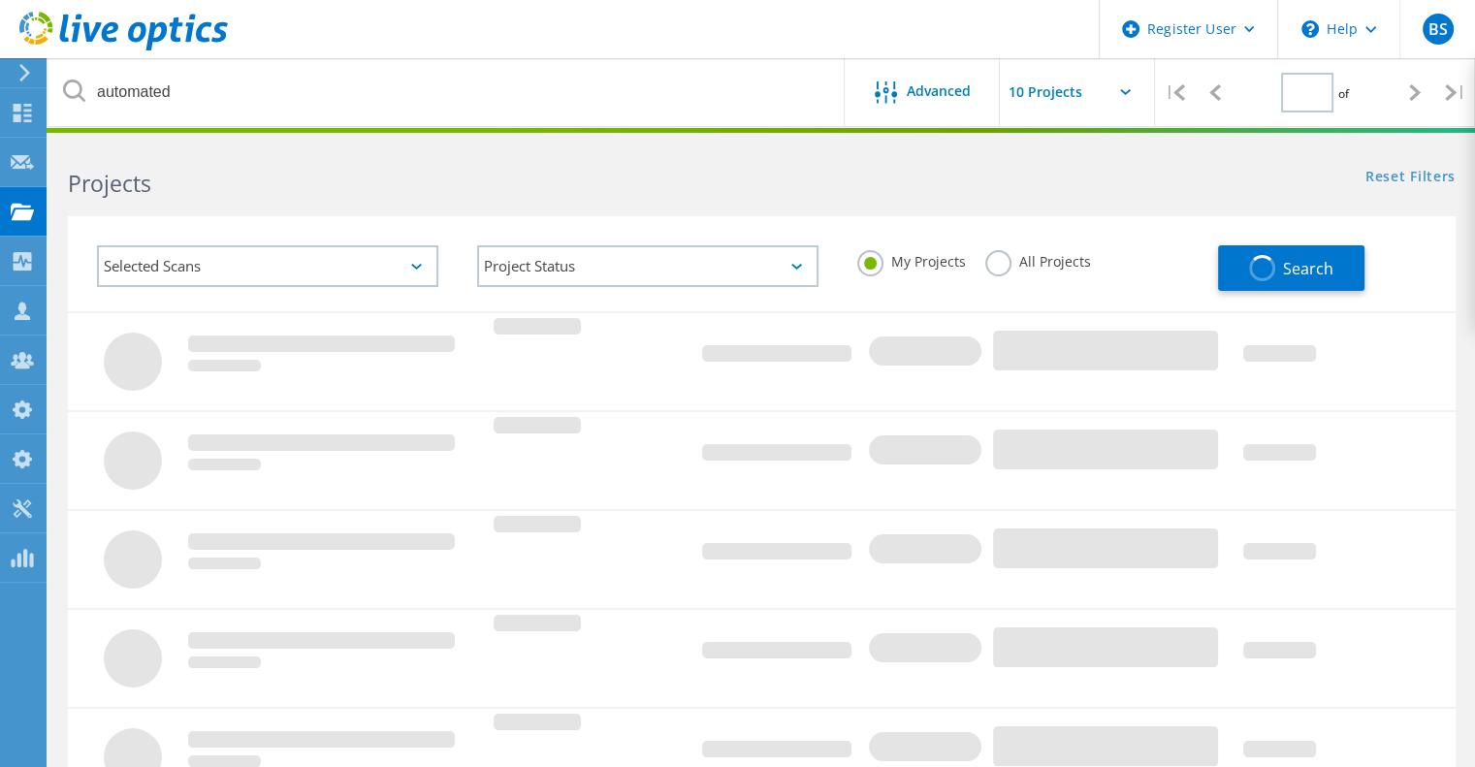
type input "1"
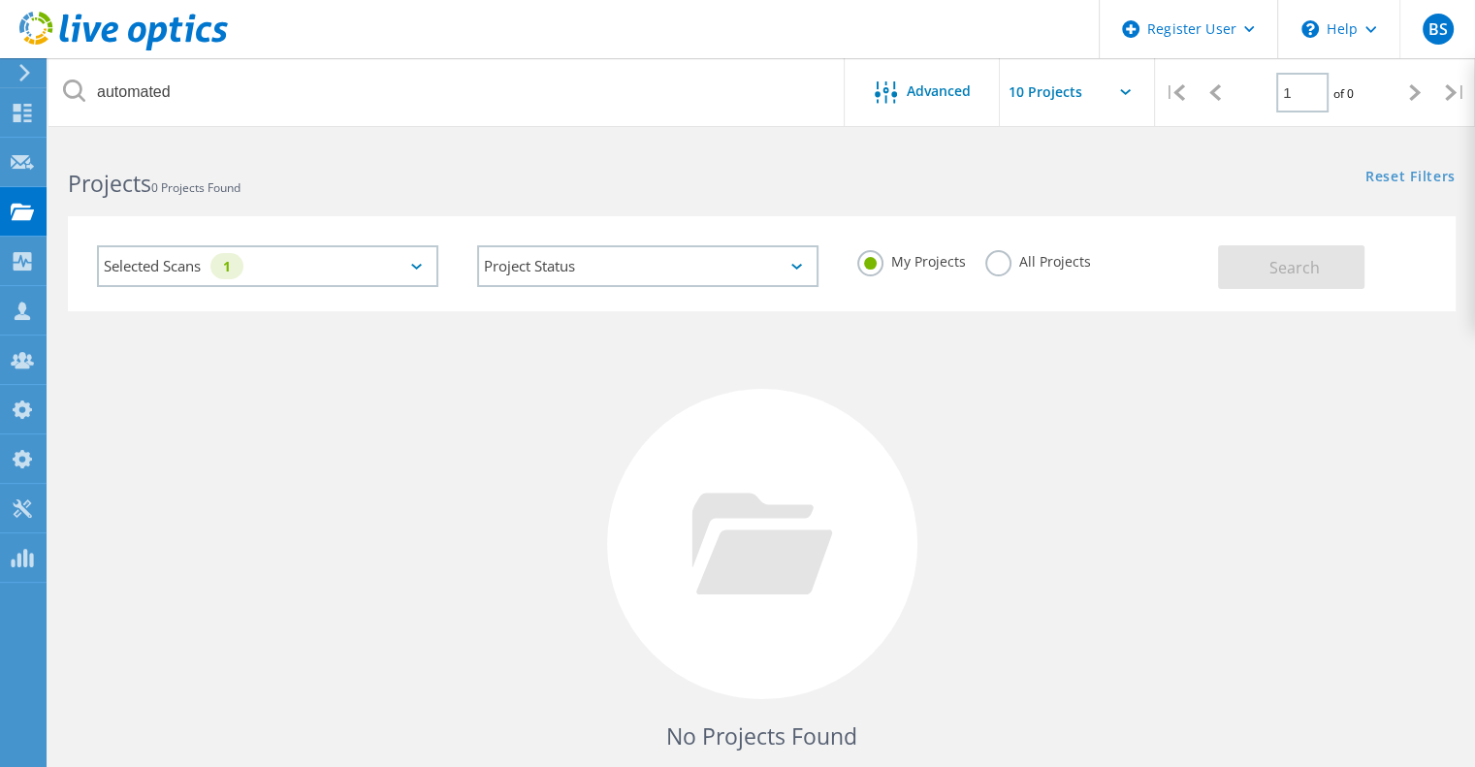
click at [1078, 255] on label "All Projects" at bounding box center [1038, 259] width 106 height 18
click at [0, 0] on input "All Projects" at bounding box center [0, 0] width 0 height 0
click at [1206, 273] on div "My Projects All Projects" at bounding box center [1028, 262] width 380 height 72
click at [1240, 271] on button "Search" at bounding box center [1291, 267] width 146 height 44
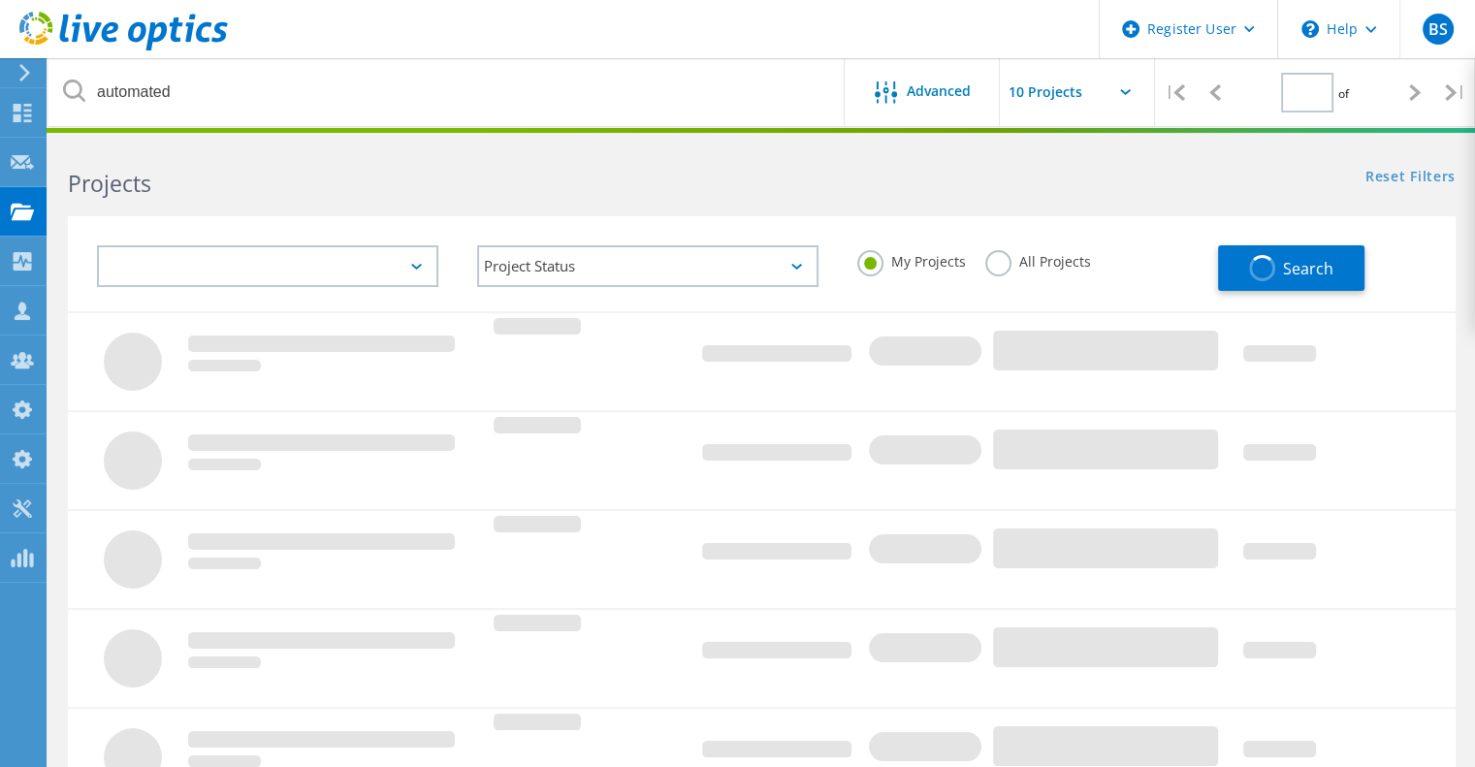
type input "1"
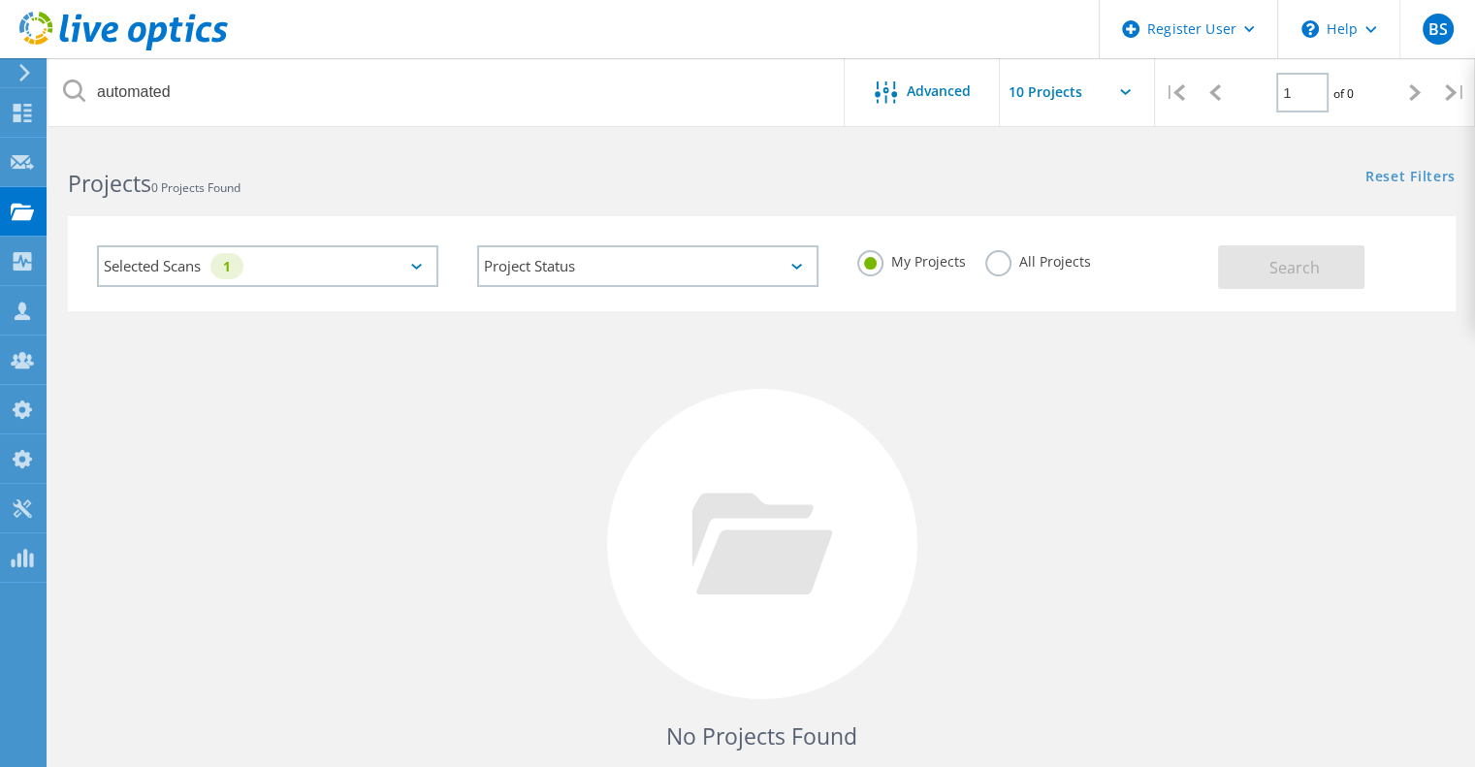
click at [987, 269] on label "All Projects" at bounding box center [1038, 259] width 106 height 18
click at [0, 0] on input "All Projects" at bounding box center [0, 0] width 0 height 0
drag, startPoint x: 1189, startPoint y: 268, endPoint x: 1301, endPoint y: 268, distance: 112.5
click at [1189, 268] on div "My Projects All Projects" at bounding box center [1028, 262] width 380 height 72
click at [1301, 268] on span "Search" at bounding box center [1294, 267] width 50 height 21
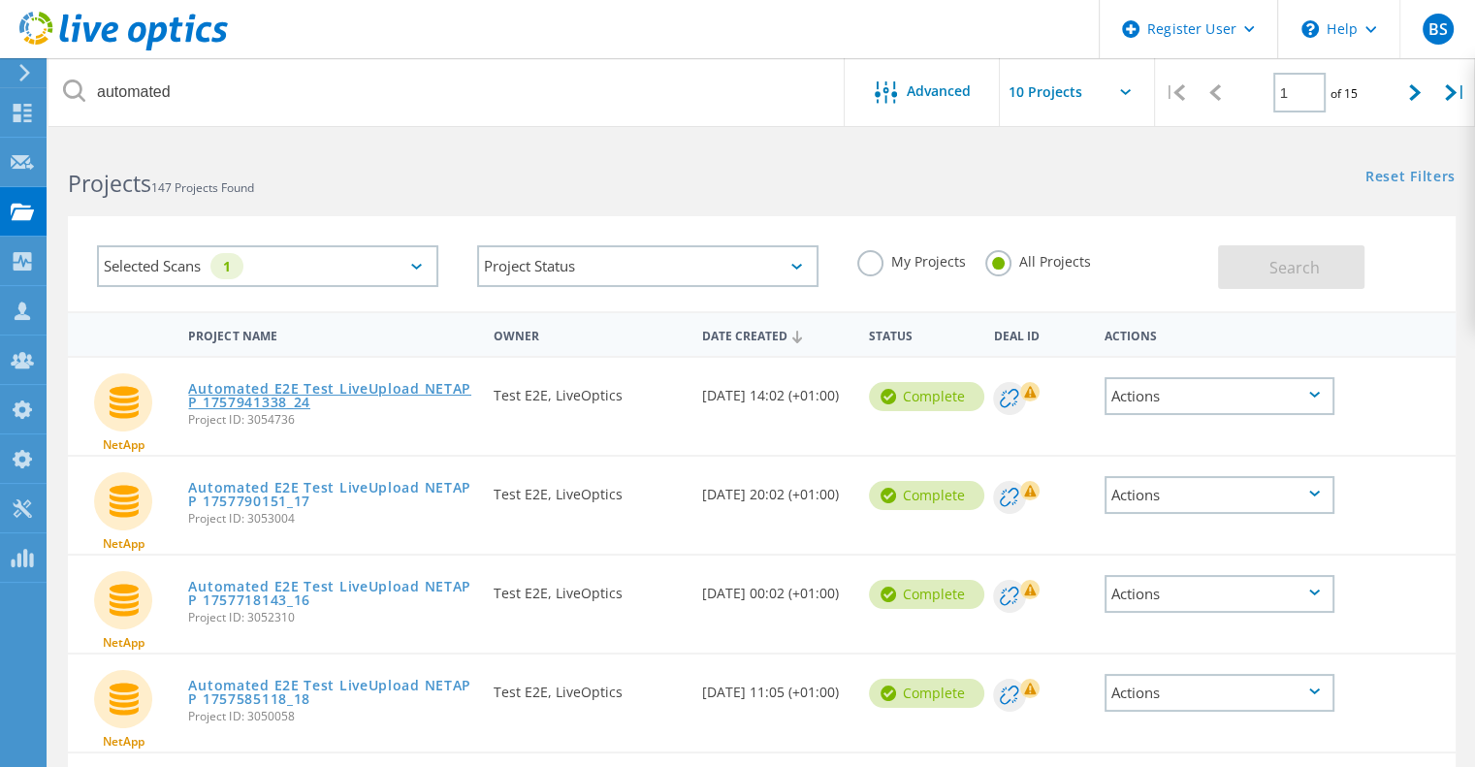
click at [393, 382] on link "Automated E2E Test LiveUpload NETAPP 1757941338_24" at bounding box center [331, 395] width 286 height 27
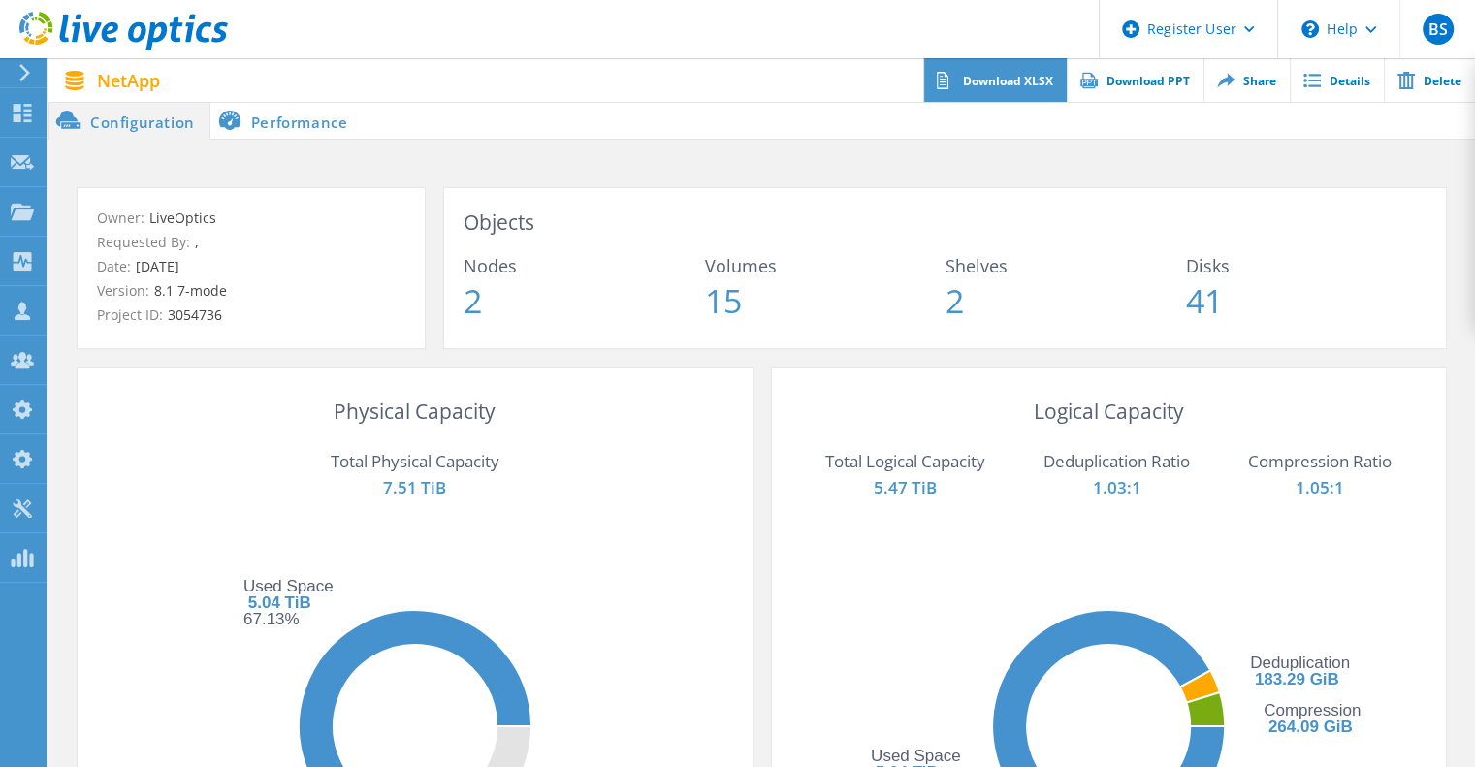
click at [1037, 69] on link "Download XLSX" at bounding box center [995, 80] width 144 height 44
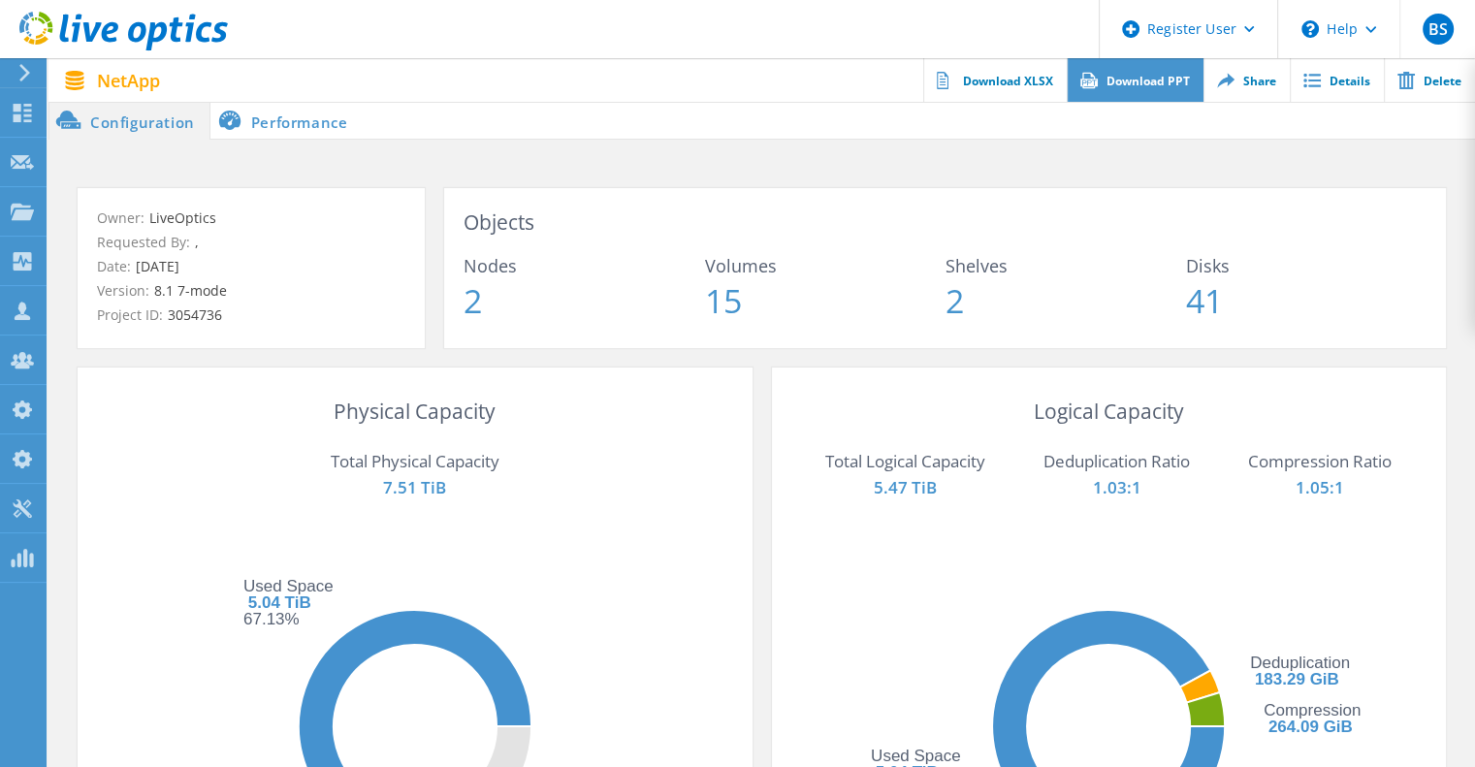
click at [1107, 80] on link "Download PPT" at bounding box center [1135, 80] width 137 height 44
